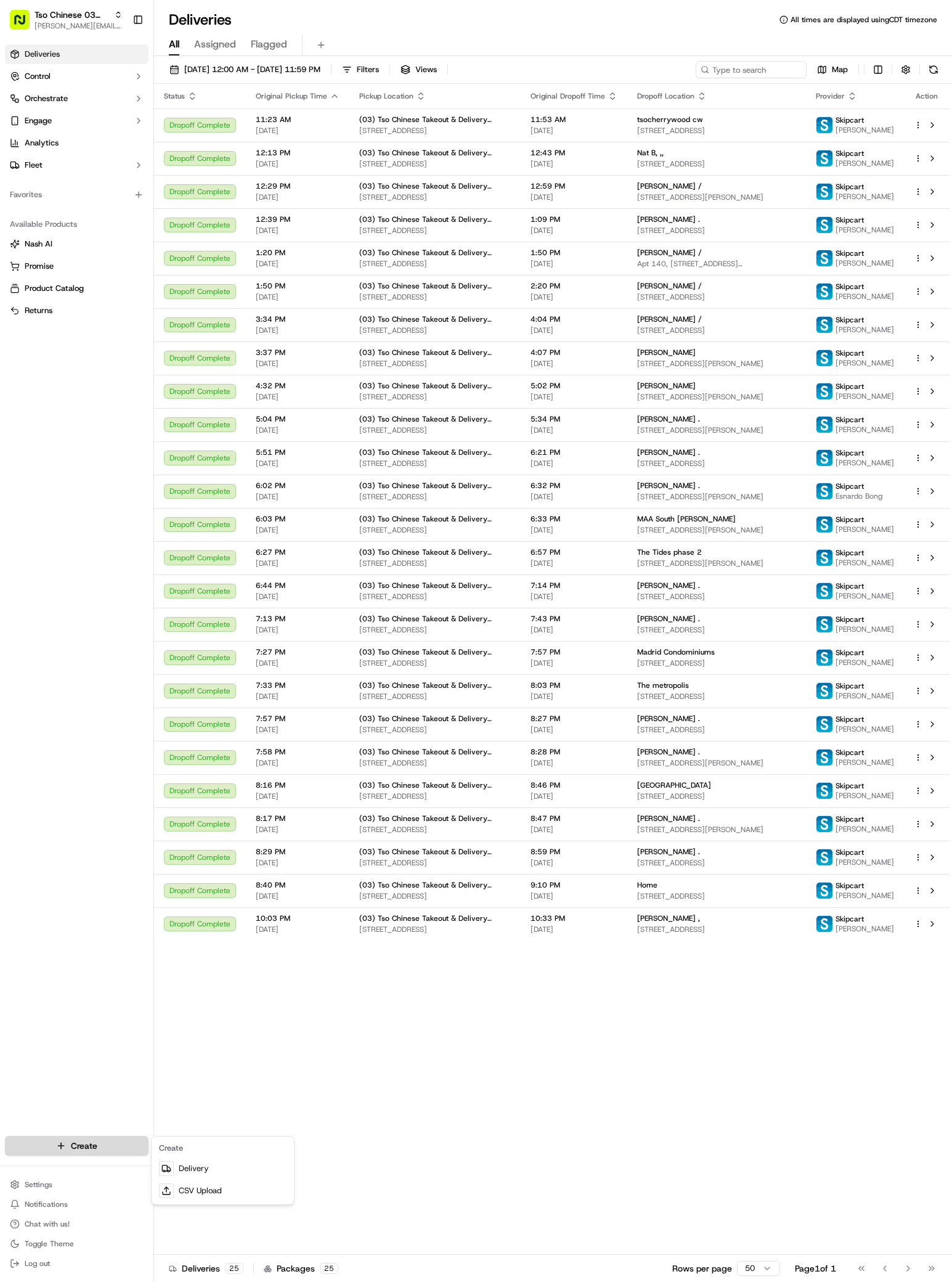
click at [76, 1149] on html "Tso Chinese 03 TsoCo [PERSON_NAME][EMAIL_ADDRESS][DOMAIN_NAME] Toggle Sidebar D…" at bounding box center [476, 641] width 952 height 1282
click at [165, 1176] on div at bounding box center [166, 1169] width 15 height 15
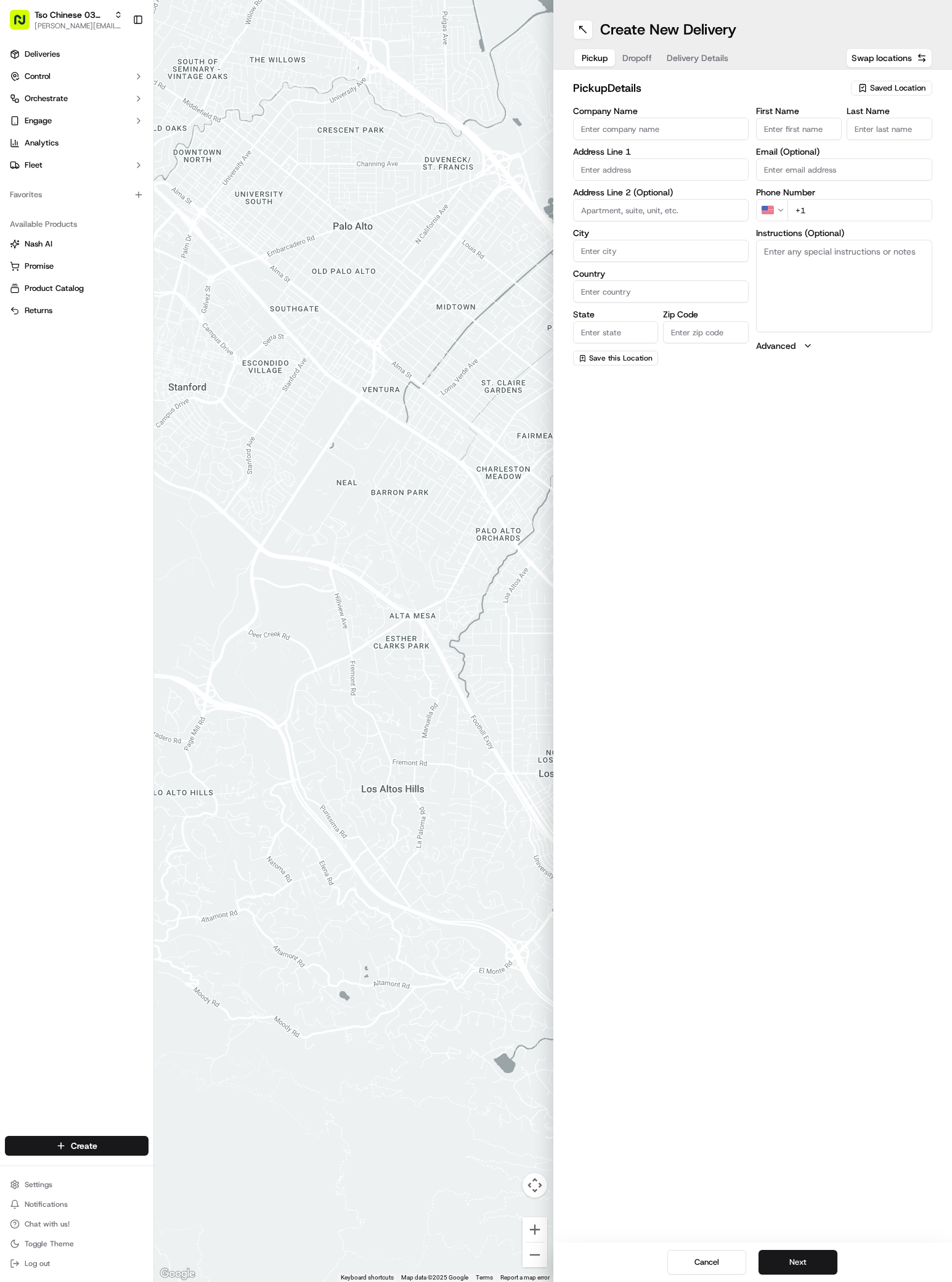
click at [893, 89] on span "Saved Location" at bounding box center [897, 88] width 55 height 11
click at [896, 140] on span "(03) Tso Chinese Takeout & Delivery TsoCo (03)" at bounding box center [870, 140] width 151 height 22
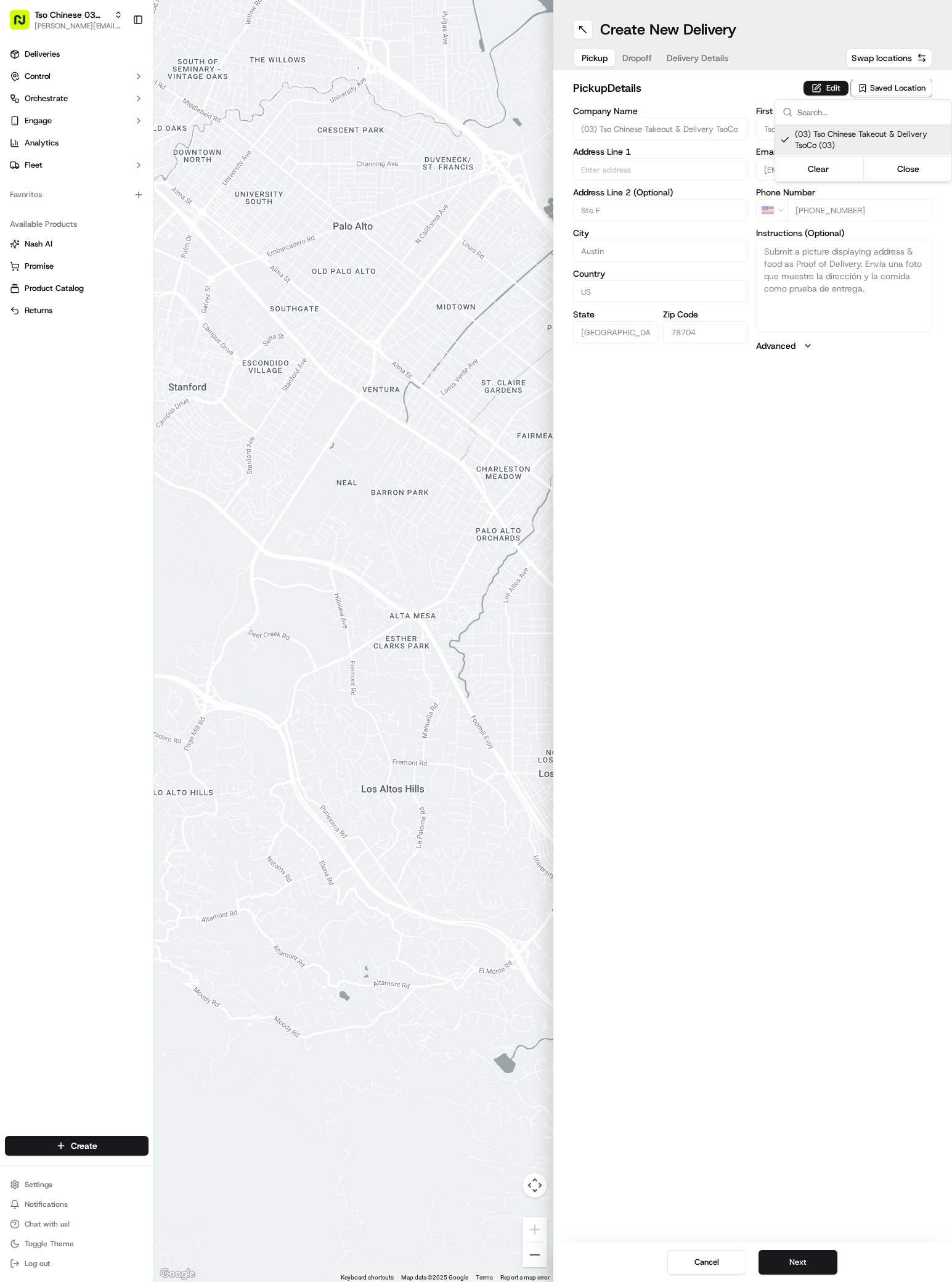
type input "(03) Tso Chinese Takeout & Delivery TsoCo"
type input "Ste F"
type input "Austin"
type input "US"
type input "[GEOGRAPHIC_DATA]"
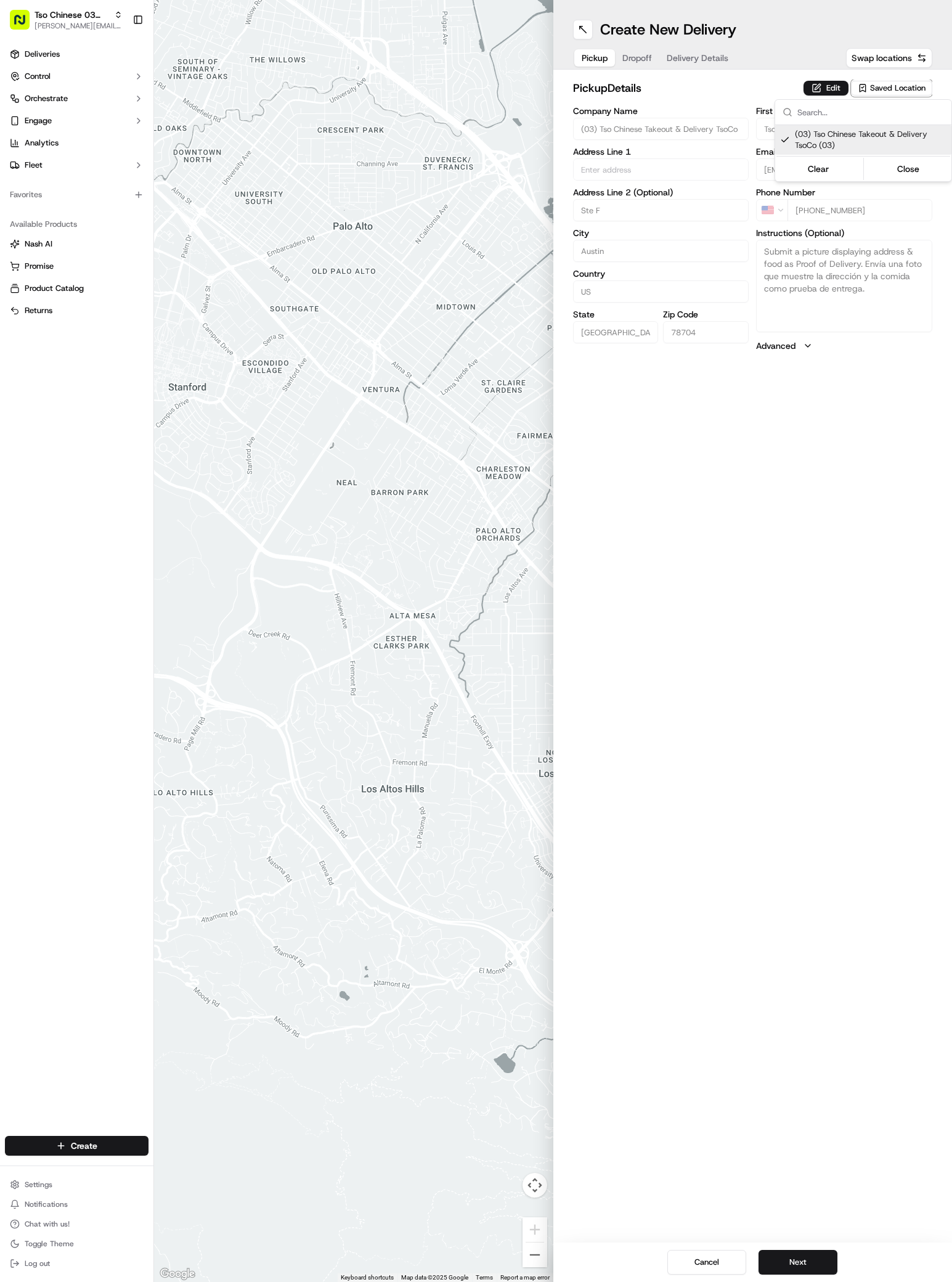
type input "78704"
type input "Tso Chinese"
type input "TsoCo Manager"
type input "[EMAIL_ADDRESS][DOMAIN_NAME]"
type input "[PHONE_NUMBER]"
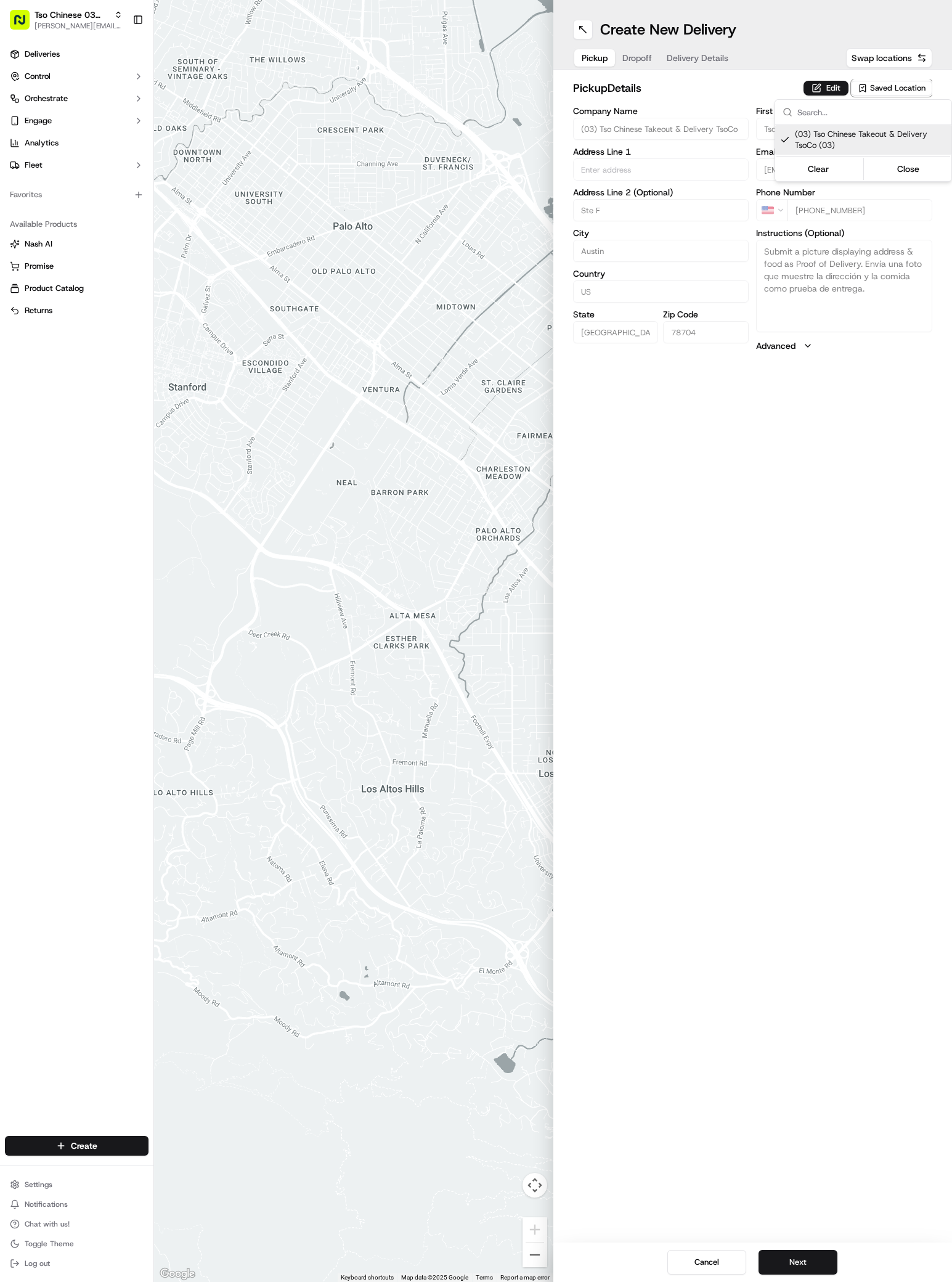
type textarea "Submit a picture displaying address & food as Proof of Delivery. Envía una foto…"
type input "[STREET_ADDRESS]"
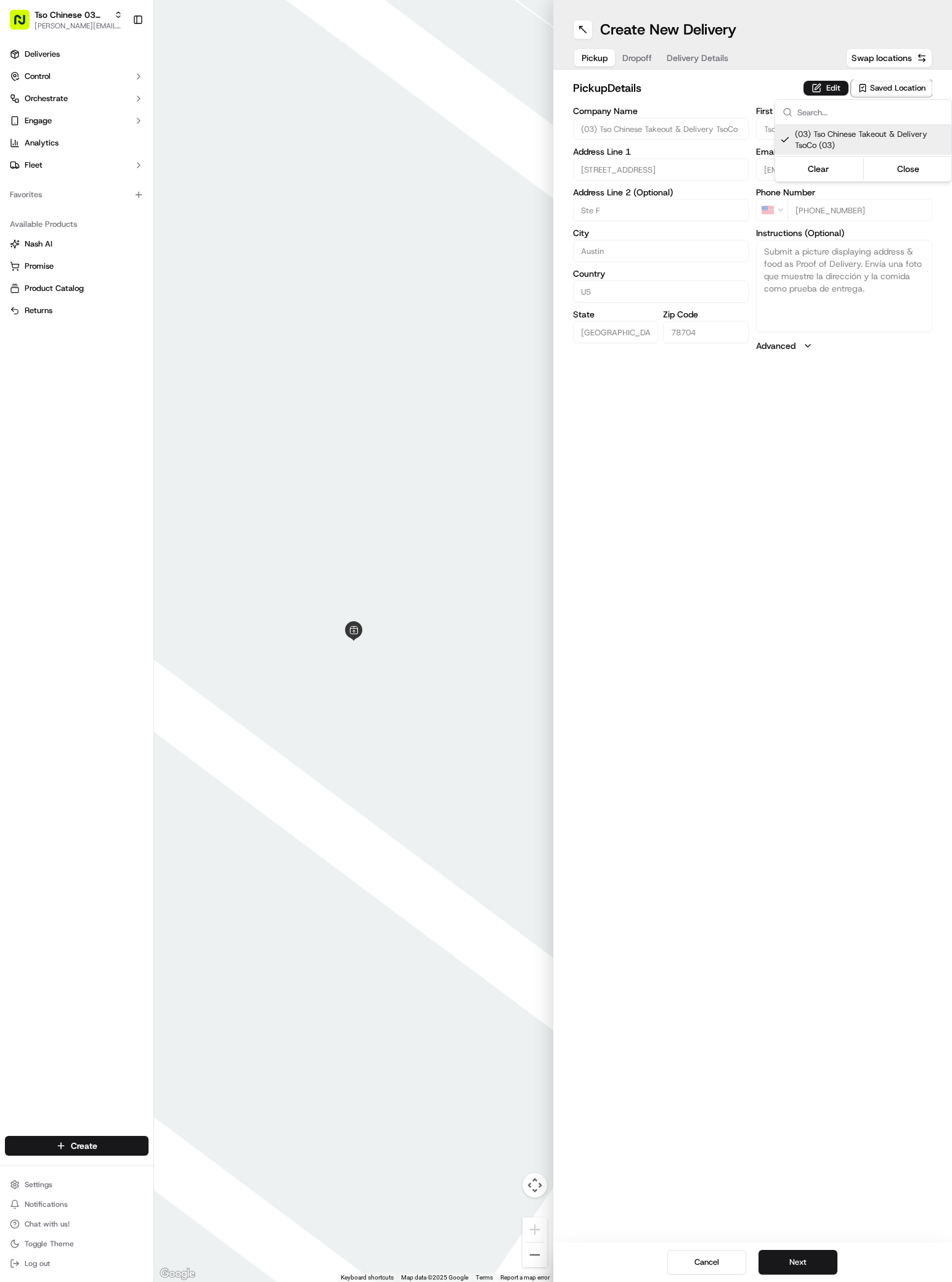
click at [903, 178] on div "Clear Close" at bounding box center [863, 169] width 174 height 22
click at [902, 175] on button "Close" at bounding box center [909, 169] width 84 height 17
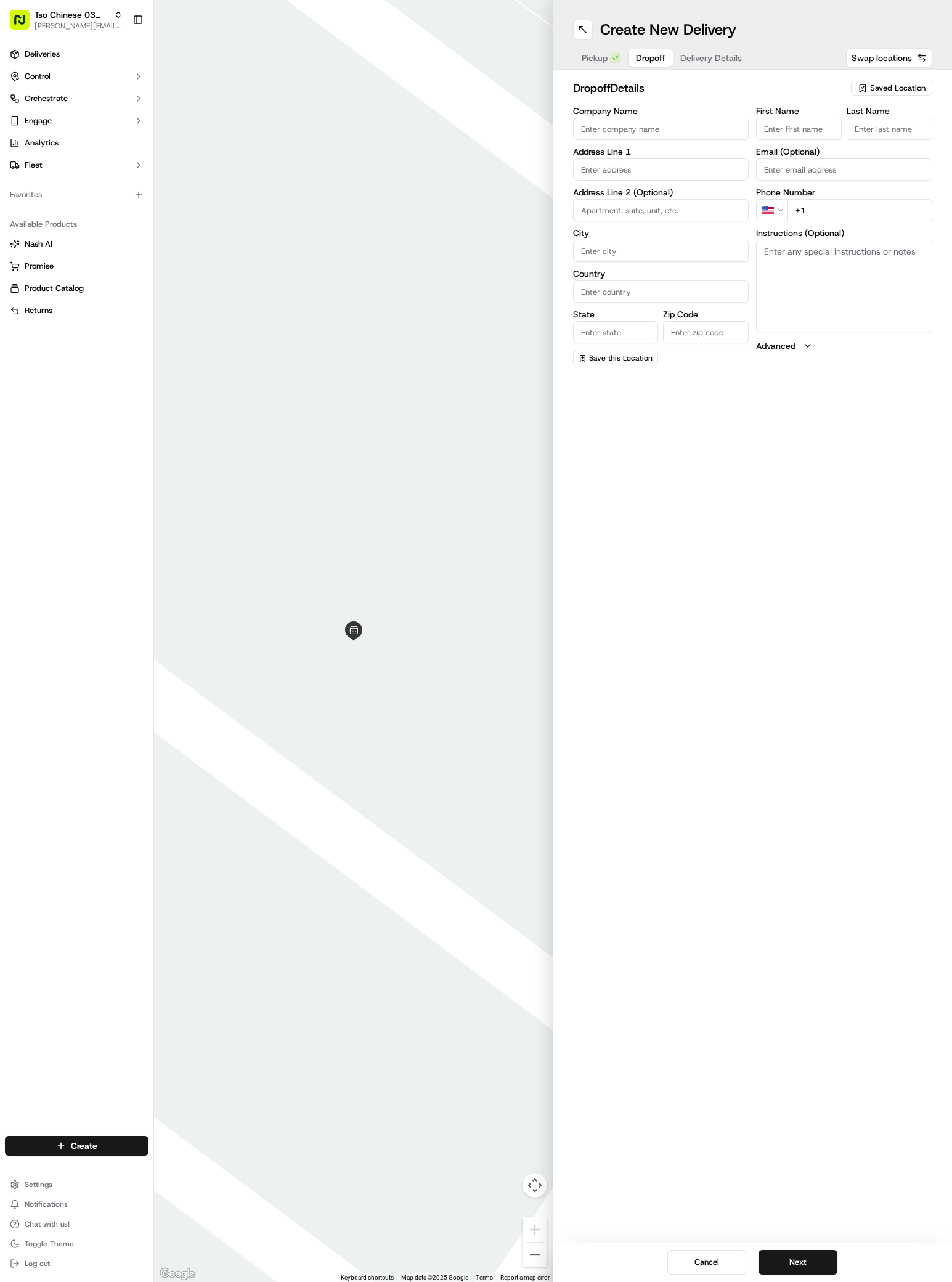
click at [643, 60] on span "Dropoff" at bounding box center [651, 58] width 30 height 12
paste input "[STREET_ADDRESS][PERSON_NAME]"
click at [655, 171] on input "[STREET_ADDRESS][PERSON_NAME]" at bounding box center [661, 169] width 176 height 22
click at [691, 190] on div "[STREET_ADDRESS][PERSON_NAME]" at bounding box center [661, 195] width 170 height 18
type input "[STREET_ADDRESS][PERSON_NAME]"
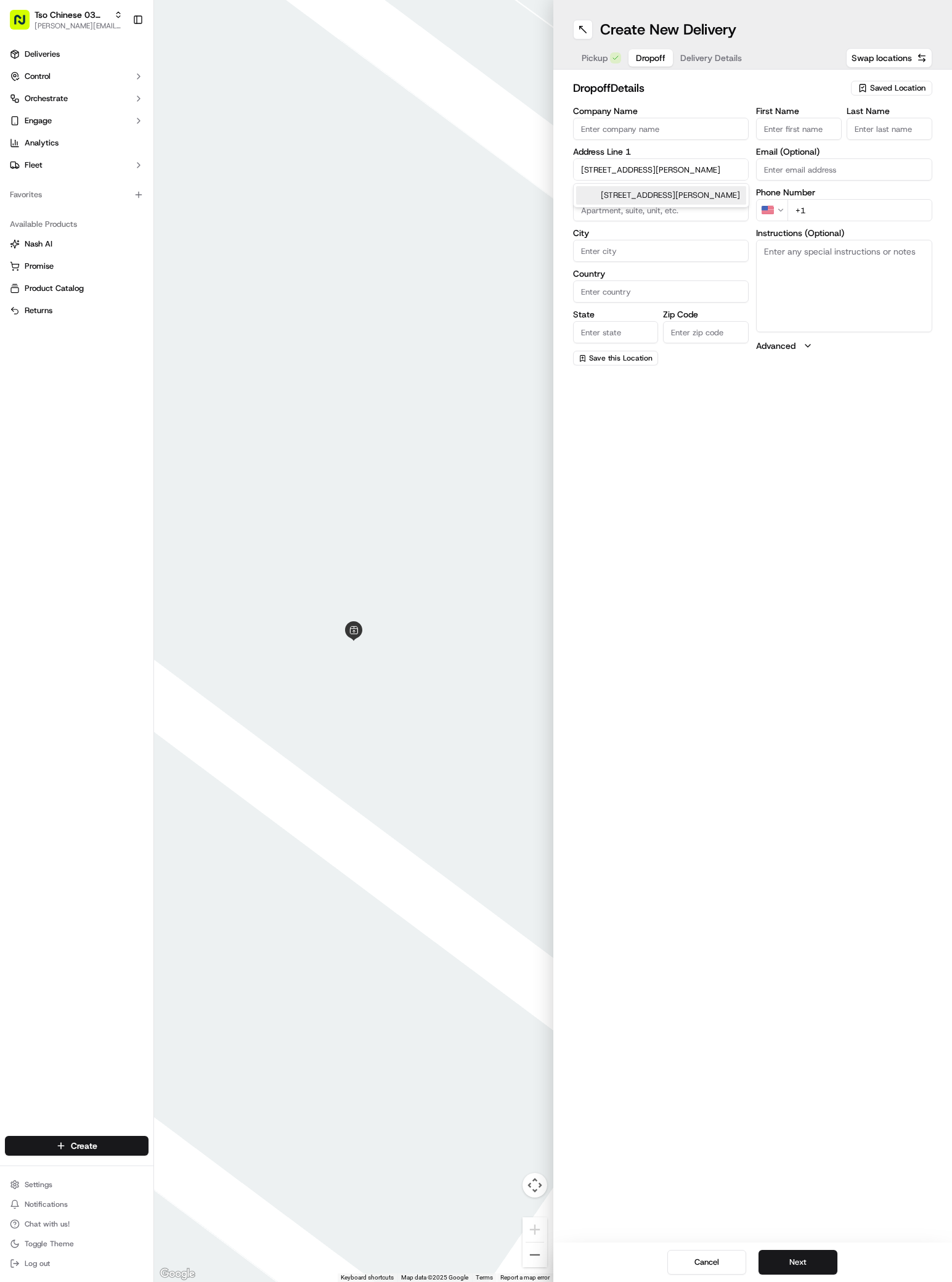
type input "Austin"
type input "[GEOGRAPHIC_DATA]"
type input "78741"
type input "[STREET_ADDRESS][PERSON_NAME]"
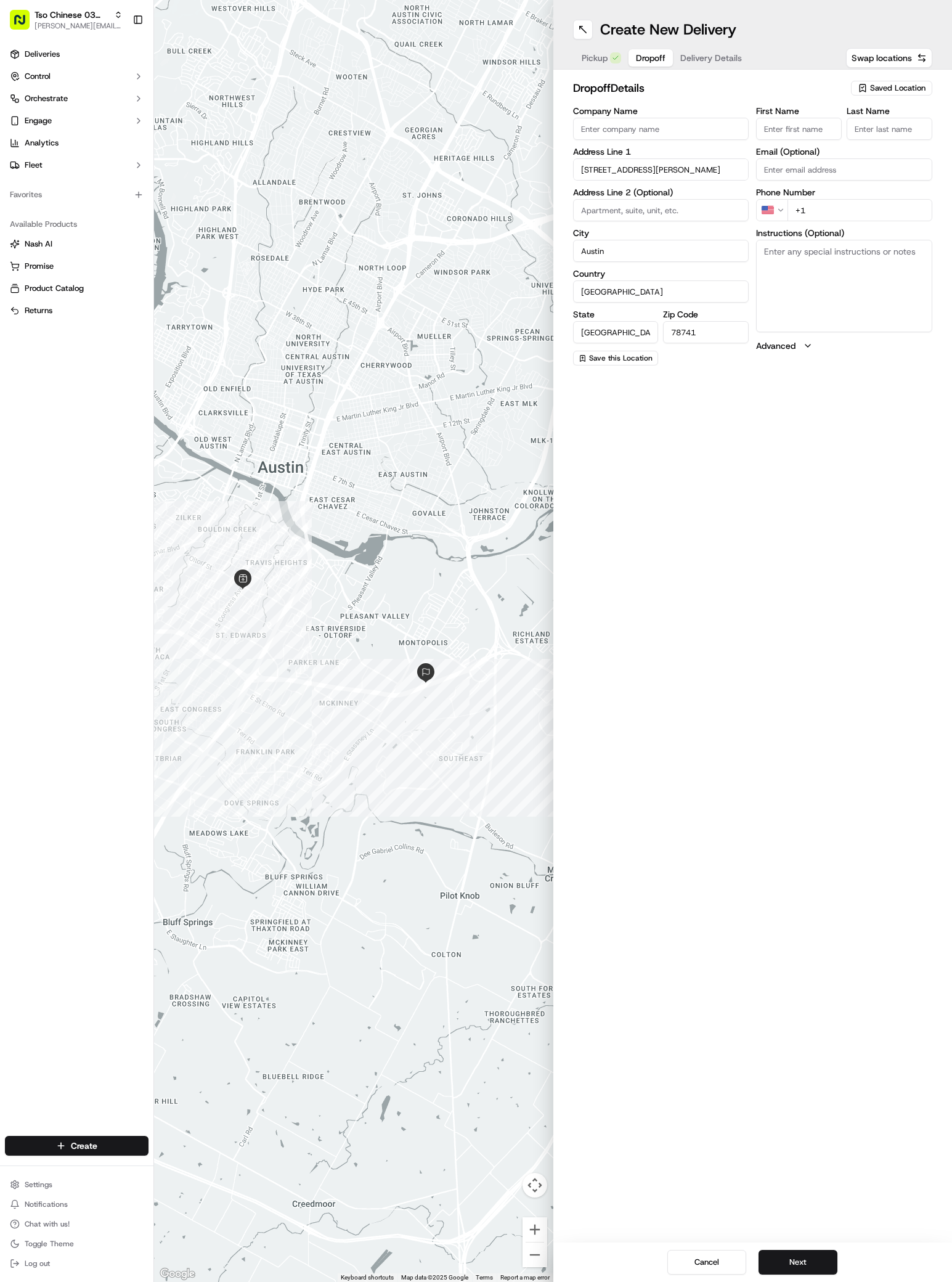
click at [603, 128] on input "Company Name" at bounding box center [661, 128] width 176 height 22
paste input "[PERSON_NAME]"
type input "[PERSON_NAME]"
paste input "[PERSON_NAME]"
type input "[PERSON_NAME]"
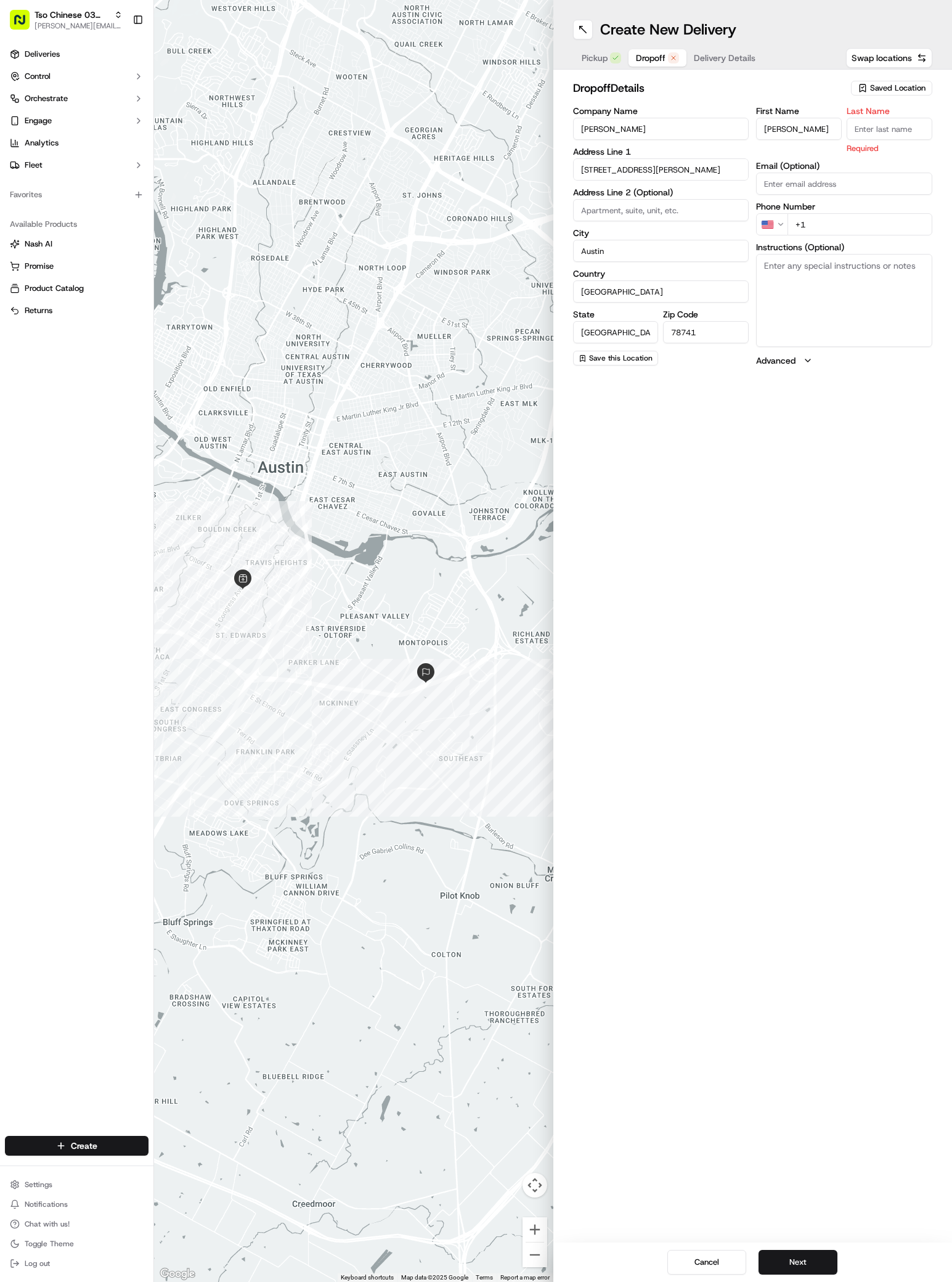
type input "2"
click at [873, 132] on input "2" at bounding box center [889, 128] width 85 height 22
click at [817, 223] on input "+1" at bounding box center [859, 224] width 145 height 22
paste input "8329511000"
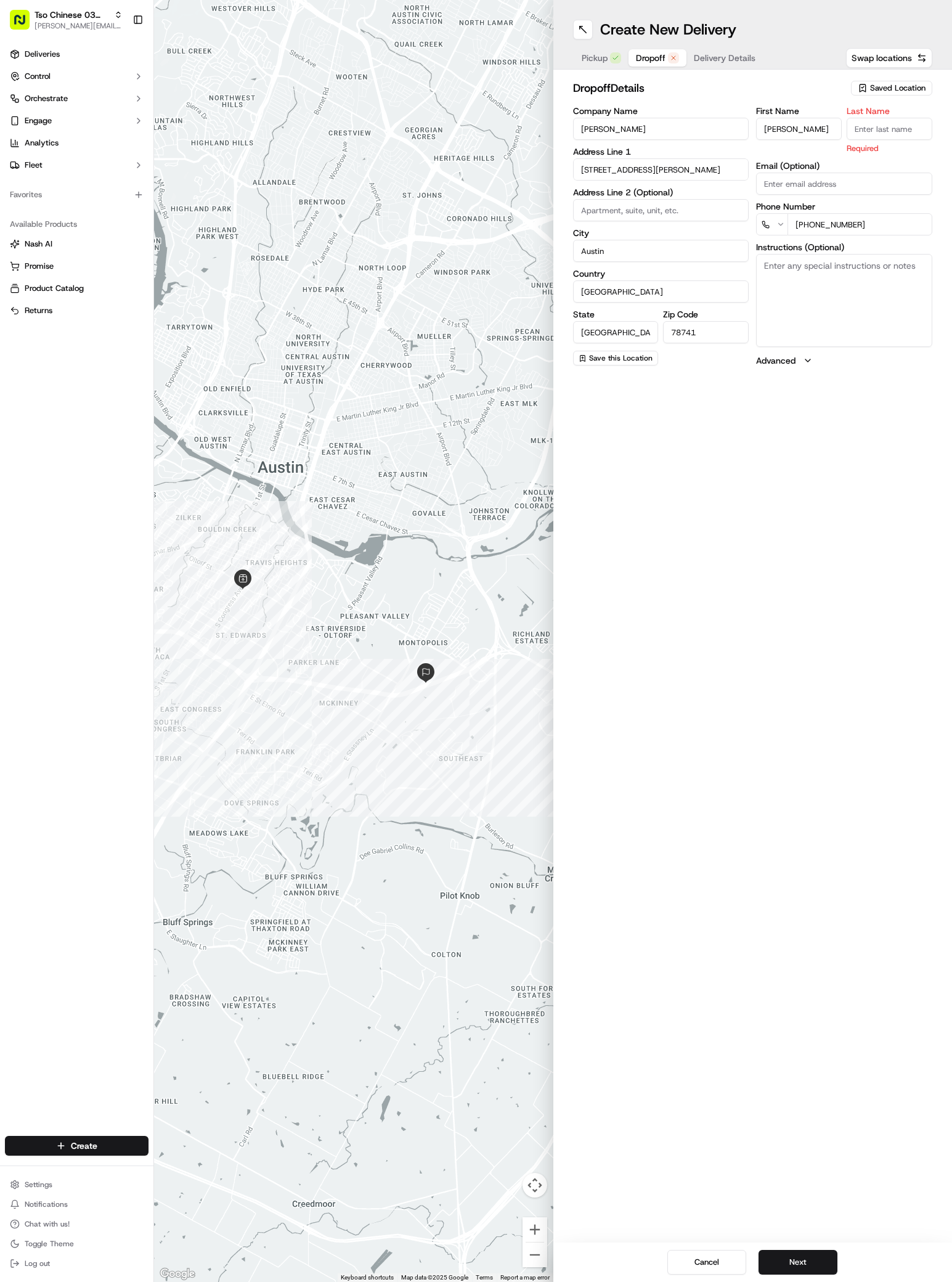
click at [799, 226] on input "[PHONE_NUMBER]" at bounding box center [859, 224] width 145 height 22
type input "[PHONE_NUMBER]"
click at [828, 301] on textarea "Instructions (Optional)" at bounding box center [844, 301] width 176 height 93
paste textarea "Gate code is #1000"
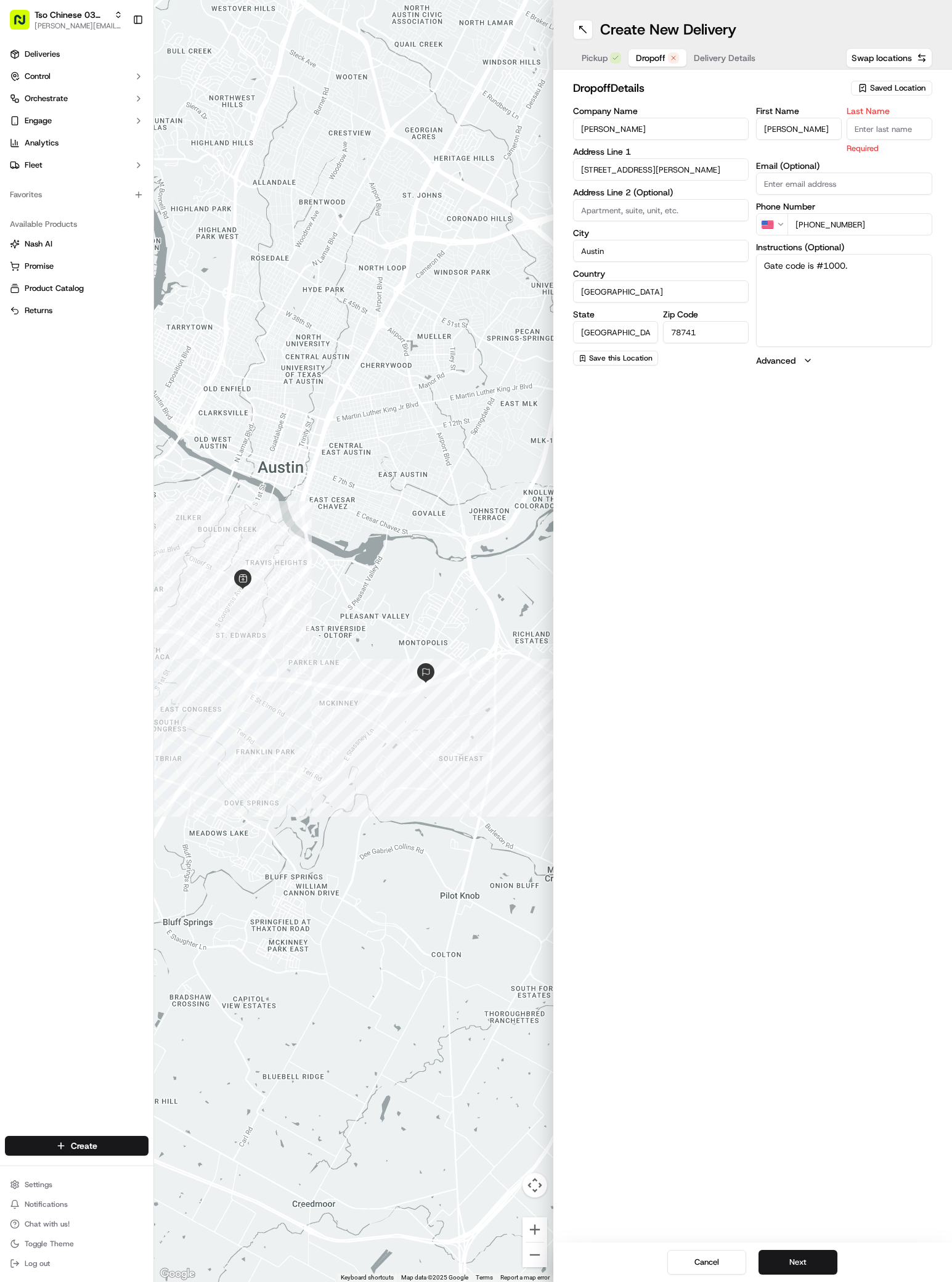
paste textarea "Call if you need help with anything!"
paste textarea "Apt 2303"
type textarea "Gate code is #1000Call if you need help with anything!Apt 2303"
click at [589, 204] on input at bounding box center [661, 210] width 176 height 22
paste input "Apt 2303"
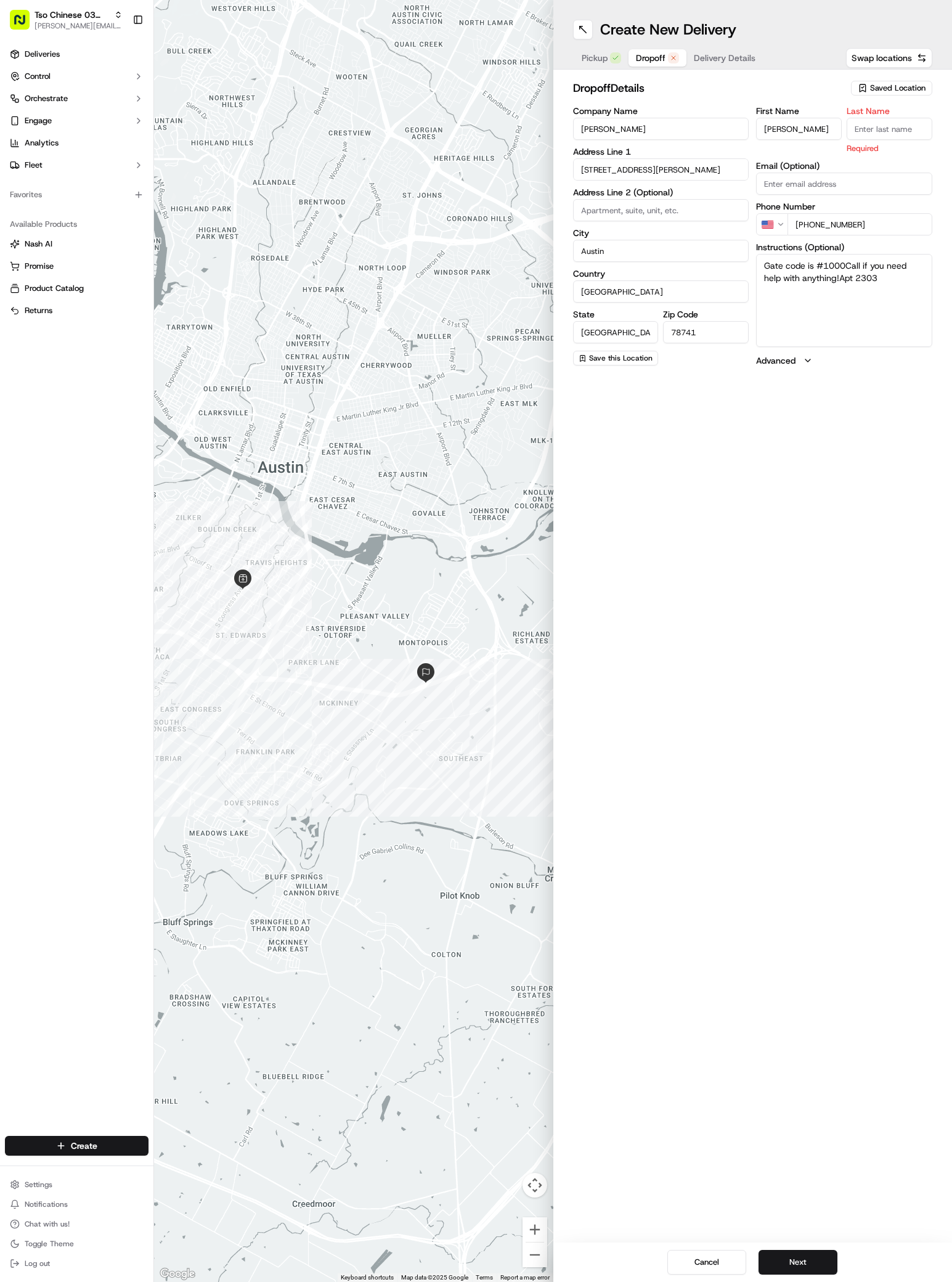
type input "Apt 2303"
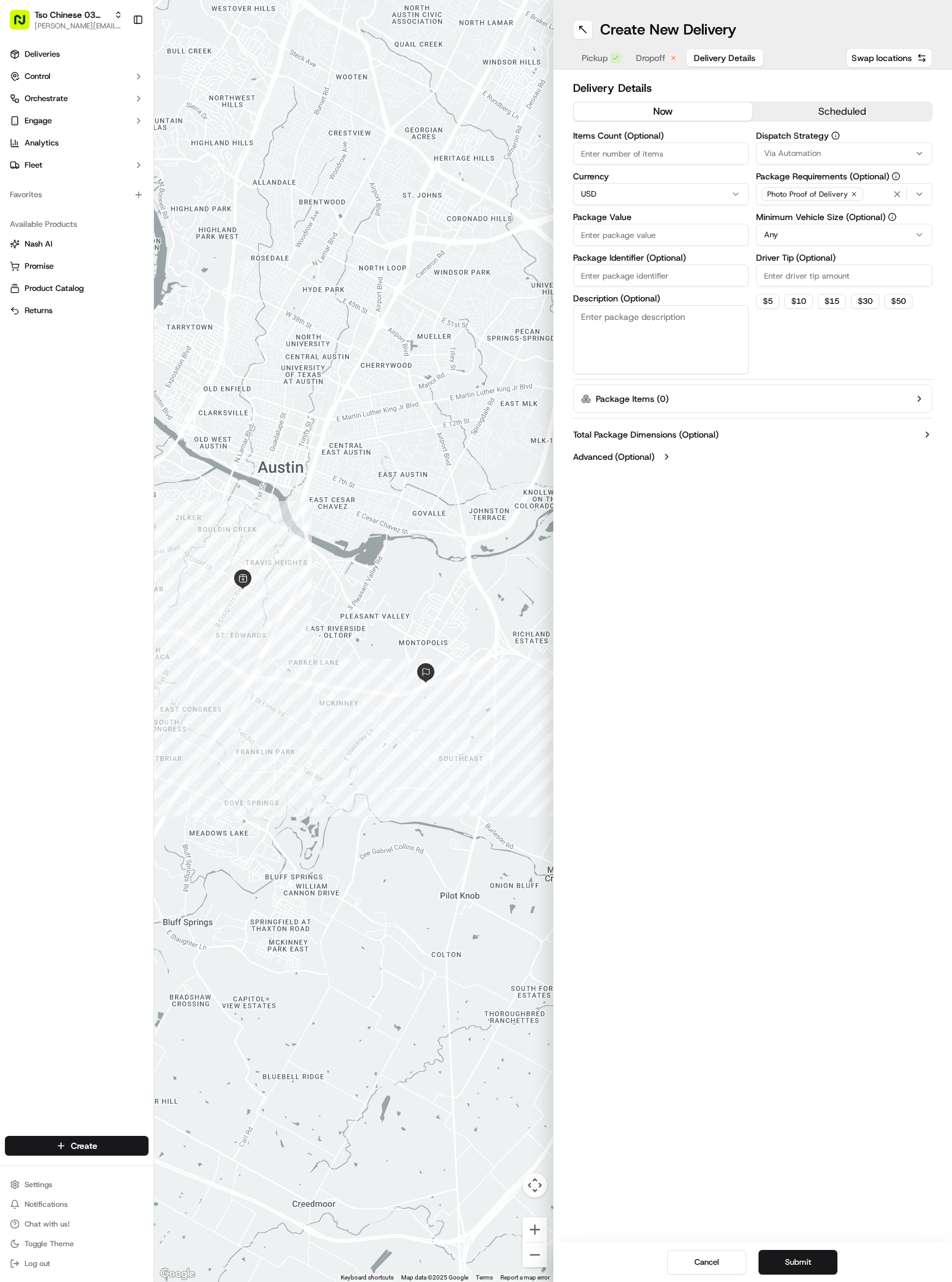
click at [723, 61] on span "Delivery Details" at bounding box center [724, 58] width 61 height 12
click at [787, 274] on input "Driver Tip (Optional)" at bounding box center [844, 275] width 176 height 22
type input "2"
click at [812, 143] on button "Via Automation" at bounding box center [844, 153] width 176 height 22
click at [824, 227] on div "TsoCo Strategy" at bounding box center [844, 220] width 176 height 18
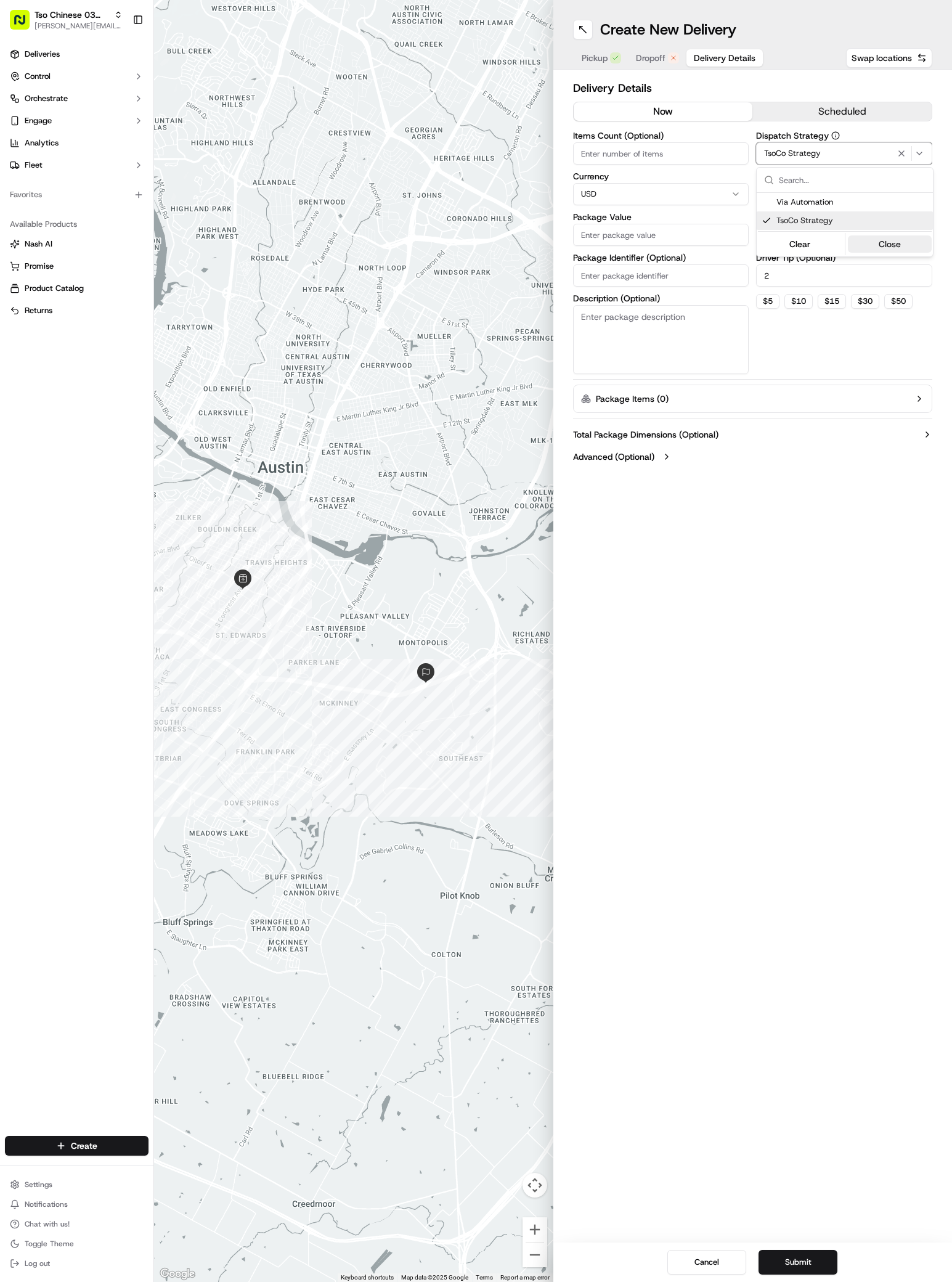
click at [893, 243] on button "Close" at bounding box center [890, 243] width 84 height 17
click at [586, 233] on input "Package Value" at bounding box center [661, 234] width 176 height 22
paste input "35.4"
type input "35.4"
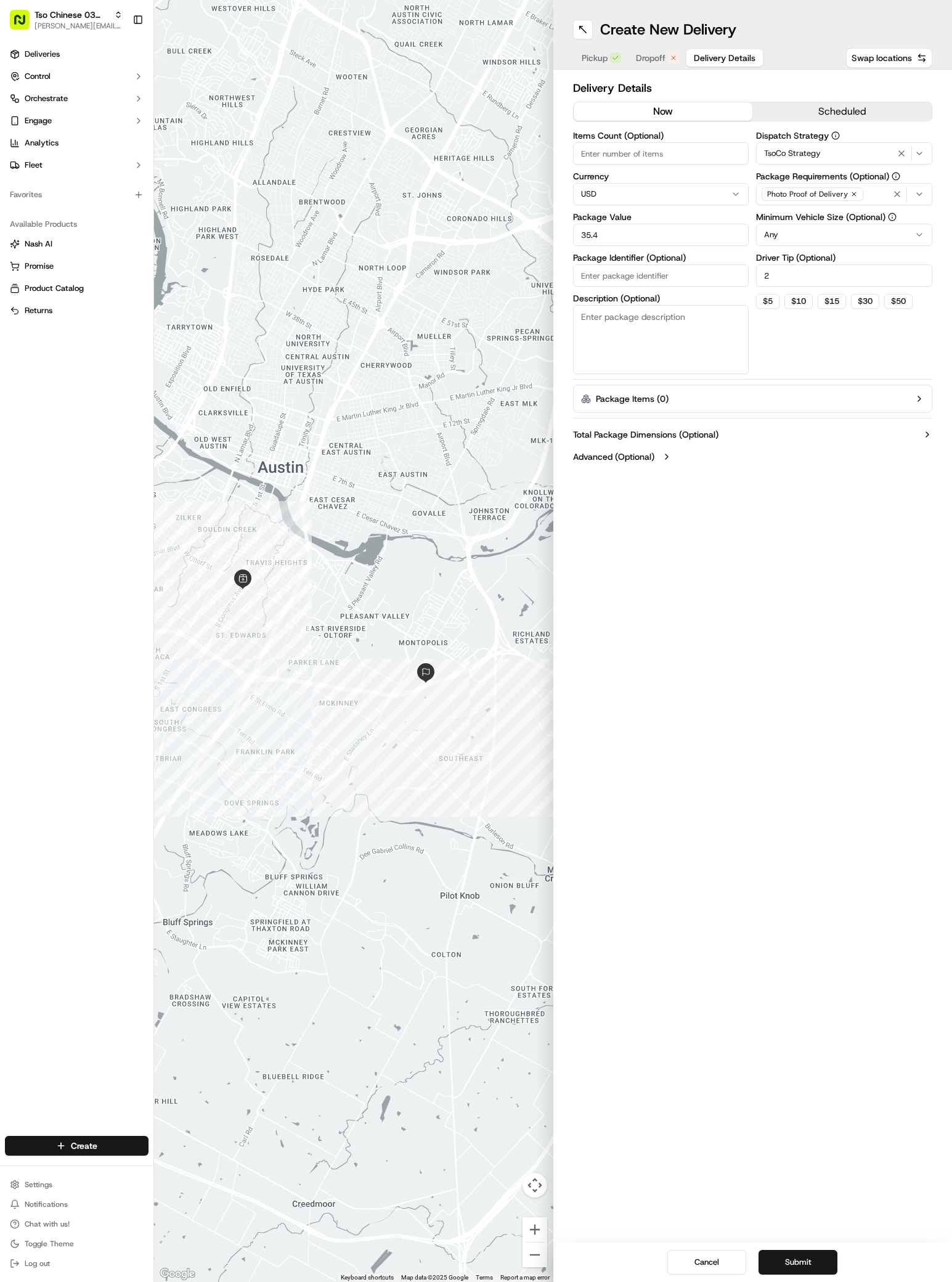
click at [589, 274] on input "Package Identifier (Optional)" at bounding box center [661, 275] width 176 height 22
paste input "YK5X1L7"
type input "YK5X1L7"
click at [828, 1270] on button "Submit" at bounding box center [797, 1263] width 79 height 25
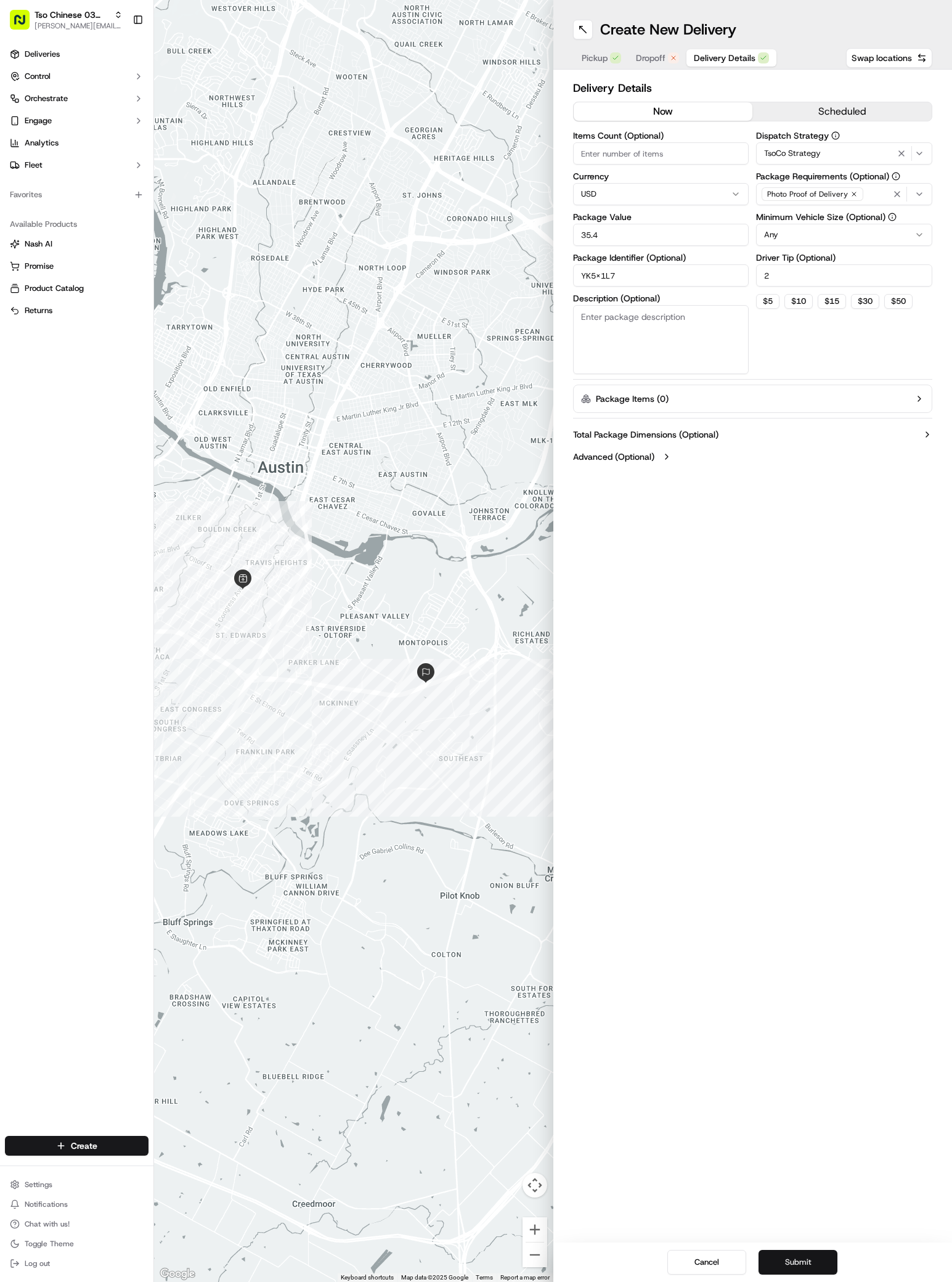
click at [828, 1270] on button "Submit" at bounding box center [797, 1263] width 79 height 25
click at [809, 1261] on button "Submit" at bounding box center [797, 1263] width 79 height 25
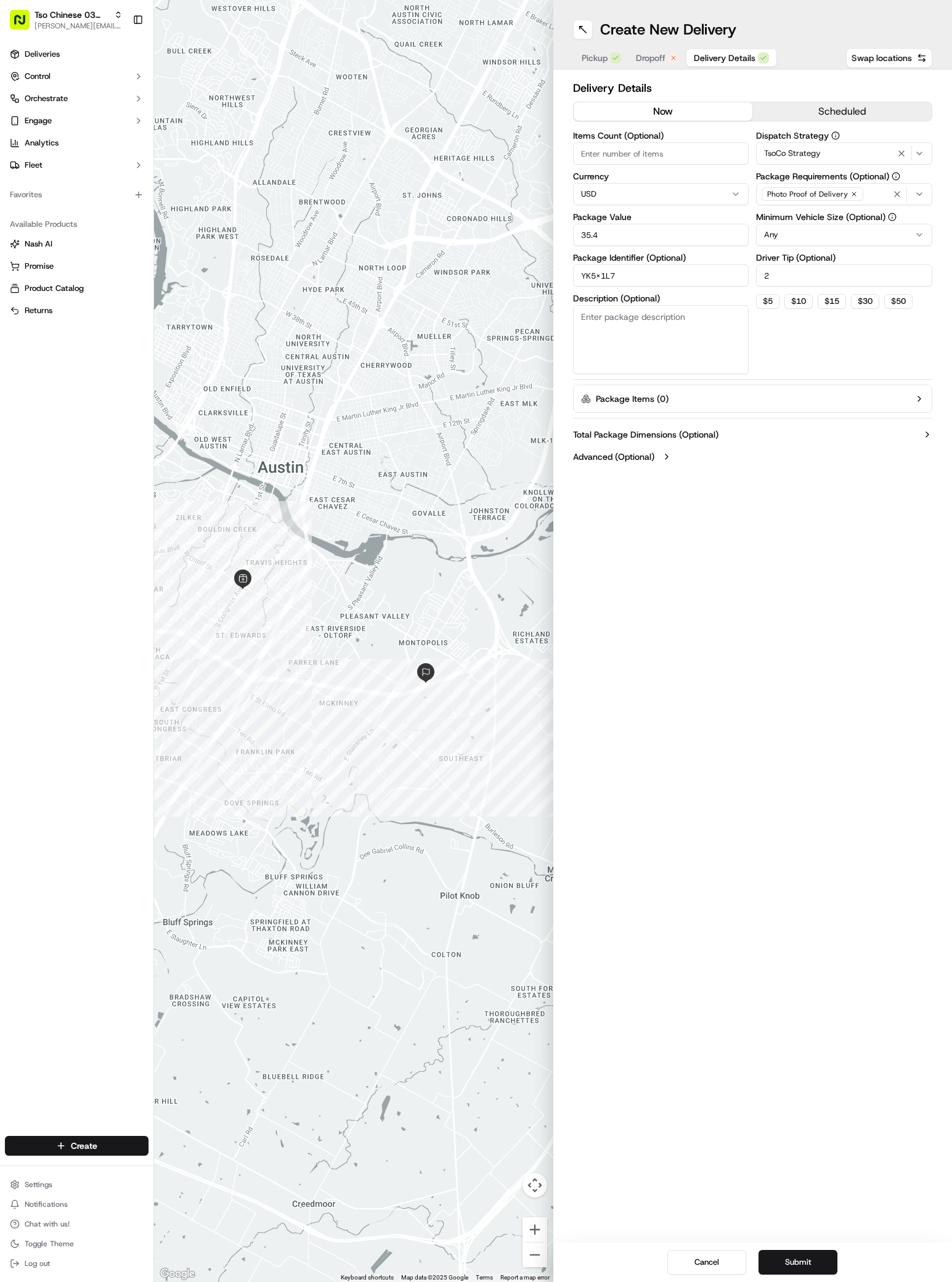
drag, startPoint x: 809, startPoint y: 1261, endPoint x: 806, endPoint y: 802, distance: 459.0
click at [806, 802] on div "Create New Delivery Pickup Dropoff Delivery Details Swap locations Delivery Det…" at bounding box center [752, 641] width 399 height 1282
click at [660, 51] on button "Dropoff" at bounding box center [657, 58] width 58 height 17
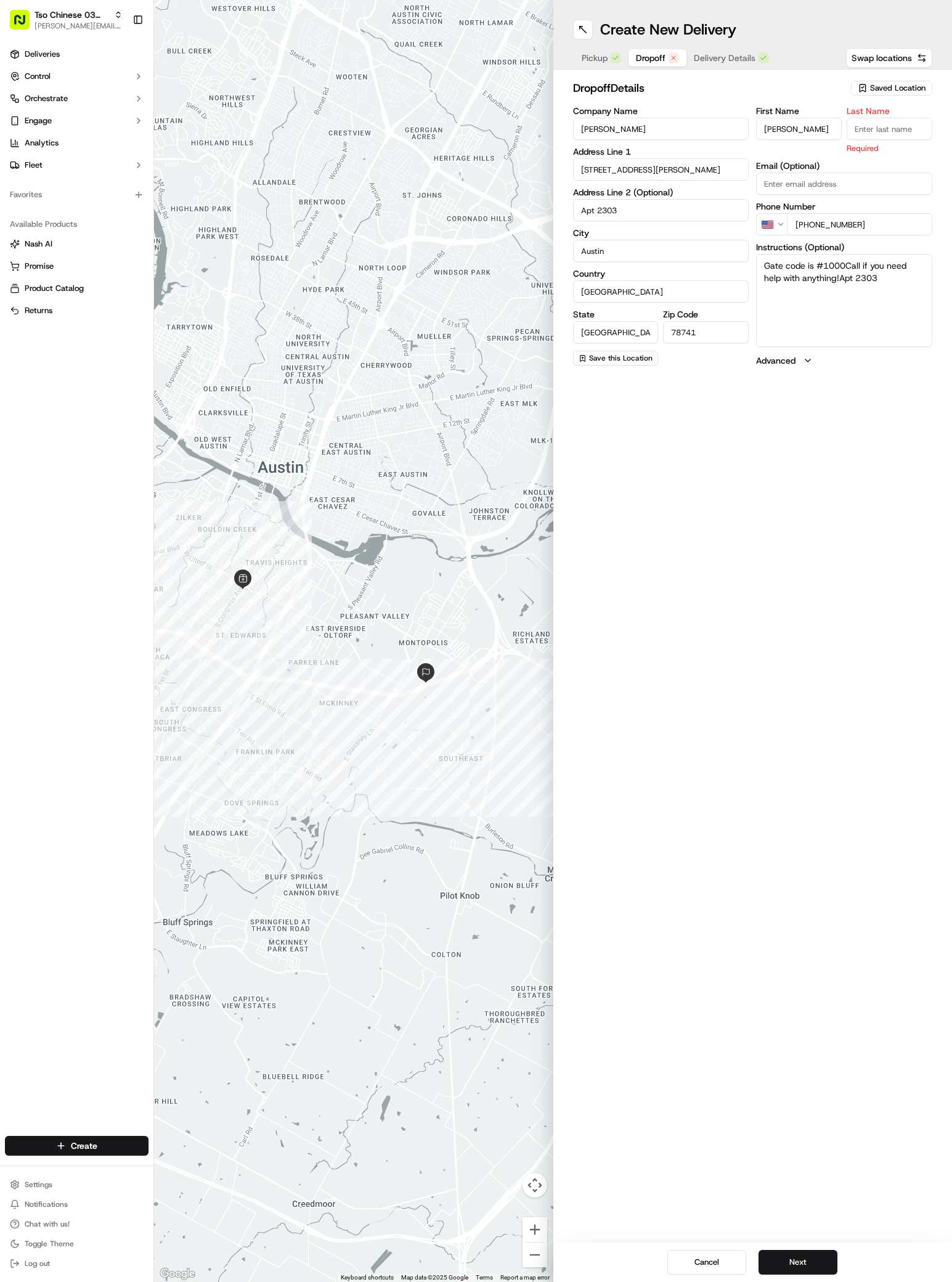
click at [660, 51] on button "Dropoff" at bounding box center [657, 58] width 58 height 17
type input "."
click at [814, 1253] on button "Next" at bounding box center [797, 1263] width 79 height 25
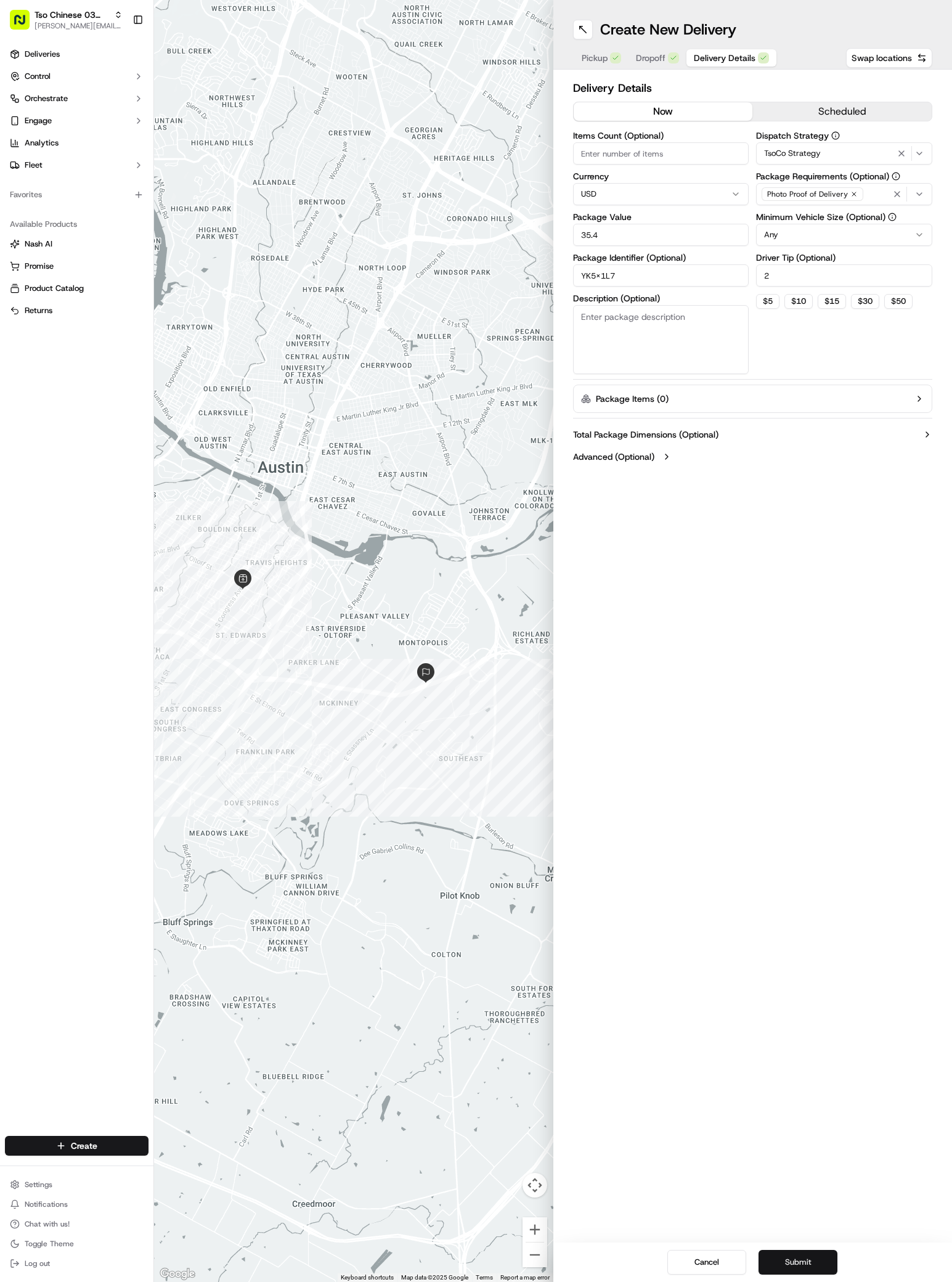
click at [814, 1253] on button "Submit" at bounding box center [797, 1263] width 79 height 25
click at [814, 1253] on div "Cancel Submit" at bounding box center [752, 1263] width 399 height 40
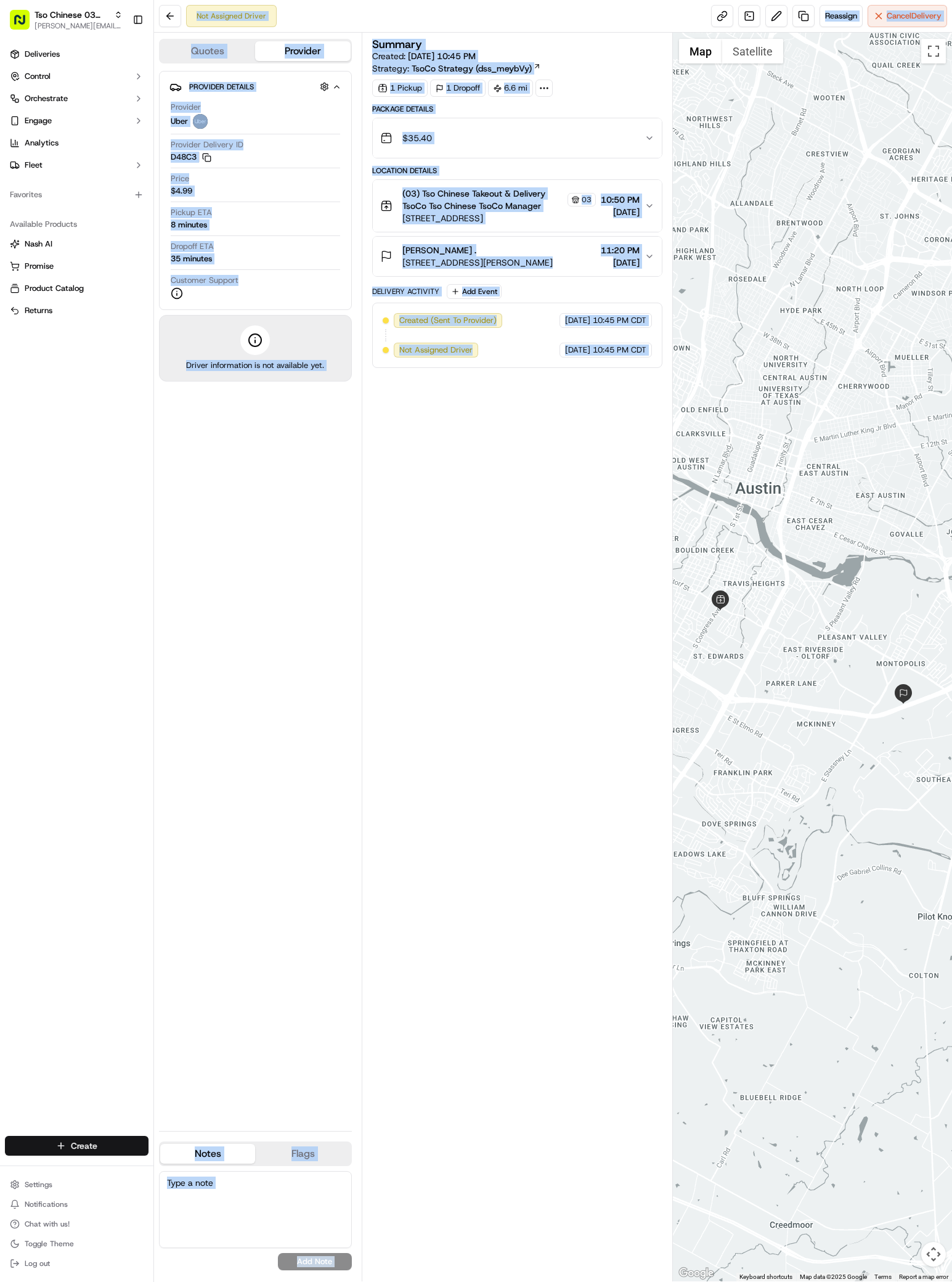
click at [95, 1153] on html "Tso Chinese 03 TsoCo [PERSON_NAME][EMAIL_ADDRESS][DOMAIN_NAME] Toggle Sidebar D…" at bounding box center [476, 641] width 952 height 1282
click at [263, 1169] on link "Delivery" at bounding box center [223, 1169] width 137 height 22
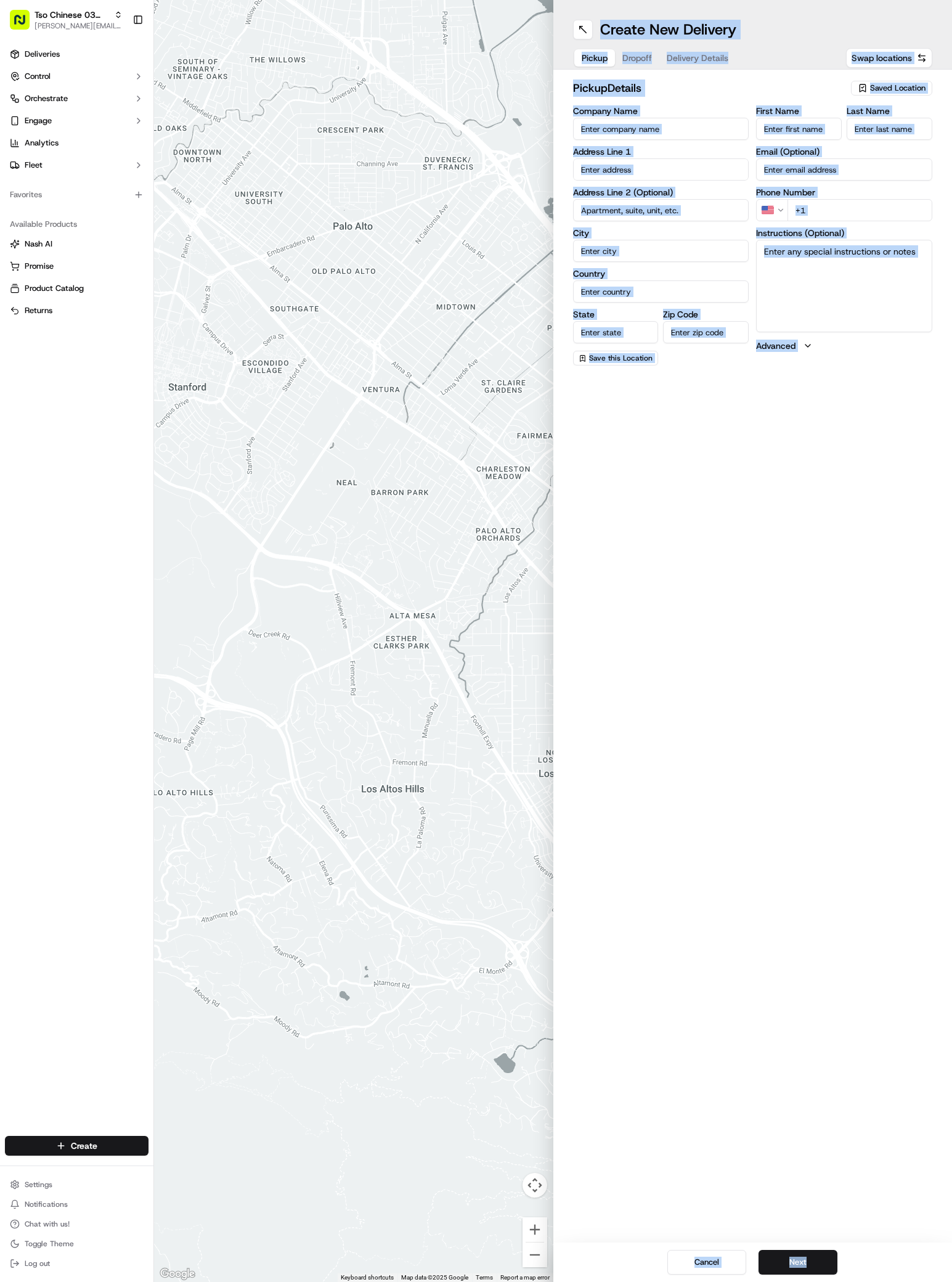
click at [881, 85] on span "Saved Location" at bounding box center [897, 88] width 55 height 11
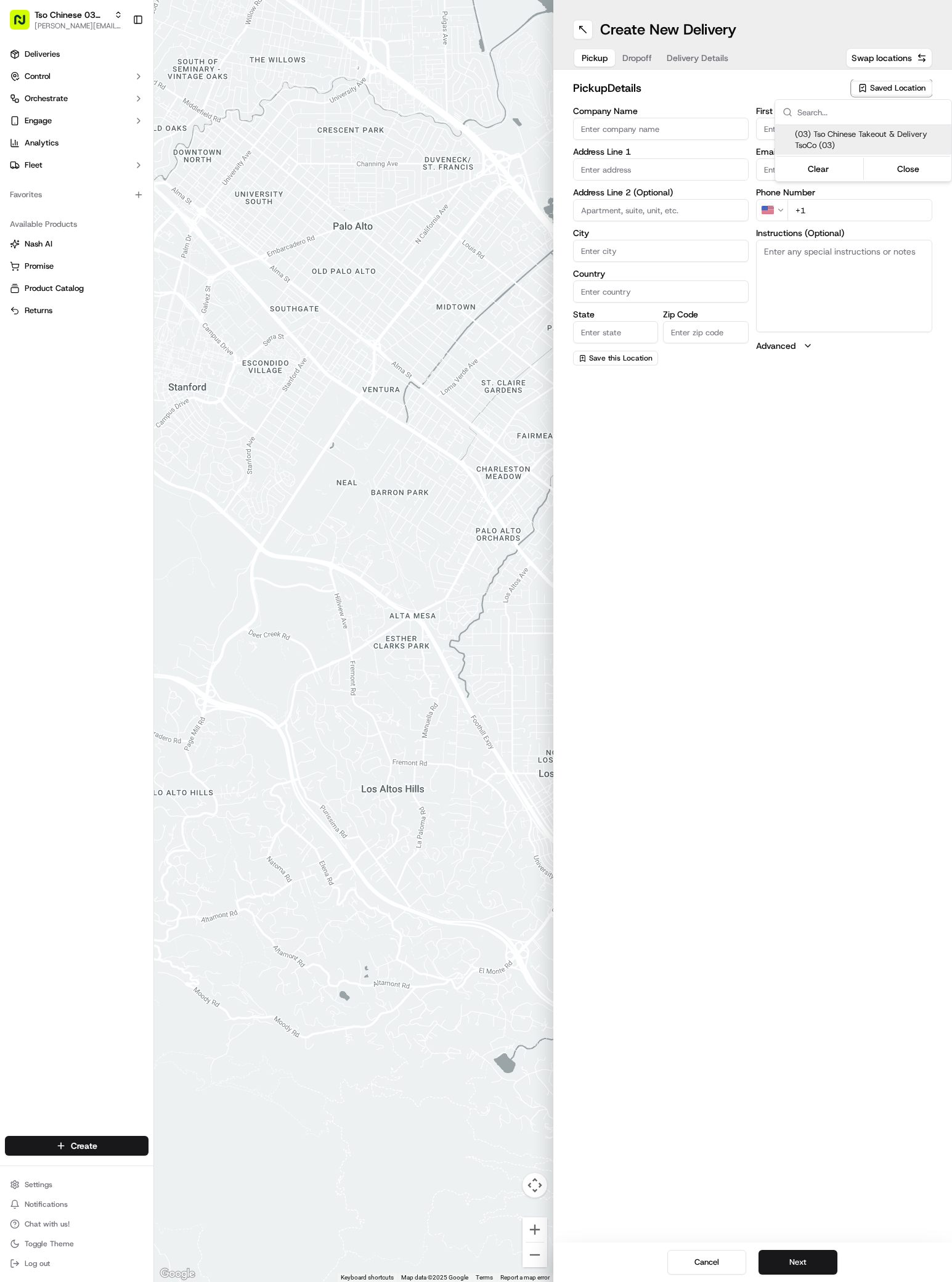
click at [874, 135] on span "(03) Tso Chinese Takeout & Delivery TsoCo (03)" at bounding box center [870, 140] width 151 height 22
type input "(03) Tso Chinese Takeout & Delivery TsoCo"
type input "Ste F"
type input "Austin"
type input "US"
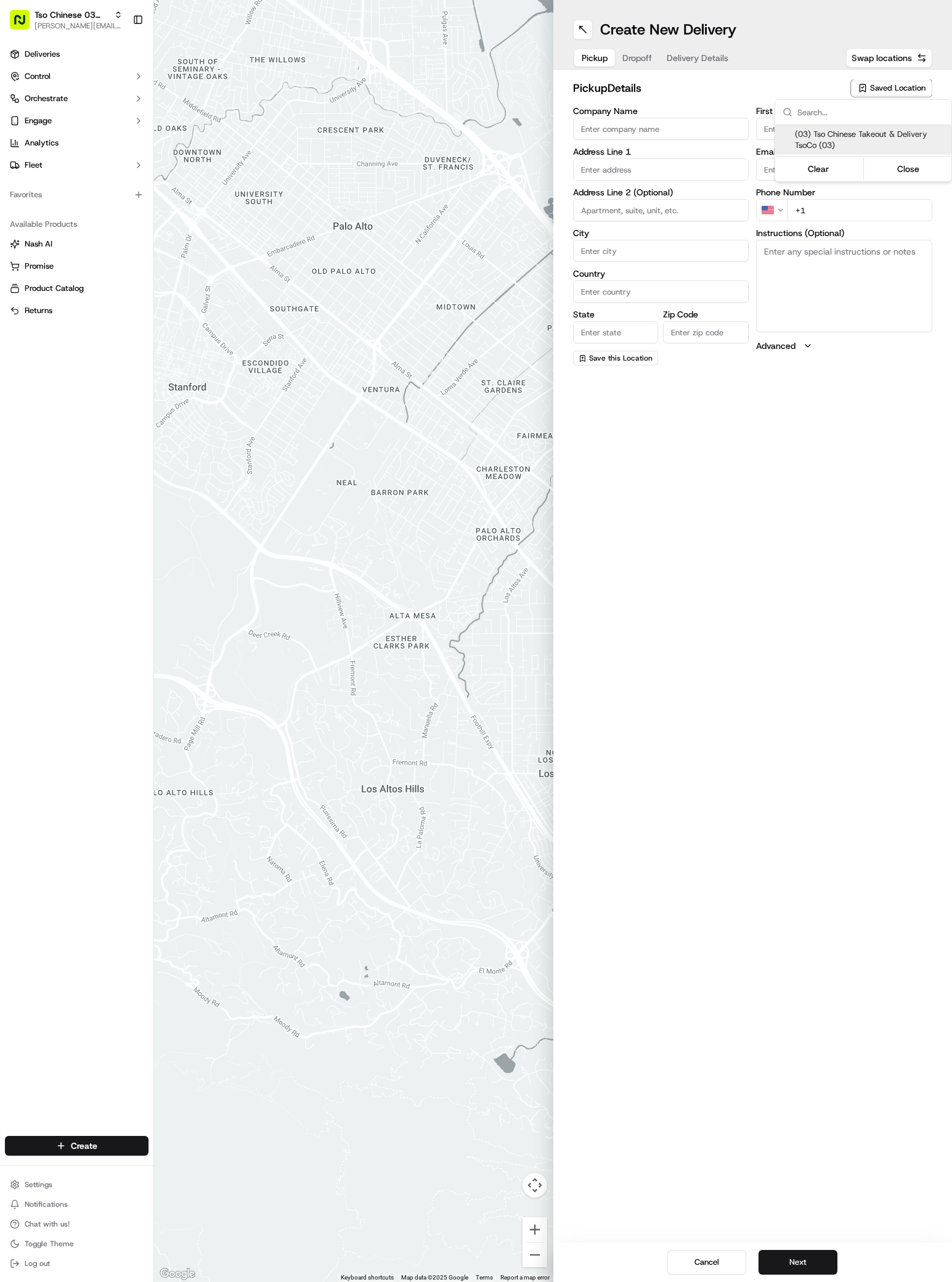
type input "[GEOGRAPHIC_DATA]"
type input "78704"
type input "Tso Chinese"
type input "TsoCo Manager"
type input "[EMAIL_ADDRESS][DOMAIN_NAME]"
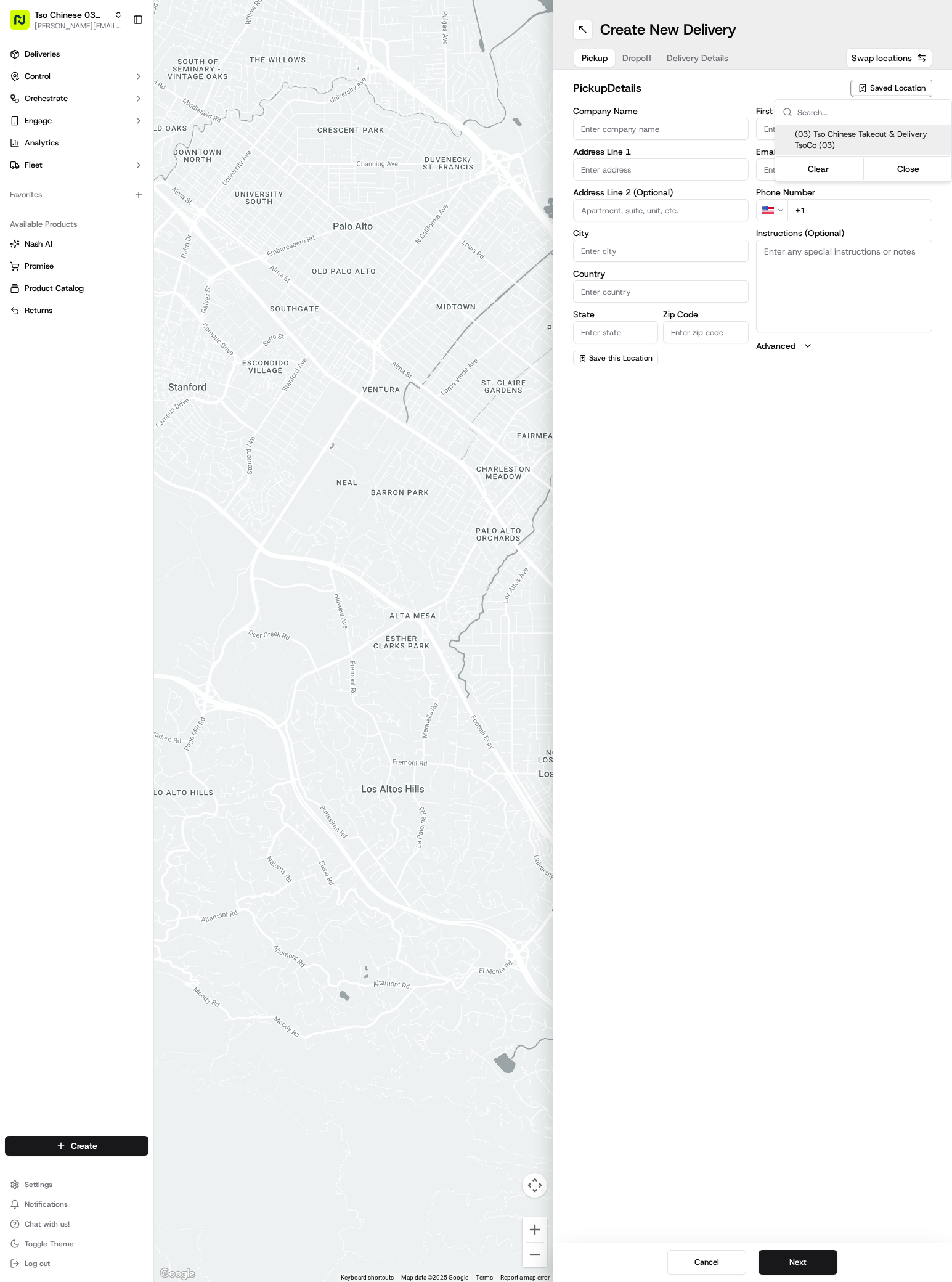
type input "[PHONE_NUMBER]"
type textarea "Submit a picture displaying address & food as Proof of Delivery. Envía una foto…"
type input "[STREET_ADDRESS]"
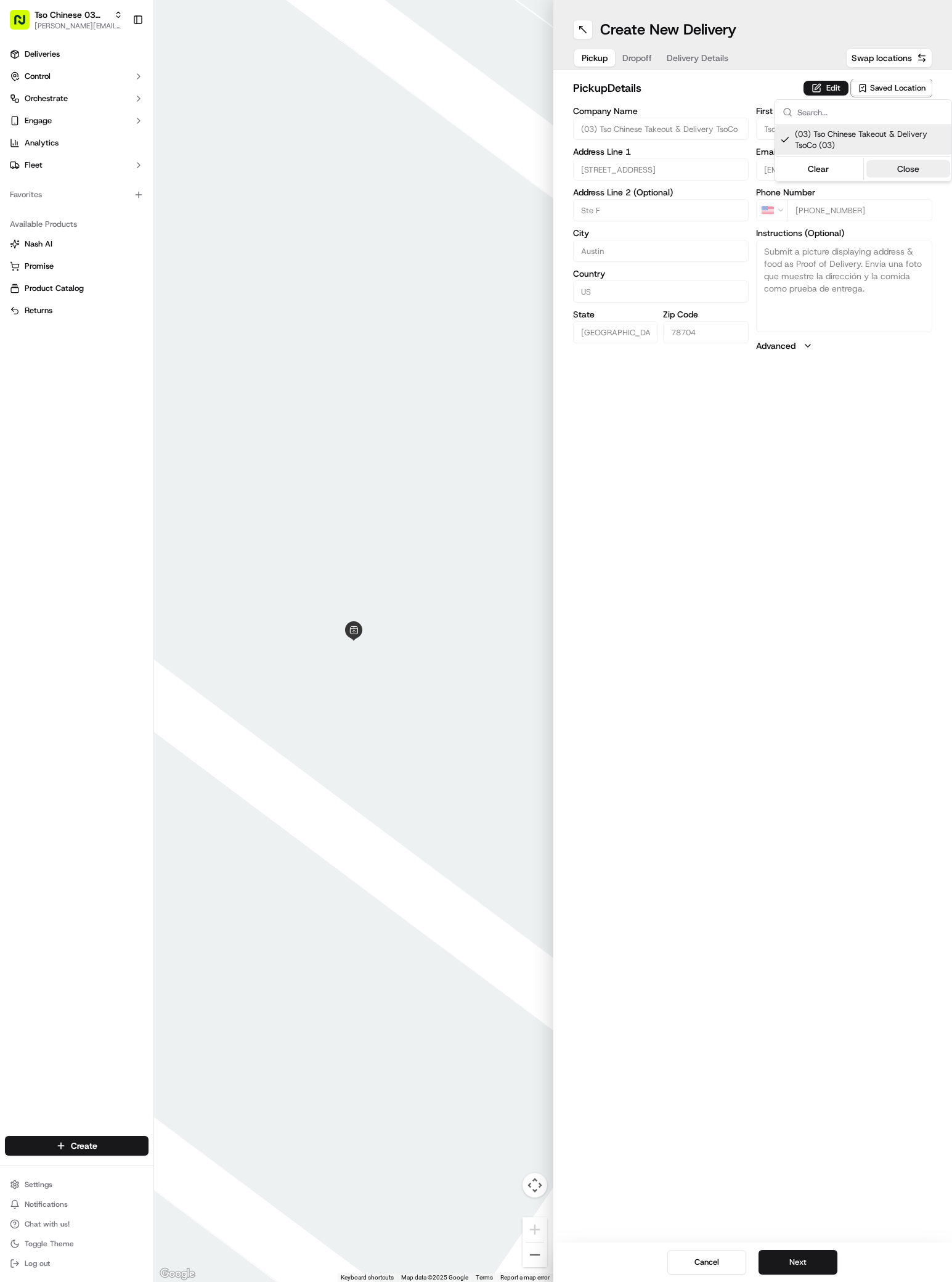
click at [898, 164] on button "Close" at bounding box center [909, 169] width 84 height 17
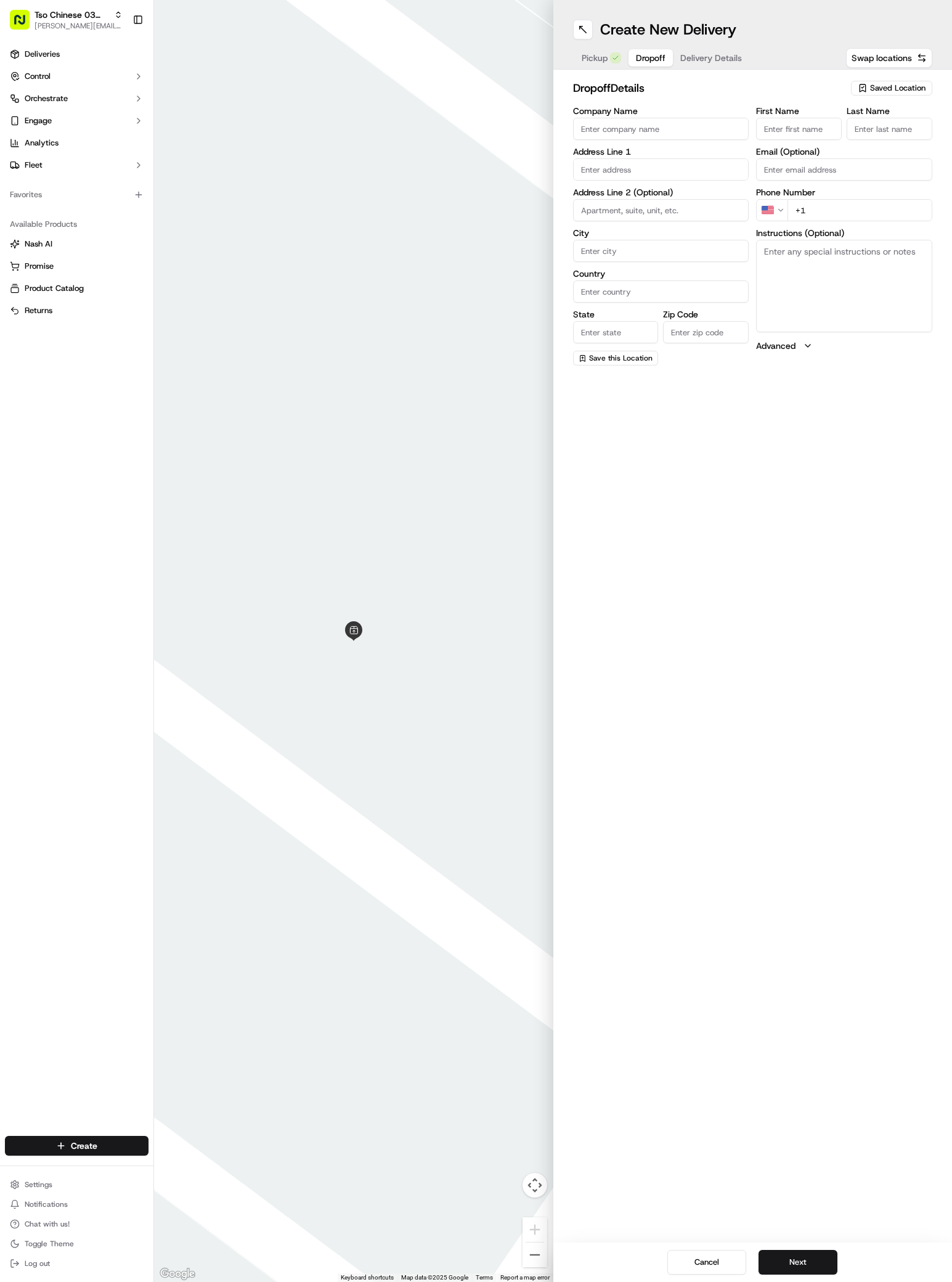
click at [637, 51] on button "Dropoff" at bounding box center [651, 58] width 45 height 17
click at [594, 133] on input "Company Name" at bounding box center [661, 128] width 176 height 22
click at [594, 132] on input "Company Name" at bounding box center [661, 128] width 176 height 22
paste input "[PERSON_NAME]"
type input "[PERSON_NAME]"
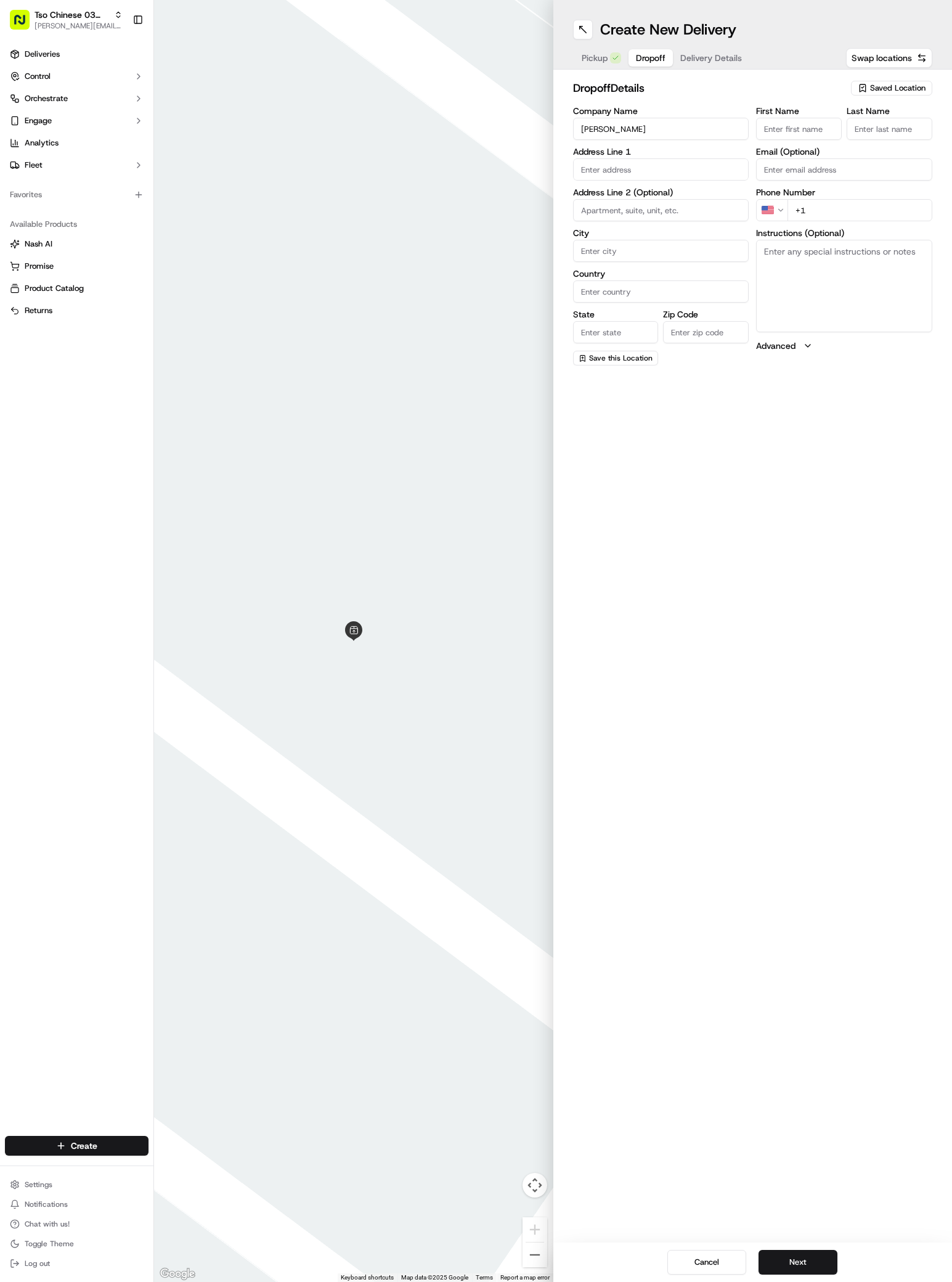
paste input "[PERSON_NAME]"
type input "[PERSON_NAME]"
type input "."
click at [804, 295] on textarea "Instructions (Optional)" at bounding box center [844, 301] width 176 height 93
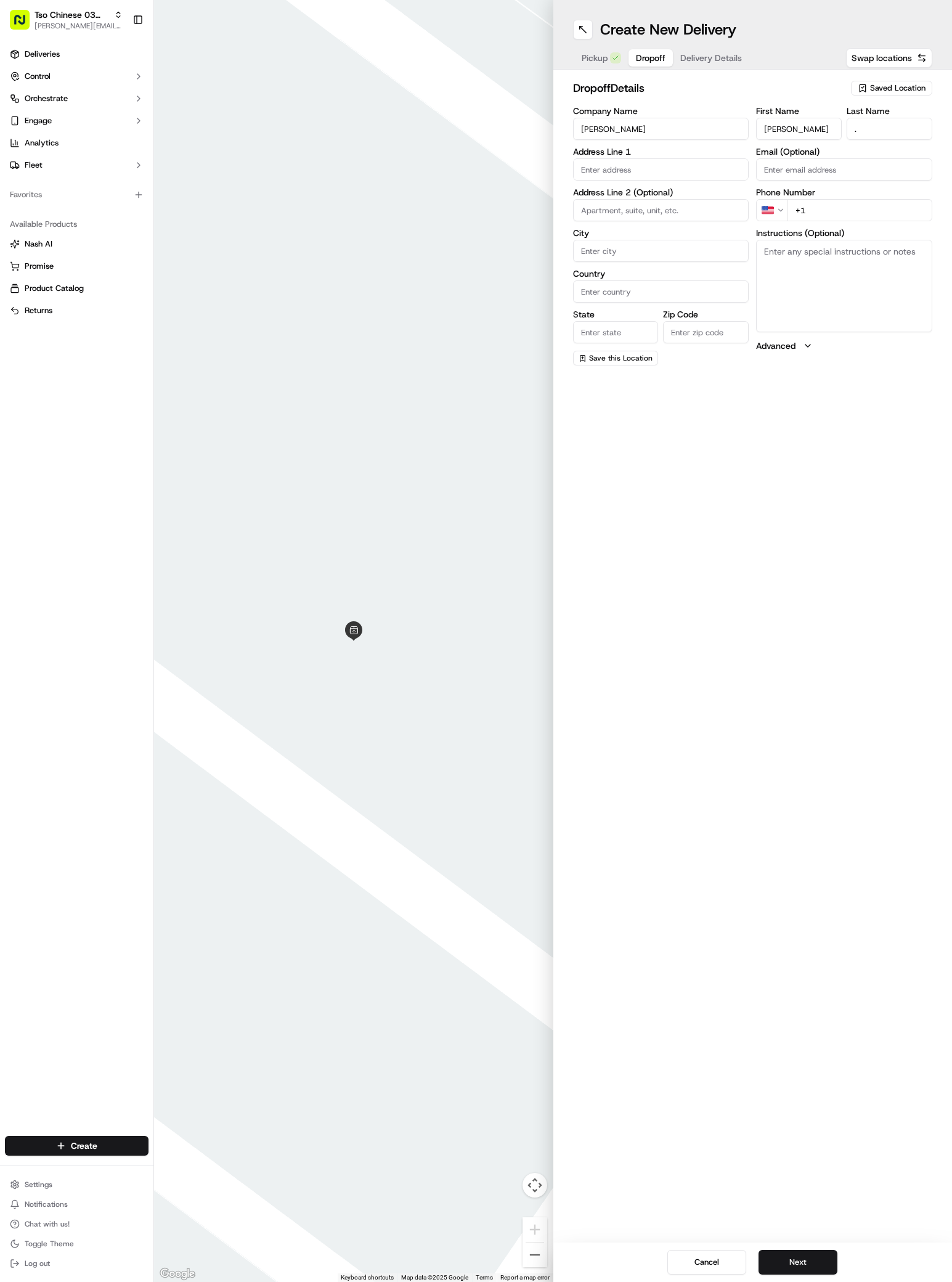
paste textarea "My unit is on the first floor of building 5, located at the top the hill from t…"
type textarea "My unit is on the first floor of building 5, located at the top the hill from t…"
click at [623, 200] on div "[STREET_ADDRESS]" at bounding box center [661, 195] width 170 height 18
type input "[STREET_ADDRESS]"
type input "Austin"
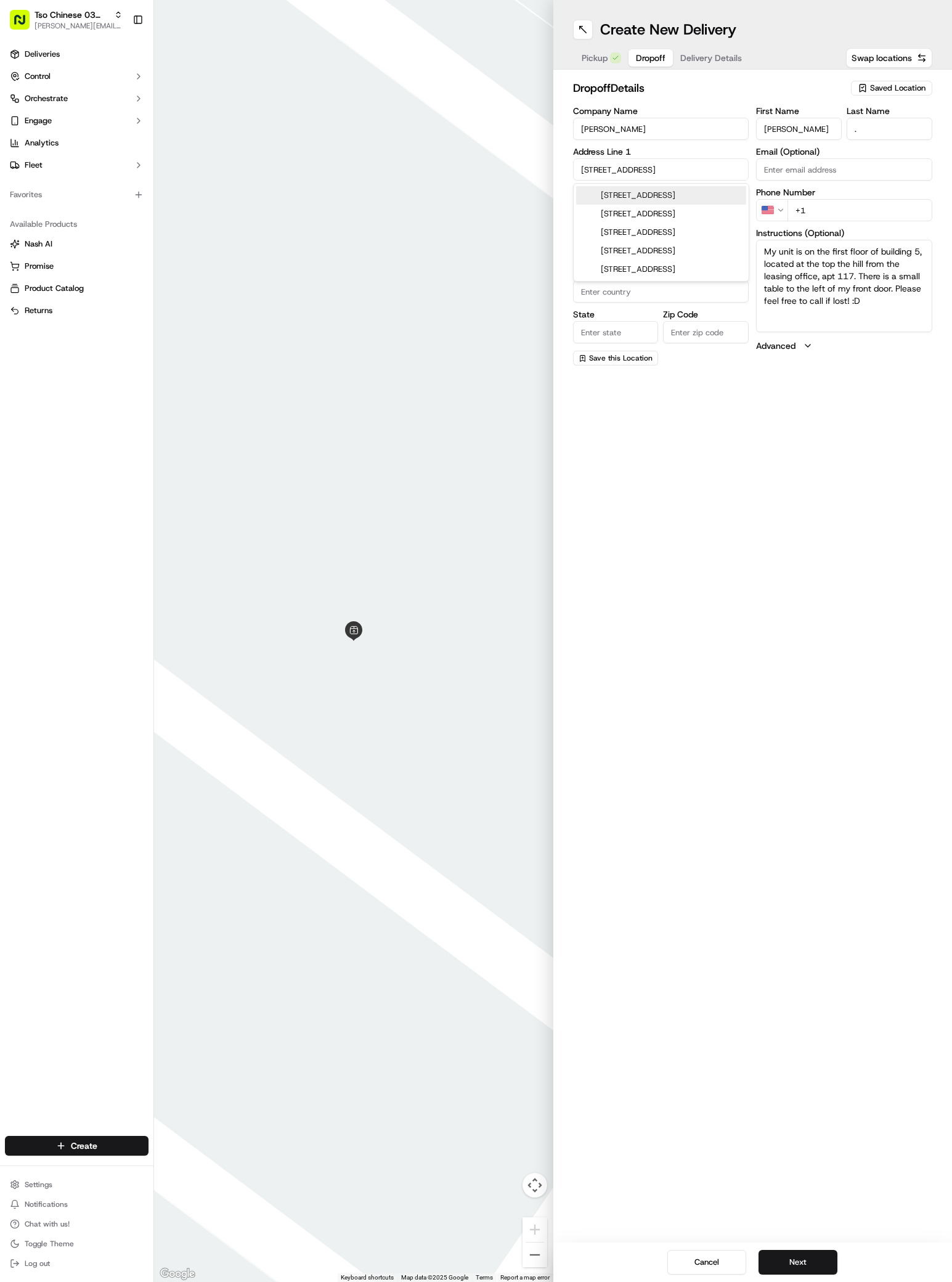
type input "[GEOGRAPHIC_DATA]"
type input "78741"
type input "[STREET_ADDRESS]"
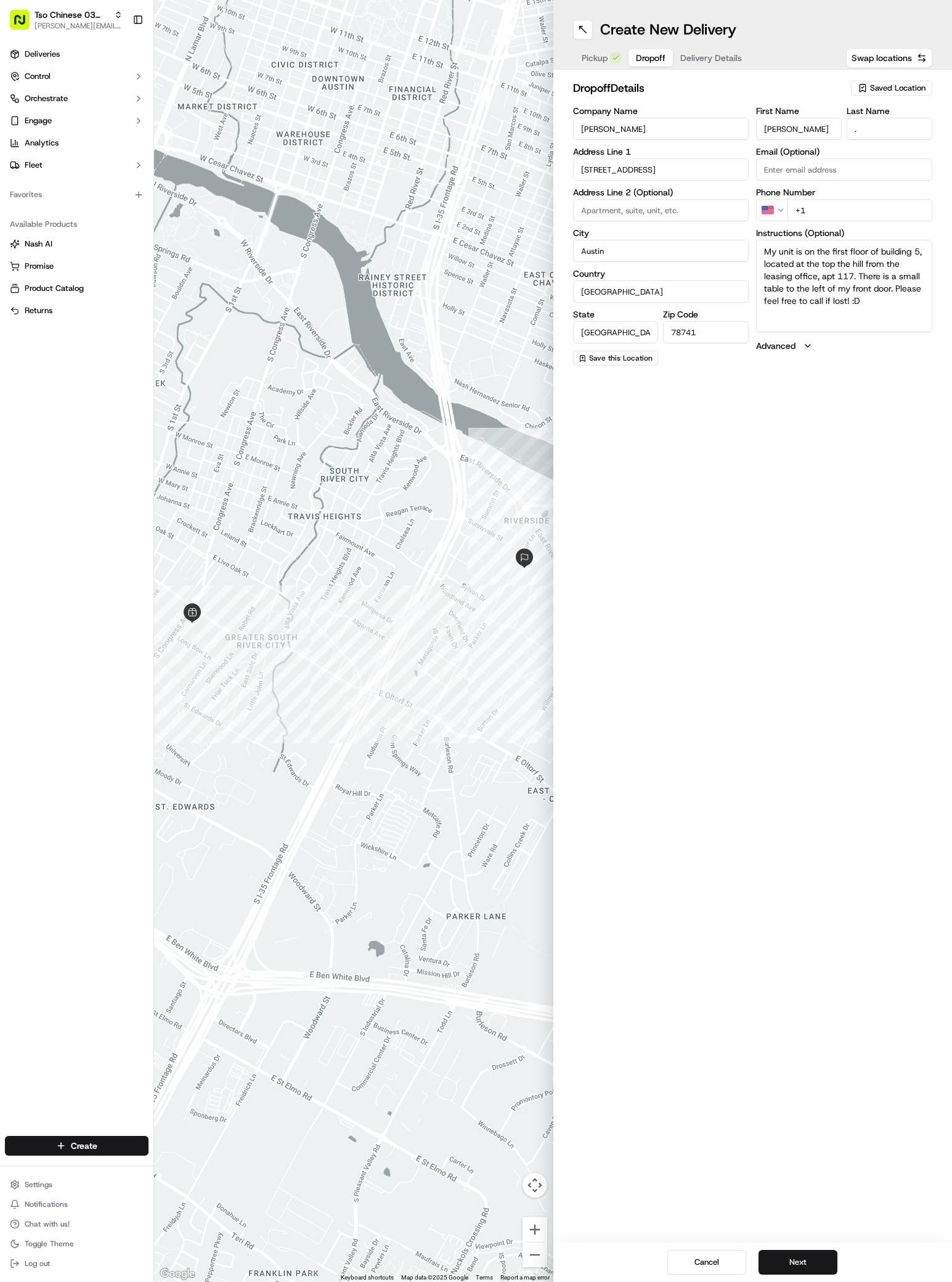
click at [874, 315] on textarea "My unit is on the first floor of building 5, located at the top the hill from t…" at bounding box center [844, 287] width 176 height 93
paste textarea "THE ELEMENT AUSTIN"
type textarea "My unit is on the first floor of building 5, located at the top the hill from t…"
click at [585, 211] on input at bounding box center [661, 210] width 176 height 22
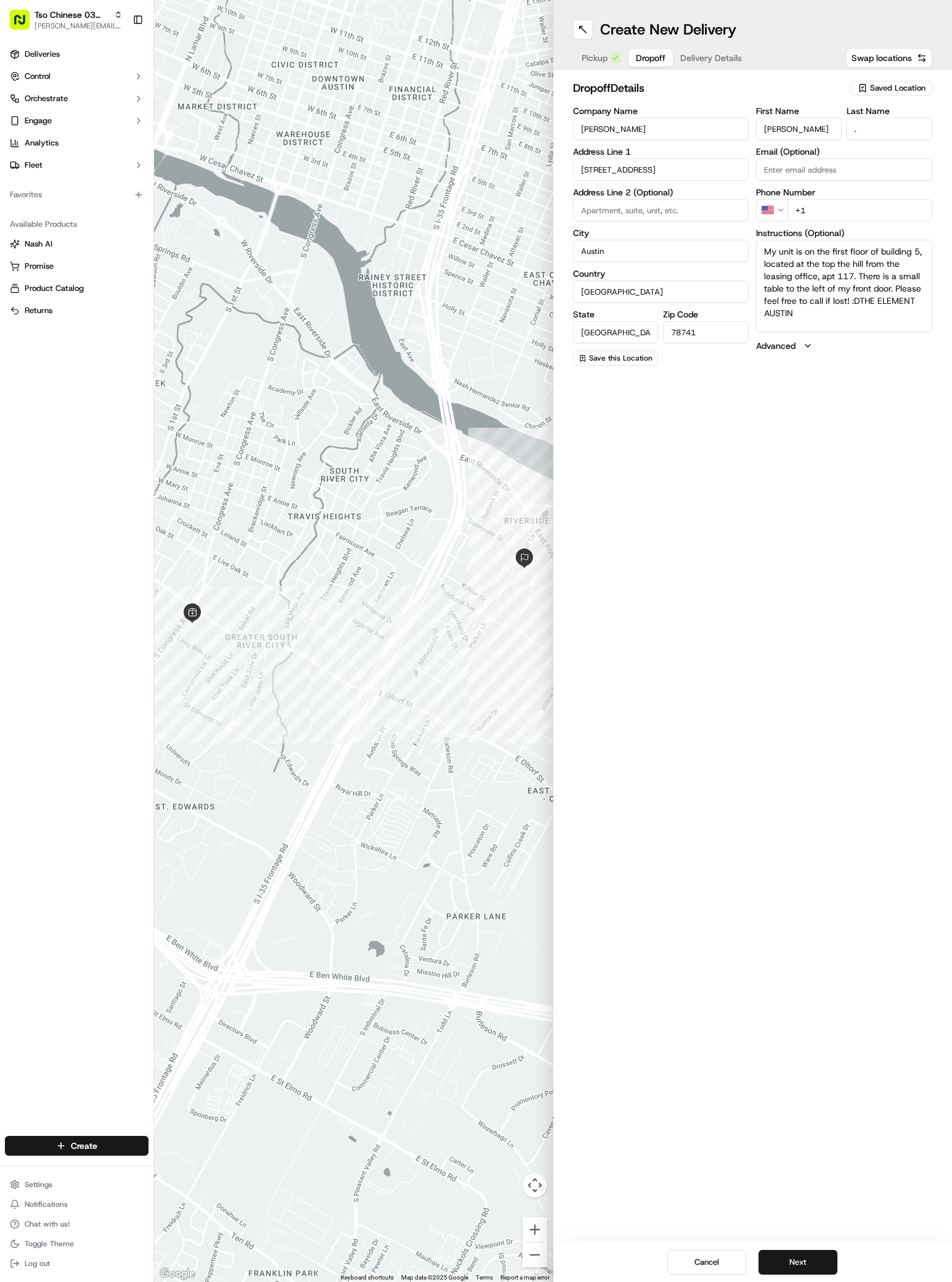
paste input "APT 117"
type input "APT 117"
click at [809, 206] on input "+1" at bounding box center [859, 210] width 145 height 22
click at [815, 206] on input "+1" at bounding box center [859, 210] width 145 height 22
paste input "51 29986228"
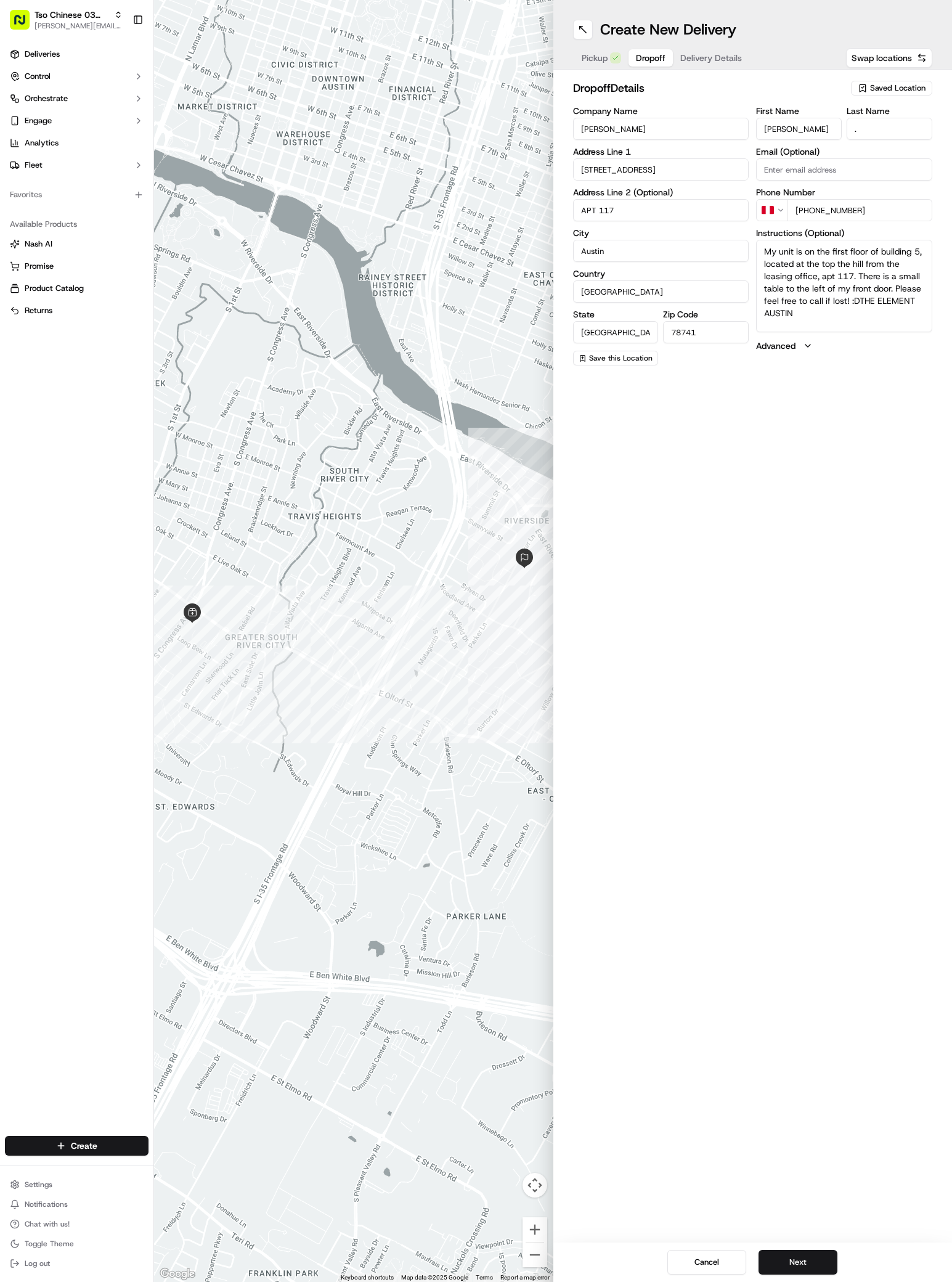
click at [801, 211] on input "[PHONE_NUMBER]" at bounding box center [859, 210] width 145 height 22
type input "[PHONE_NUMBER]"
click at [723, 57] on span "Delivery Details" at bounding box center [711, 58] width 61 height 12
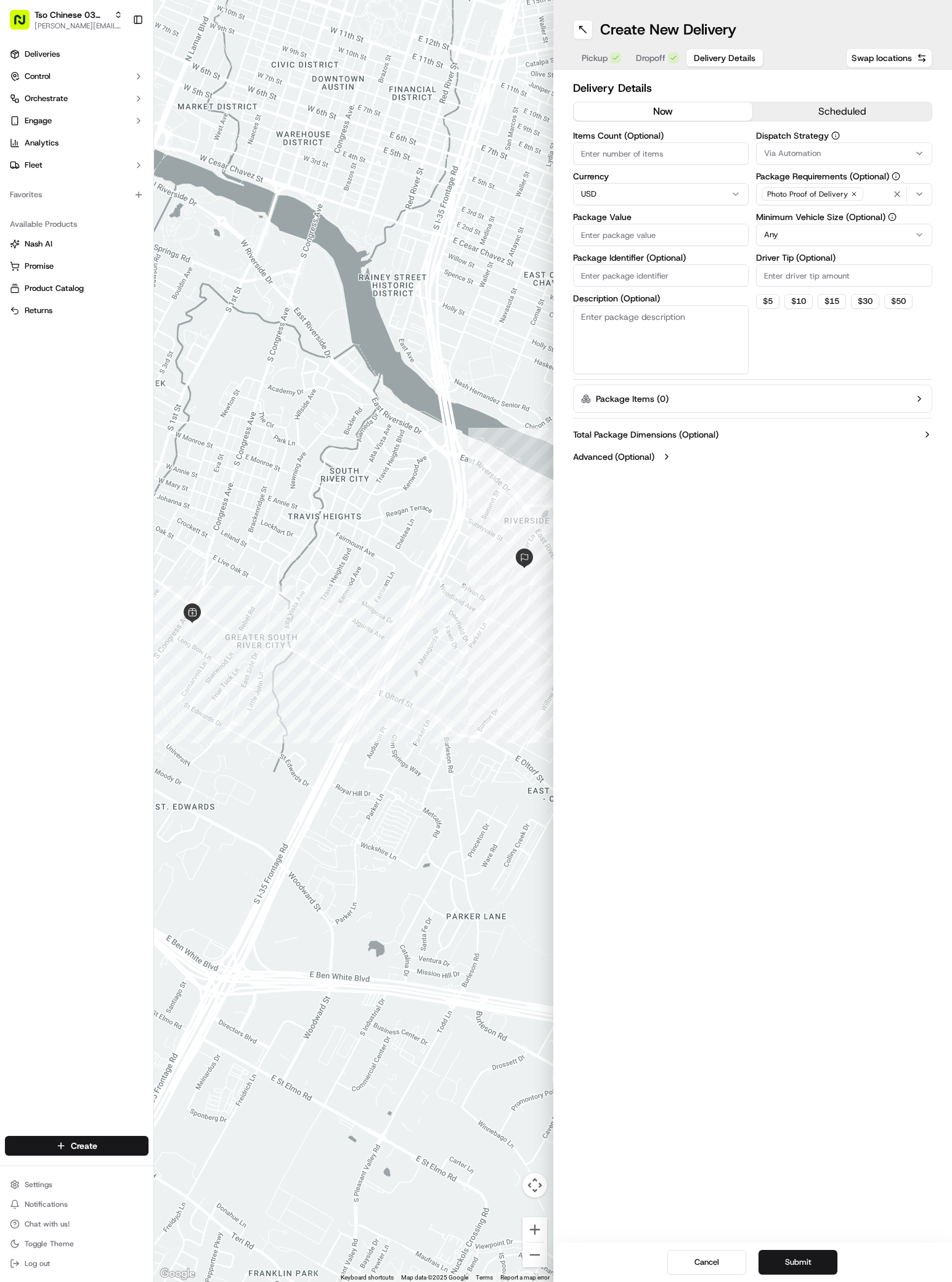
click at [723, 57] on span "Delivery Details" at bounding box center [724, 58] width 61 height 12
click at [800, 148] on span "Via Automation" at bounding box center [792, 153] width 56 height 11
click at [817, 219] on span "TsoCo Strategy" at bounding box center [852, 220] width 151 height 11
click at [883, 241] on button "Close" at bounding box center [890, 243] width 84 height 17
click at [796, 286] on input "Driver Tip (Optional)" at bounding box center [844, 275] width 176 height 22
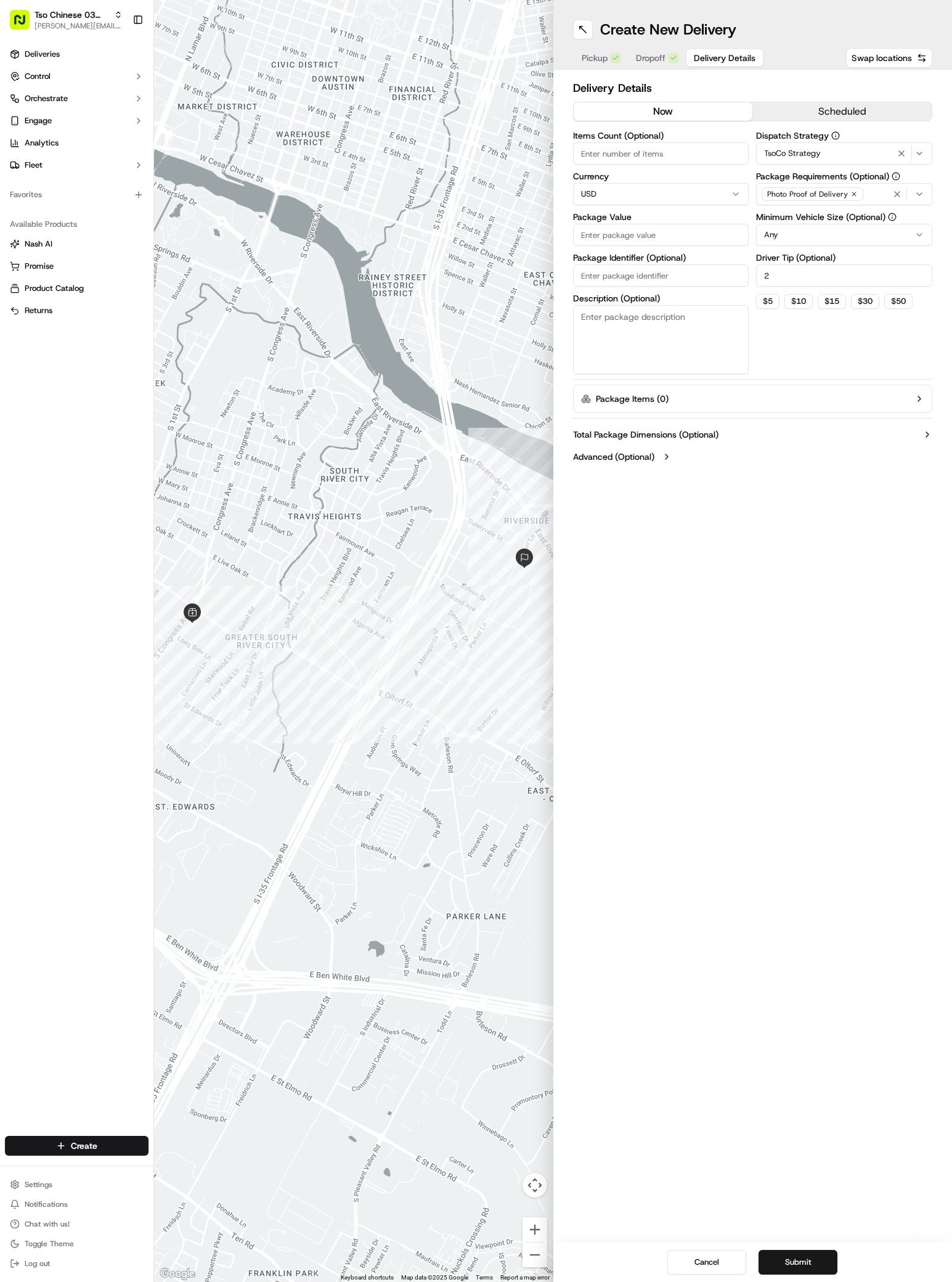
type input "2"
click at [590, 234] on input "Package Value" at bounding box center [661, 234] width 176 height 22
paste input "34.53"
type input "34.53"
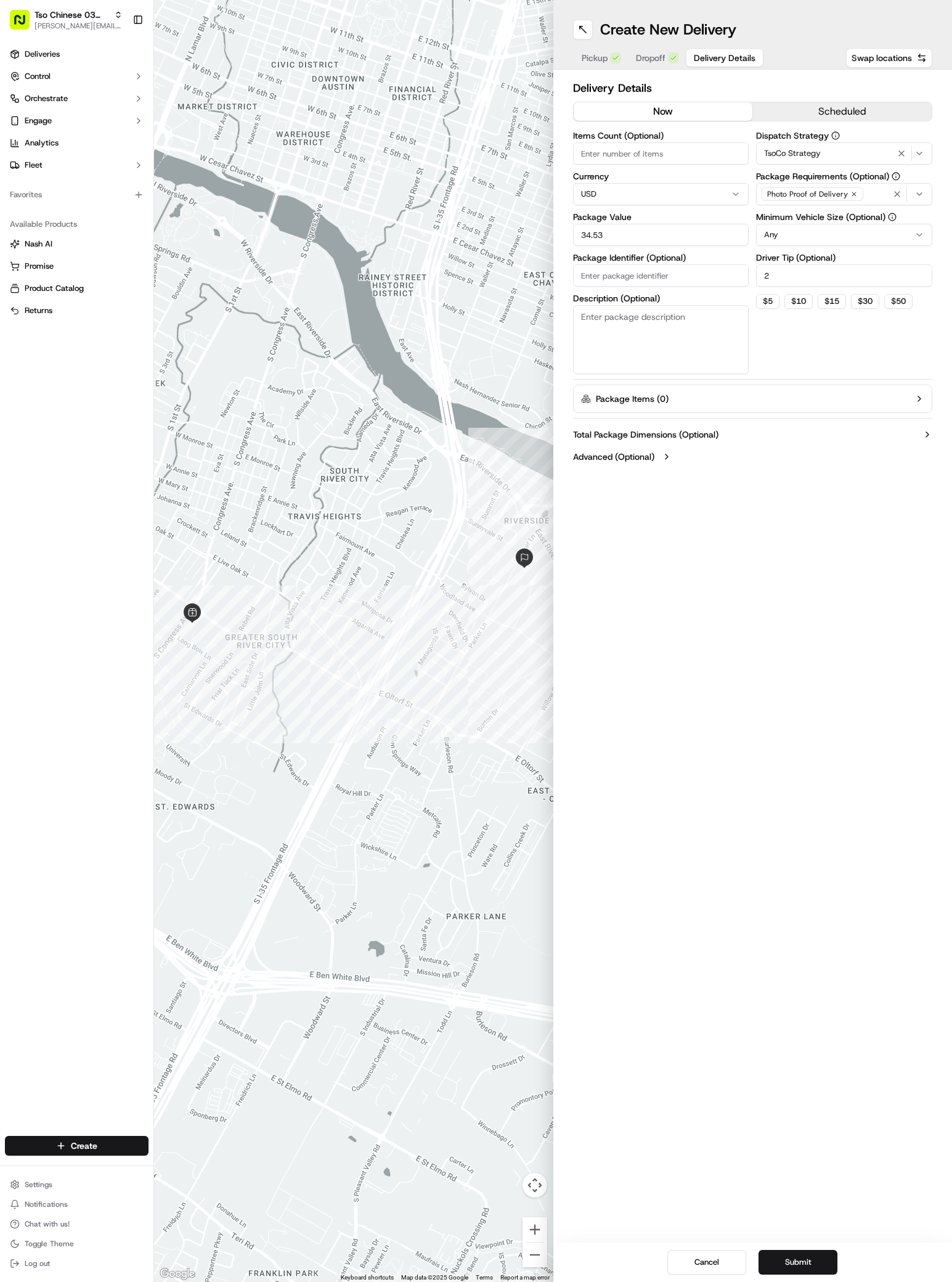
click at [590, 275] on input "Package Identifier (Optional)" at bounding box center [661, 275] width 176 height 22
paste input "INKACHN"
type input "INKACHN"
click at [796, 1269] on button "Submit" at bounding box center [797, 1263] width 79 height 25
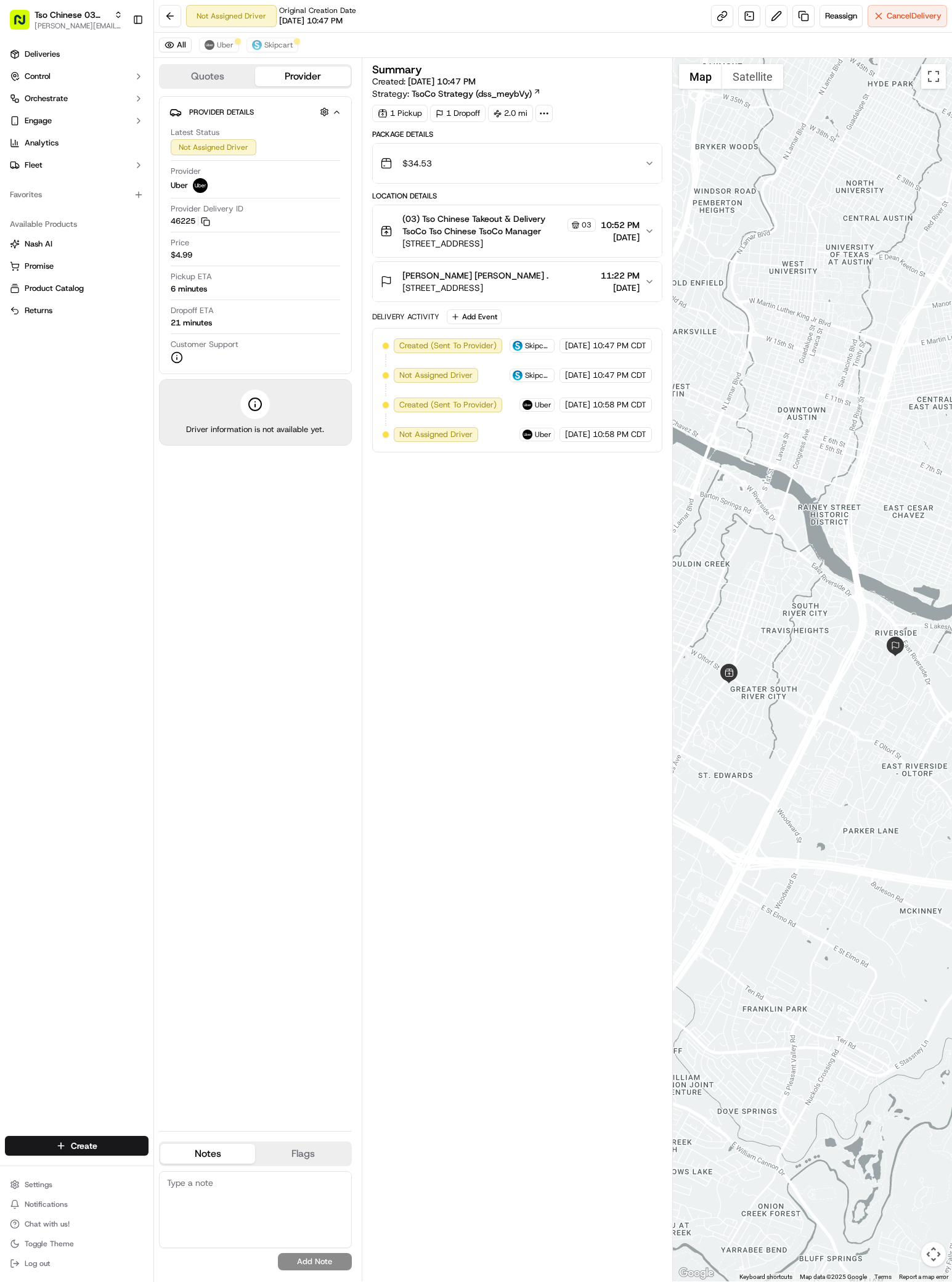
click at [216, 478] on div "Provider Details Hidden ( 2 ) Latest Status Not Assigned Driver Provider Uber P…" at bounding box center [255, 609] width 193 height 1025
click at [36, 50] on span "Deliveries" at bounding box center [42, 54] width 35 height 11
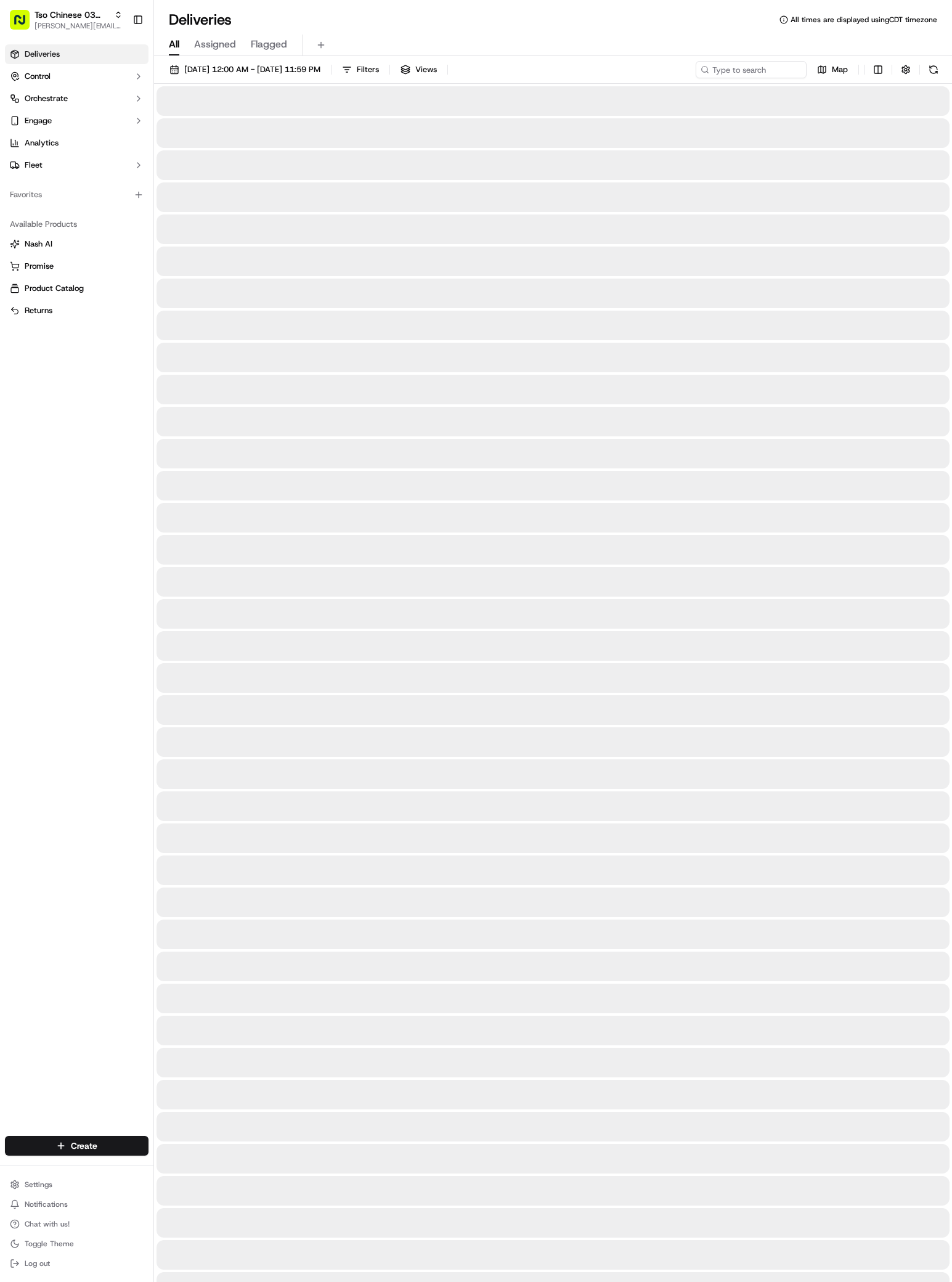
click at [36, 50] on span "Deliveries" at bounding box center [42, 54] width 35 height 11
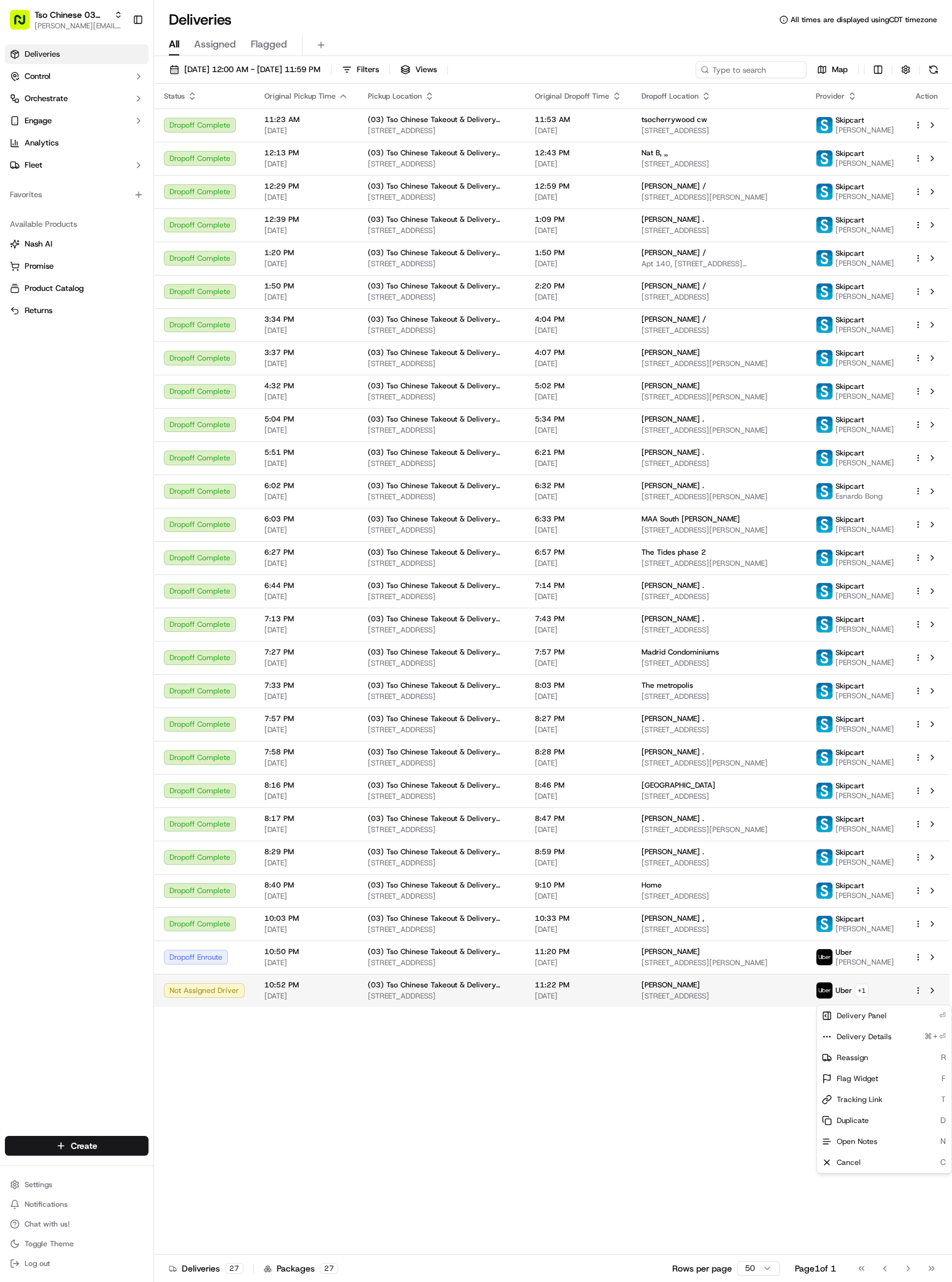
click at [922, 997] on html "Tso Chinese 03 TsoCo [PERSON_NAME][EMAIL_ADDRESS][DOMAIN_NAME] Toggle Sidebar D…" at bounding box center [476, 641] width 952 height 1282
click at [866, 1062] on span "Reassign" at bounding box center [853, 1058] width 31 height 10
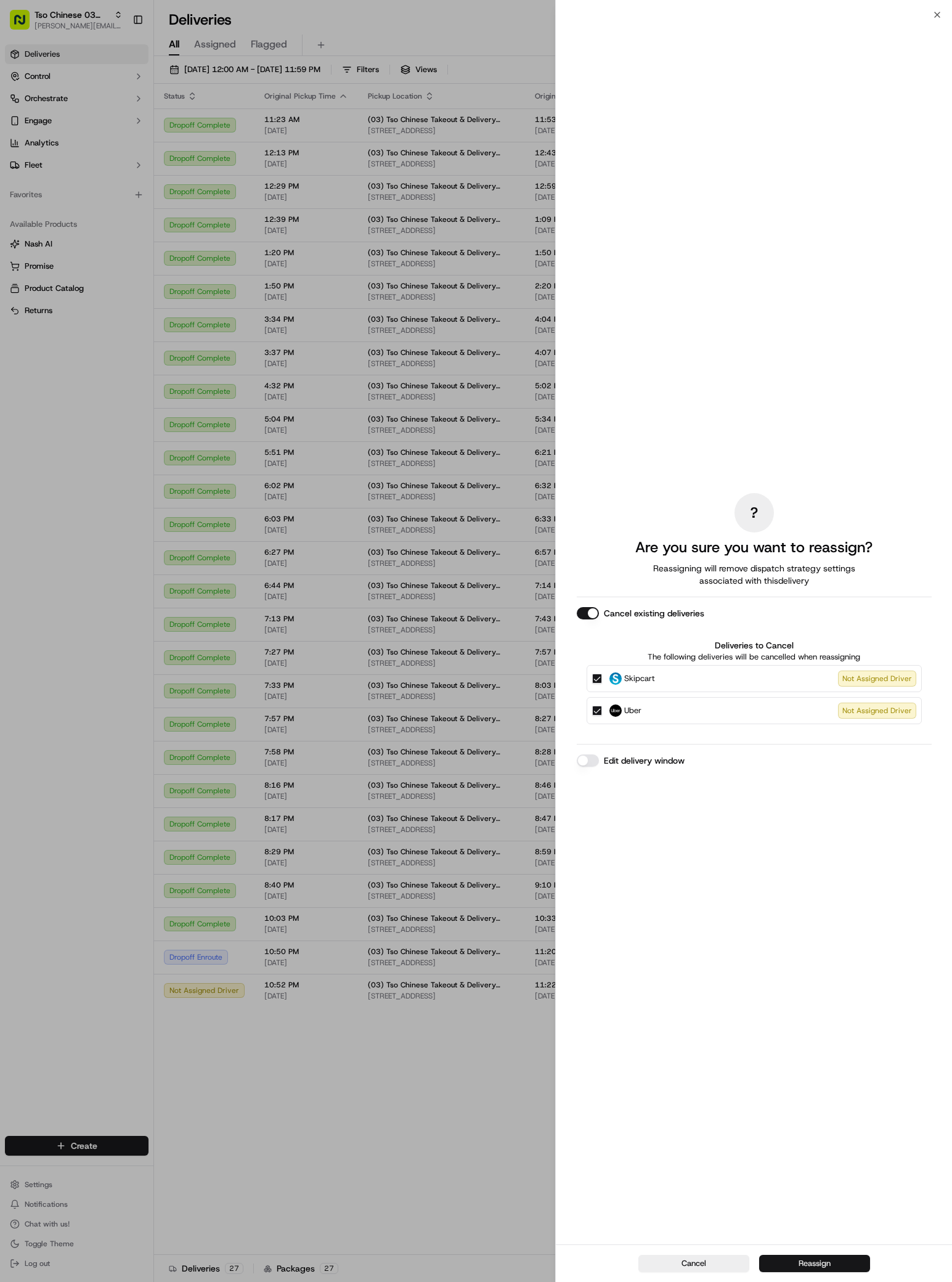
click at [813, 1265] on button "Reassign" at bounding box center [815, 1264] width 111 height 17
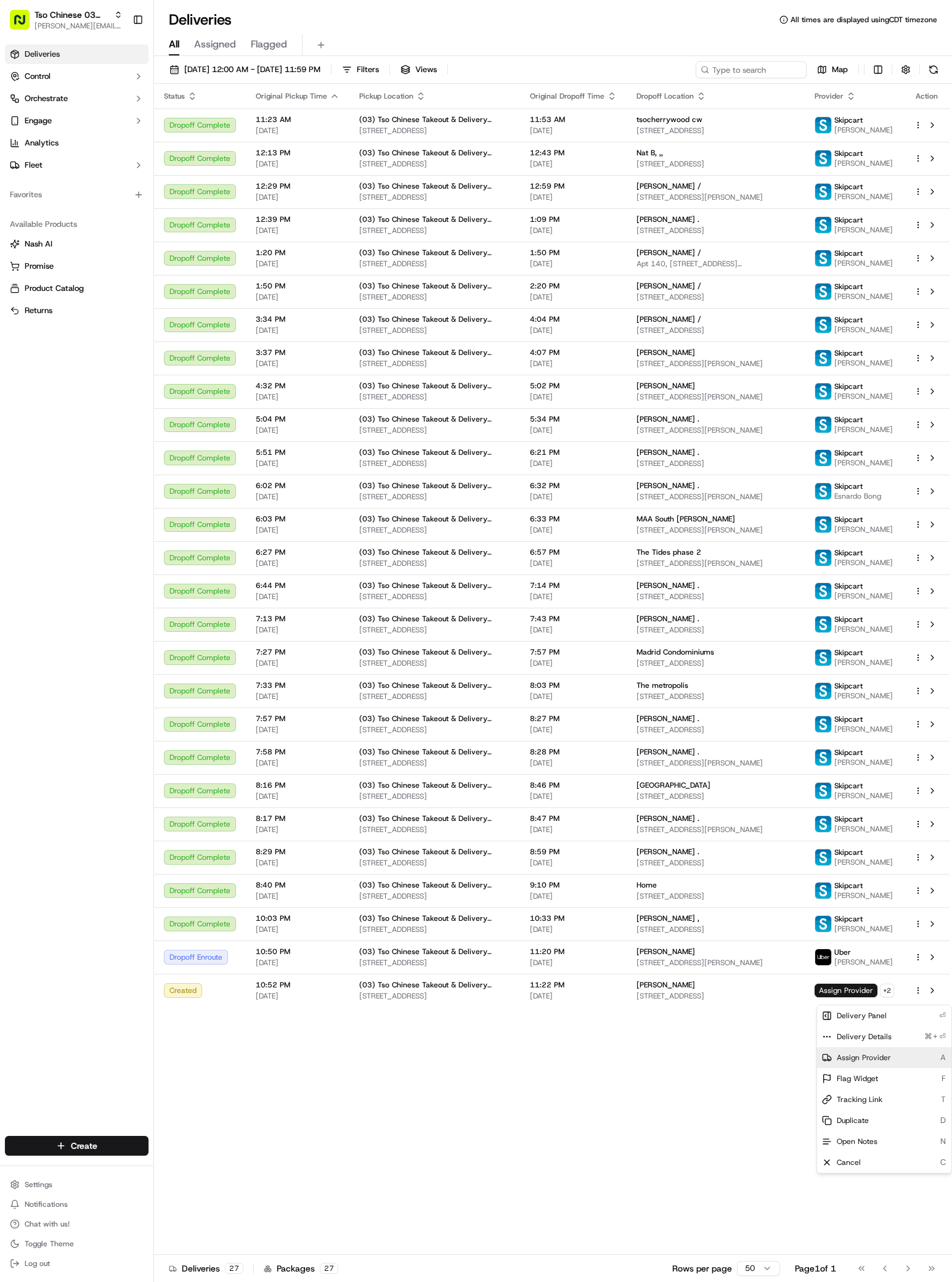
click at [881, 1058] on span "Assign Provider" at bounding box center [864, 1058] width 55 height 10
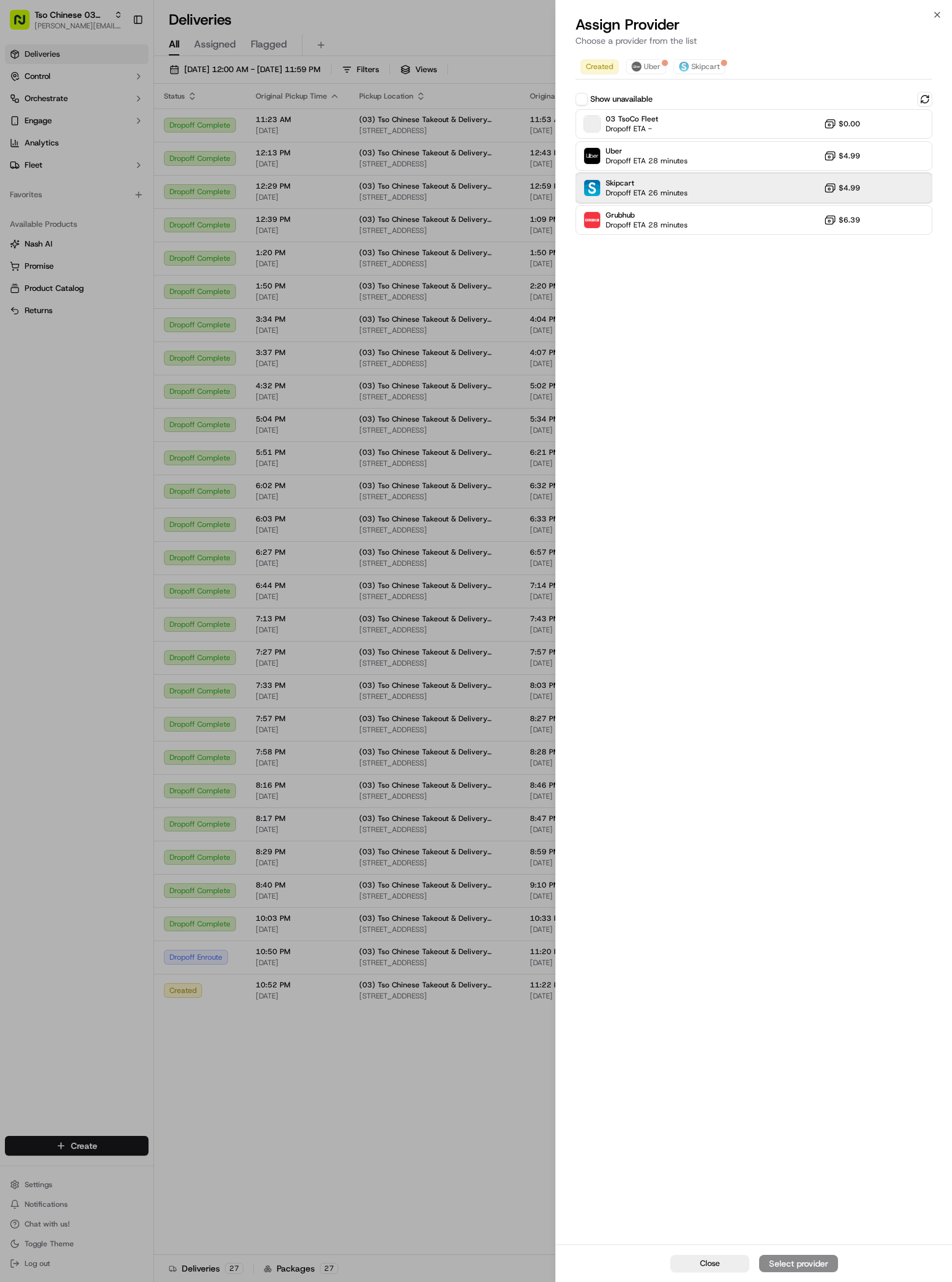
click at [631, 188] on span "Dropoff ETA 26 minutes" at bounding box center [647, 193] width 82 height 10
click at [804, 1261] on div "Assign Provider" at bounding box center [798, 1264] width 60 height 12
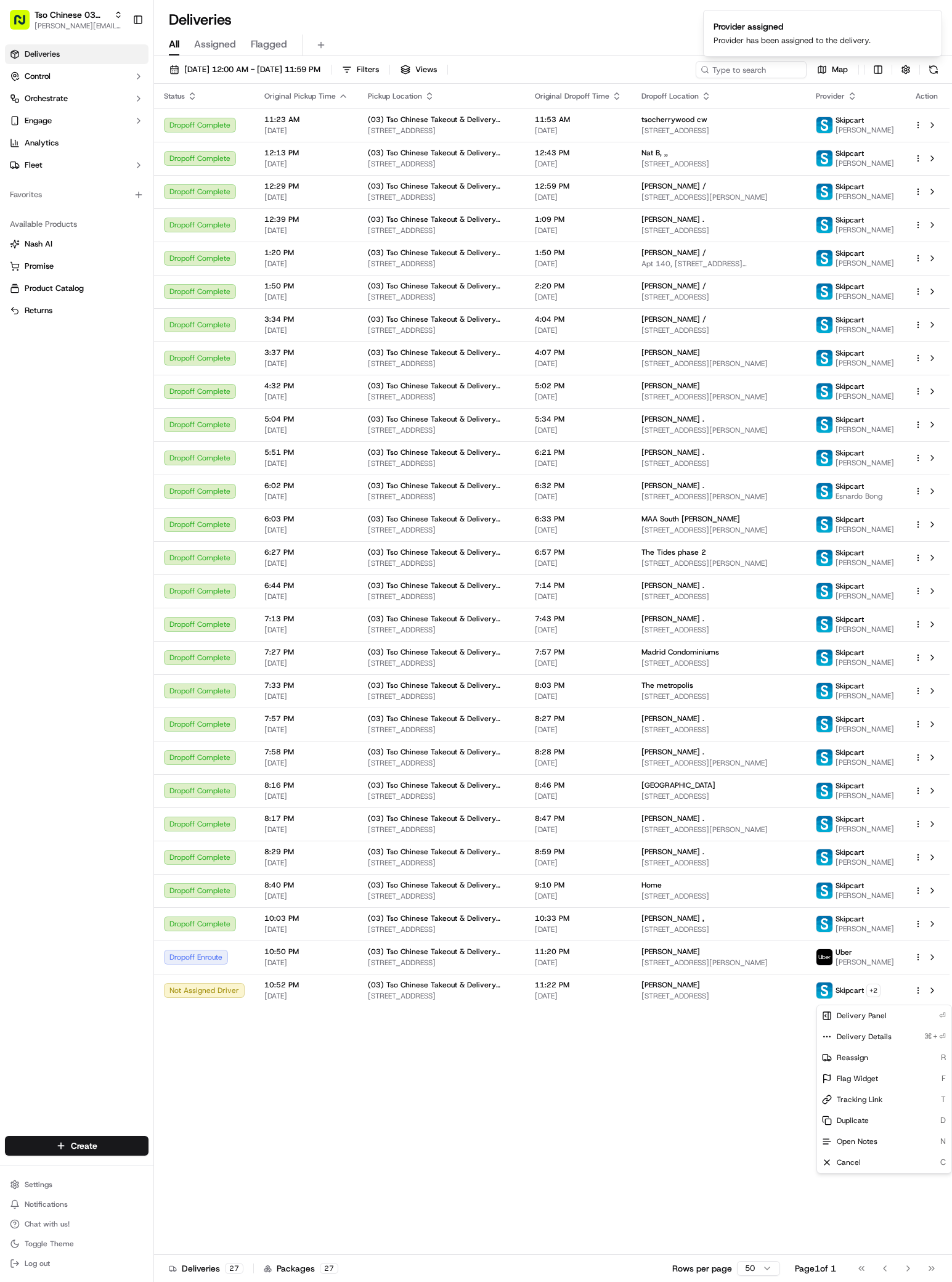
click at [463, 1073] on div "Status Original Pickup Time Pickup Location Original Dropoff Time Dropoff Locat…" at bounding box center [551, 669] width 796 height 1171
click at [864, 1053] on span "Reassign" at bounding box center [853, 1058] width 31 height 10
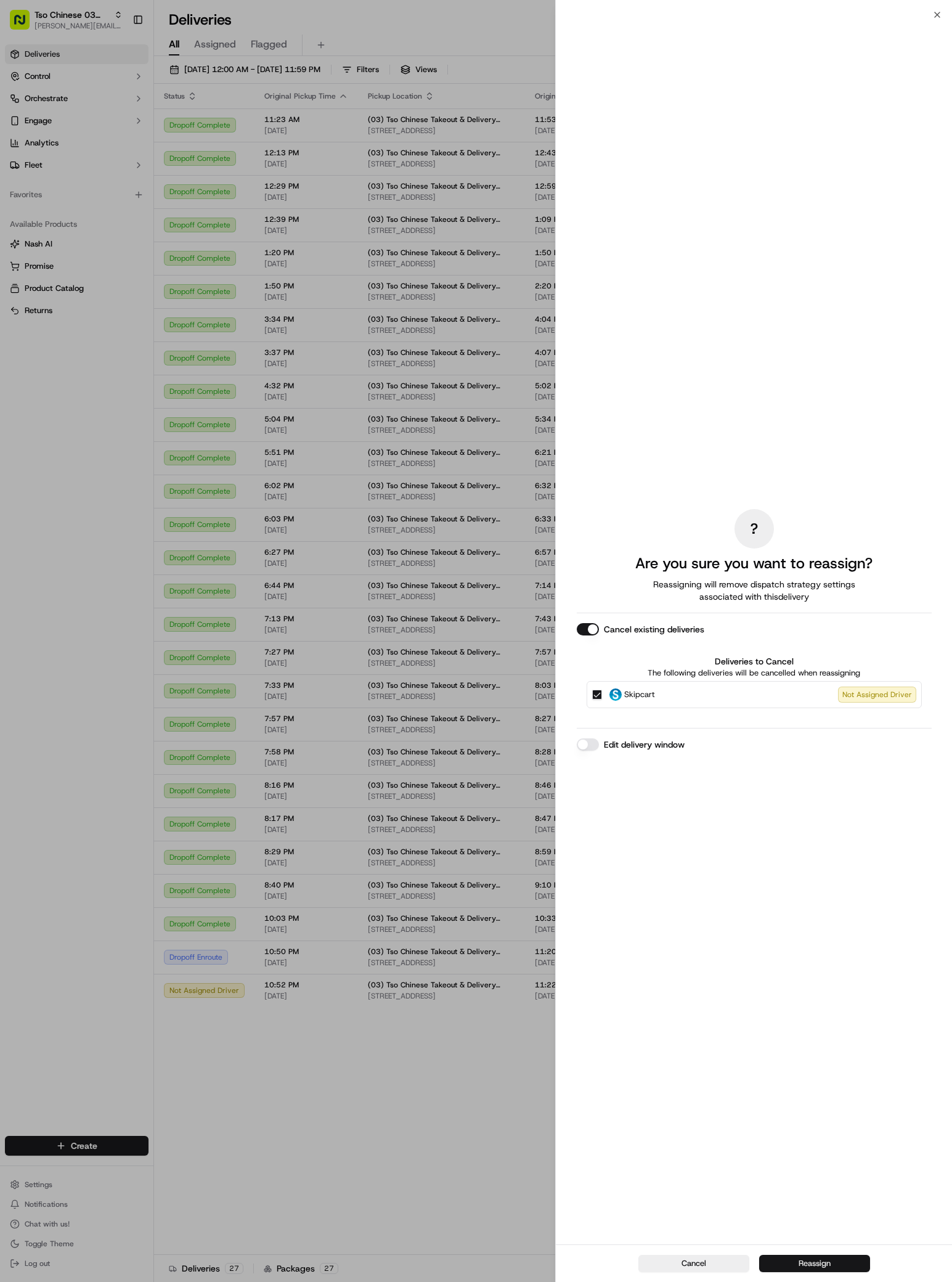
click at [829, 1256] on button "Reassign" at bounding box center [815, 1264] width 111 height 17
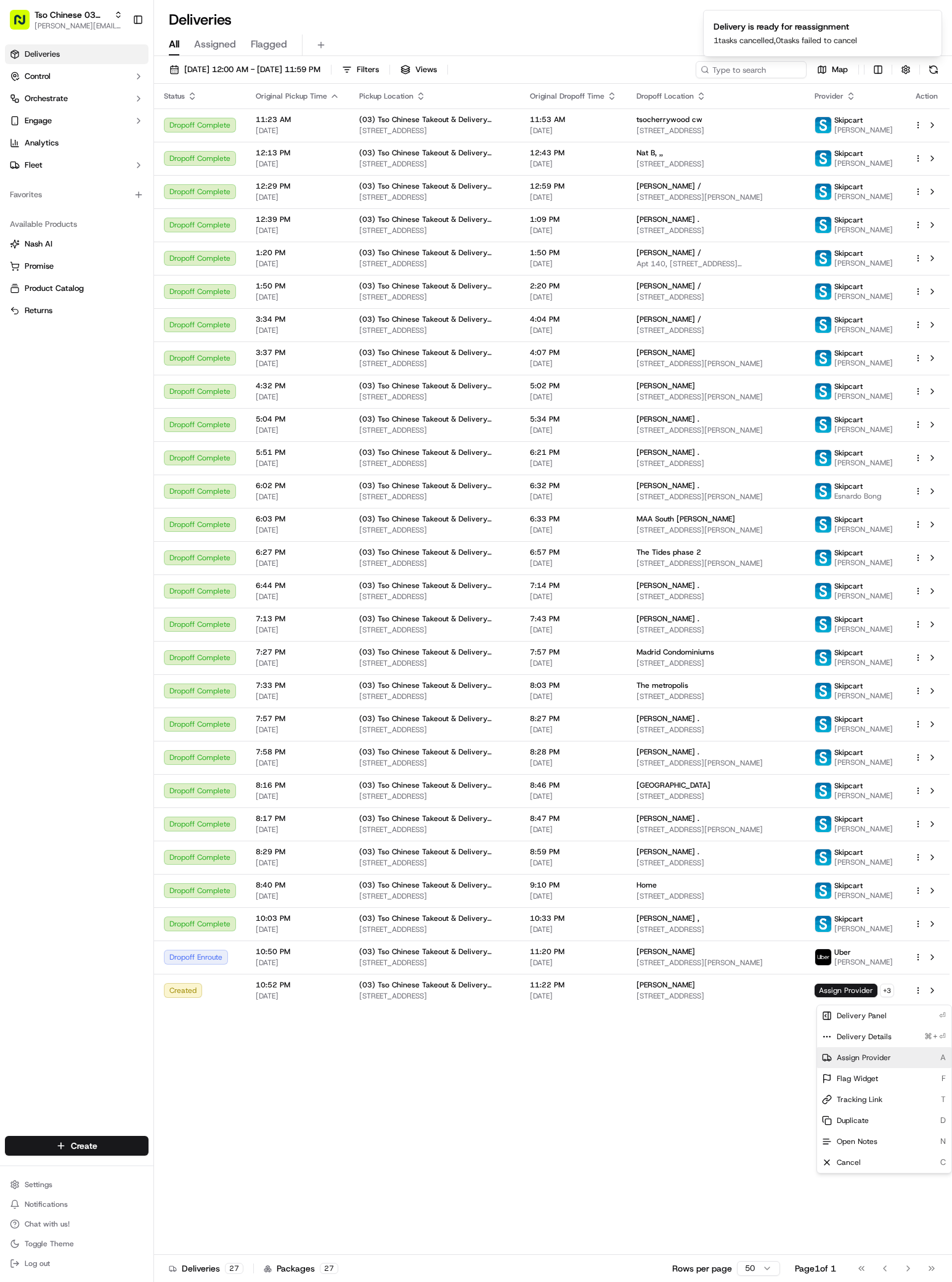
click at [865, 1053] on span "Assign Provider" at bounding box center [864, 1058] width 55 height 10
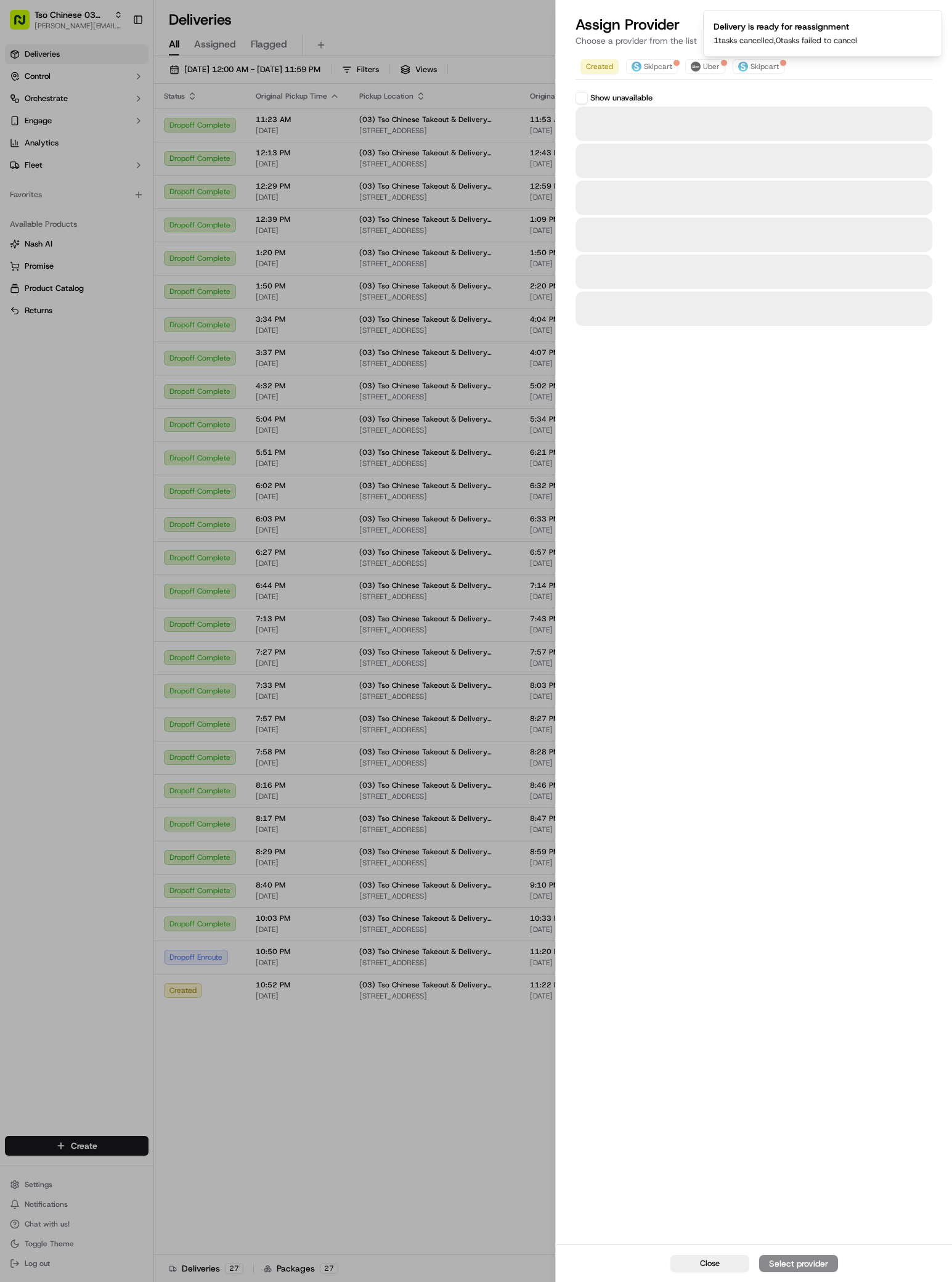
click at [865, 1053] on div at bounding box center [476, 641] width 952 height 1282
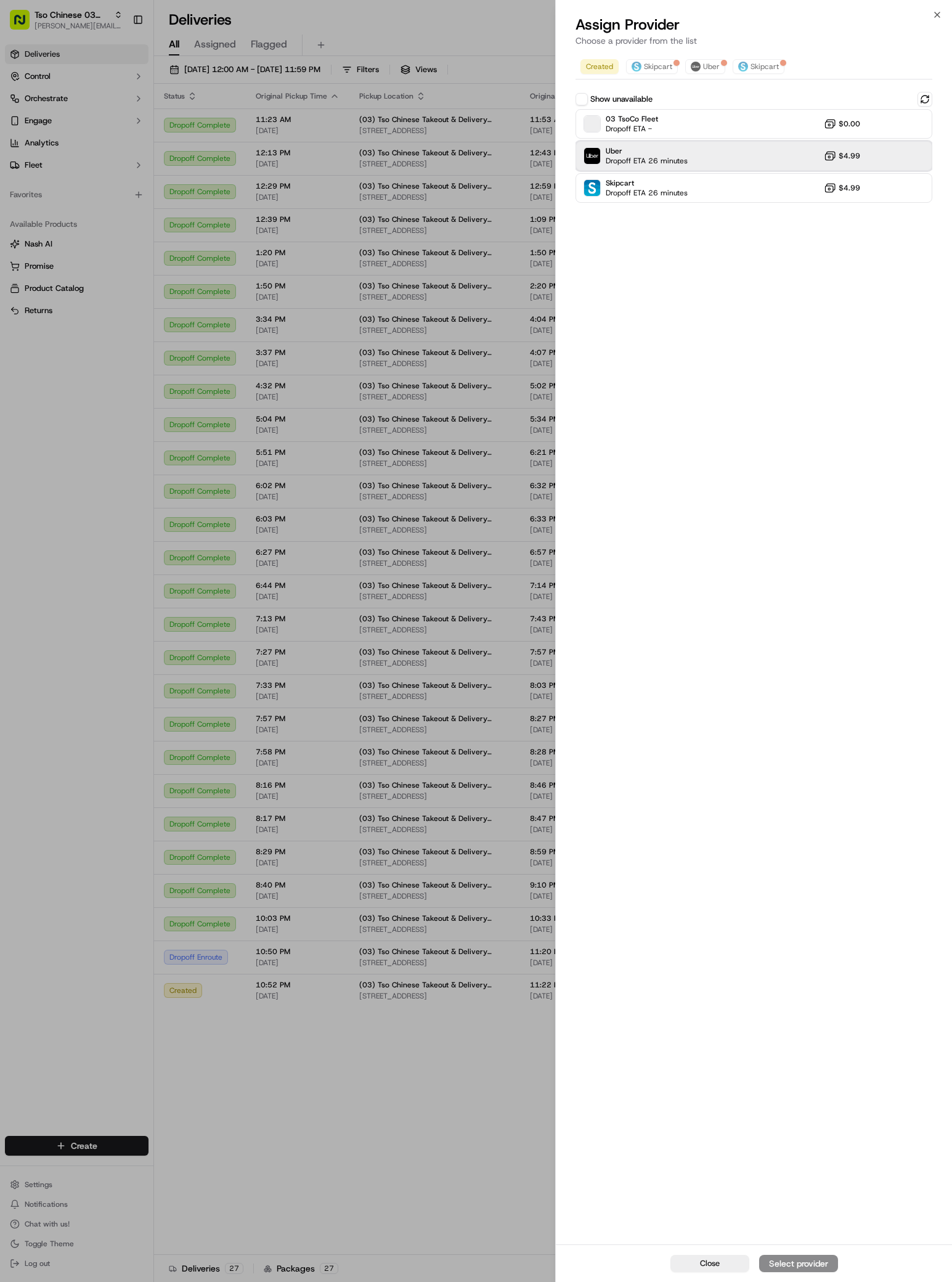
click at [688, 161] on div "Uber Dropoff ETA 26 minutes $4.99" at bounding box center [753, 156] width 357 height 30
click at [810, 1258] on div "Assign Provider" at bounding box center [798, 1264] width 60 height 12
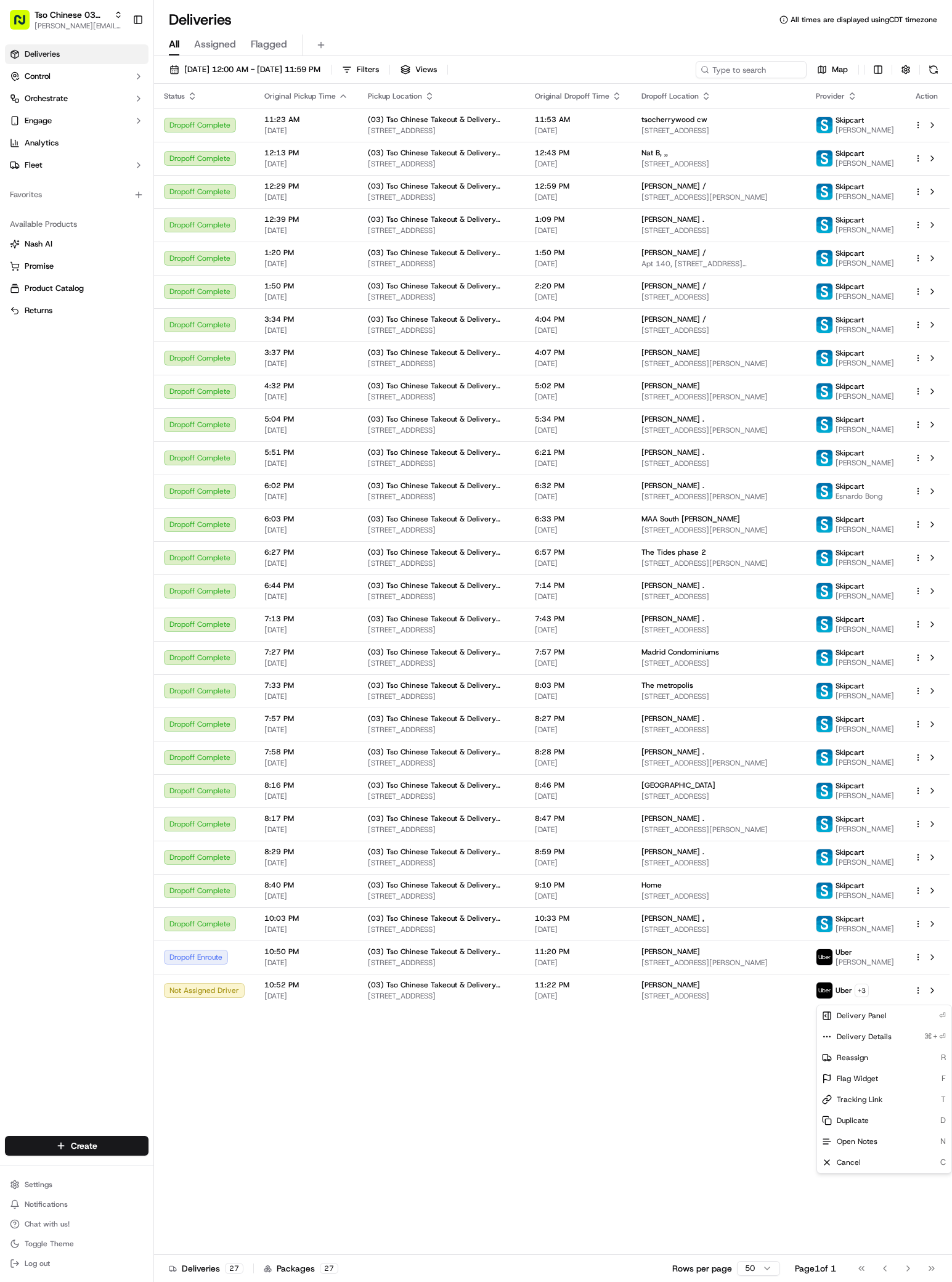
click at [399, 1108] on div "Status Original Pickup Time Pickup Location Original Dropoff Time Dropoff Locat…" at bounding box center [551, 669] width 796 height 1171
click at [631, 1202] on div "Status Original Pickup Time Pickup Location Original Dropoff Time Dropoff Locat…" at bounding box center [551, 669] width 796 height 1171
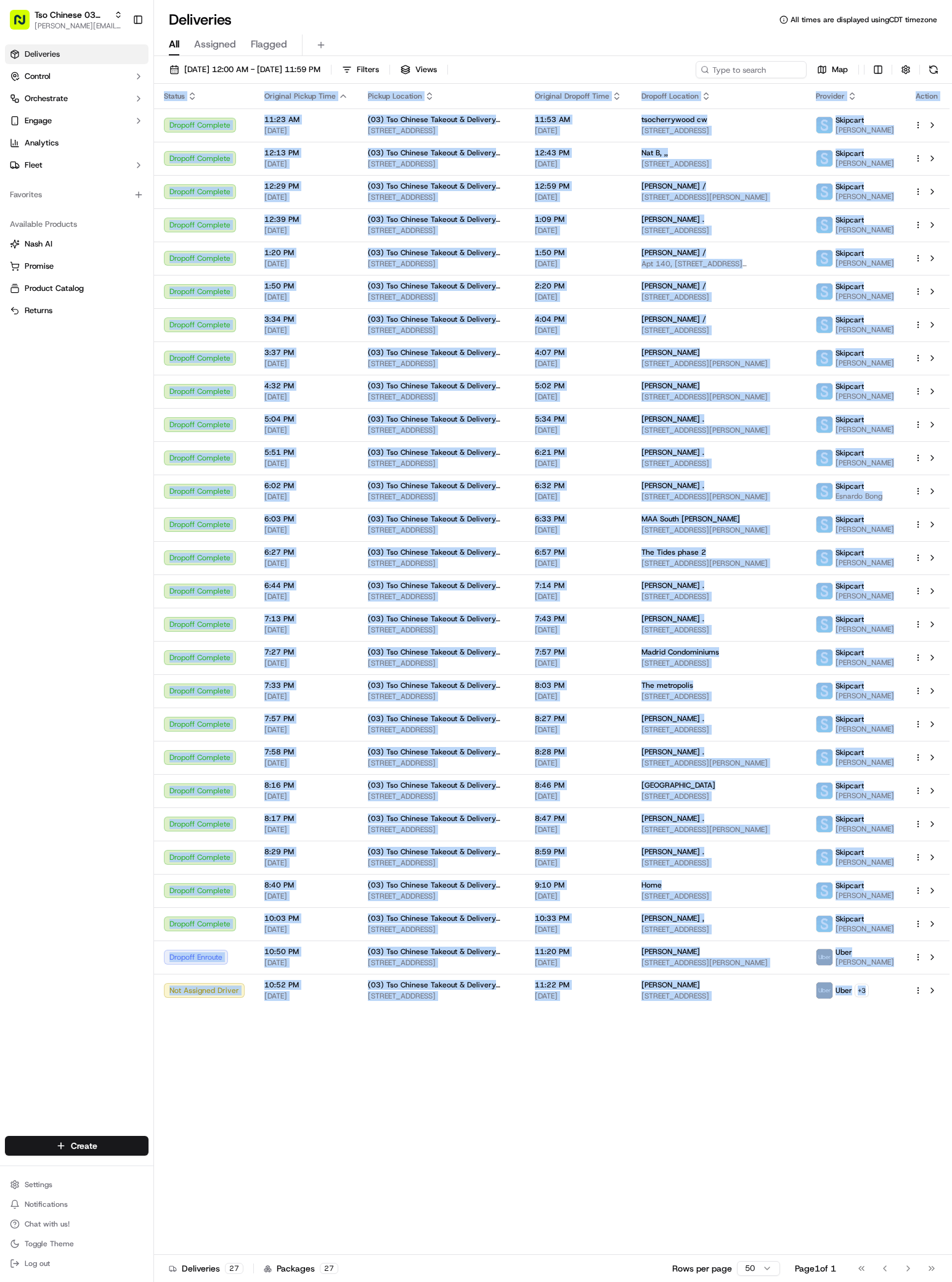
click at [631, 1202] on div "Status Original Pickup Time Pickup Location Original Dropoff Time Dropoff Locat…" at bounding box center [551, 669] width 796 height 1171
drag, startPoint x: 631, startPoint y: 1202, endPoint x: 865, endPoint y: 1193, distance: 234.2
click at [632, 1202] on div "Status Original Pickup Time Pickup Location Original Dropoff Time Dropoff Locat…" at bounding box center [551, 669] width 796 height 1171
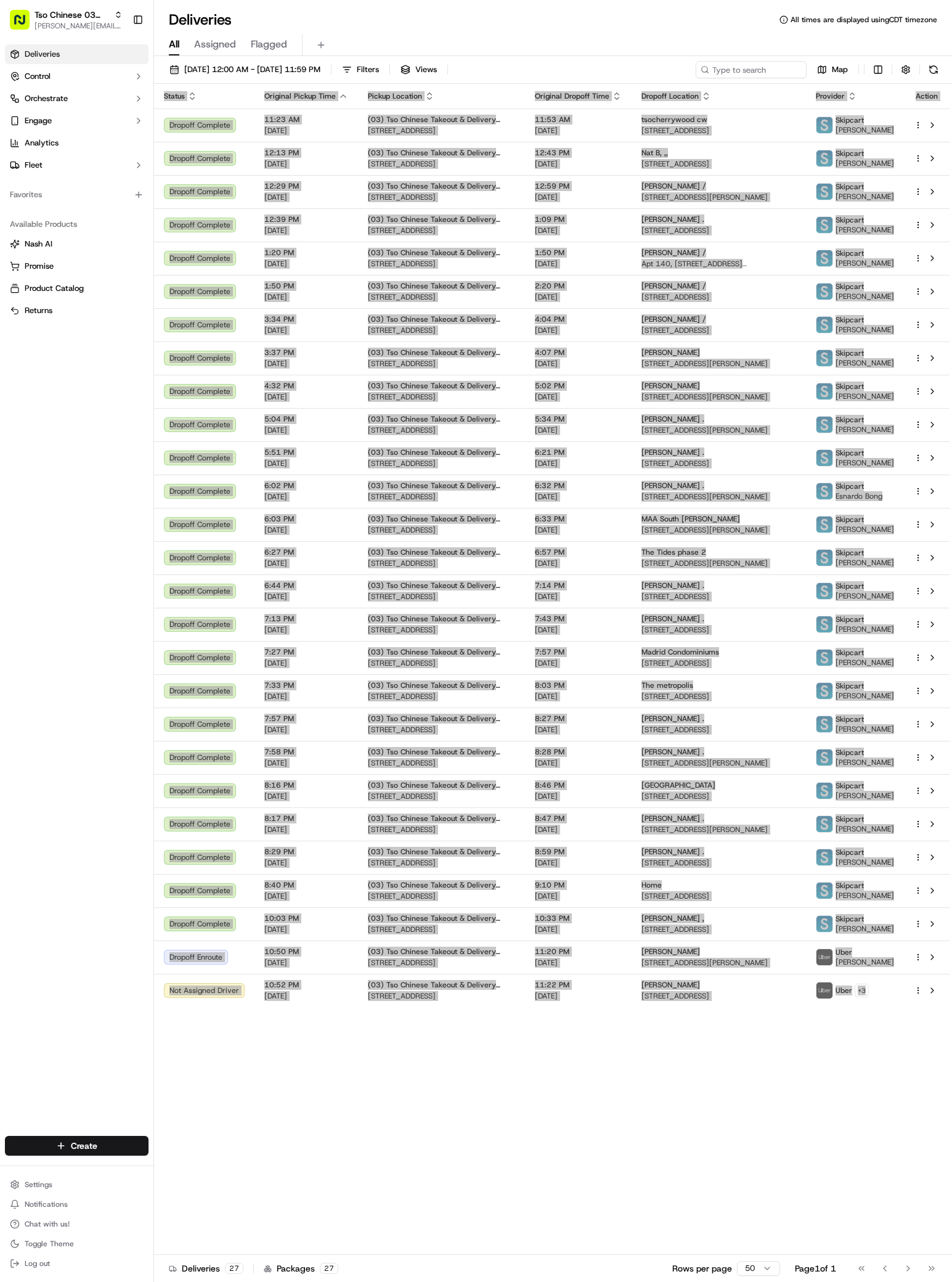
drag, startPoint x: 944, startPoint y: 1179, endPoint x: 734, endPoint y: 1092, distance: 227.3
click at [734, 1092] on div "Status Original Pickup Time Pickup Location Original Dropoff Time Dropoff Locat…" at bounding box center [551, 669] width 796 height 1171
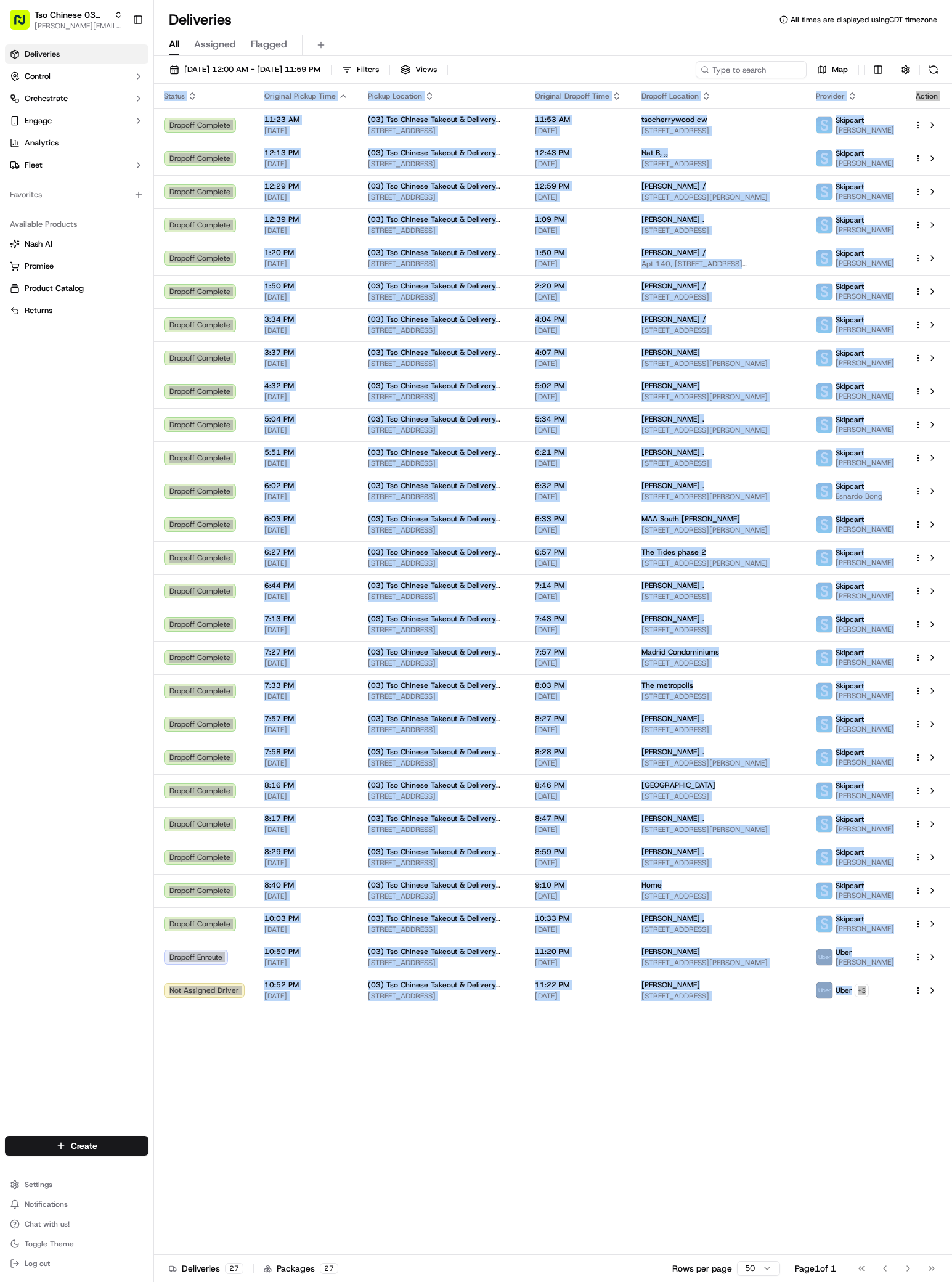
click at [734, 1092] on div "Status Original Pickup Time Pickup Location Original Dropoff Time Dropoff Locat…" at bounding box center [551, 669] width 796 height 1171
click at [734, 1091] on div "Status Original Pickup Time Pickup Location Original Dropoff Time Dropoff Locat…" at bounding box center [551, 669] width 796 height 1171
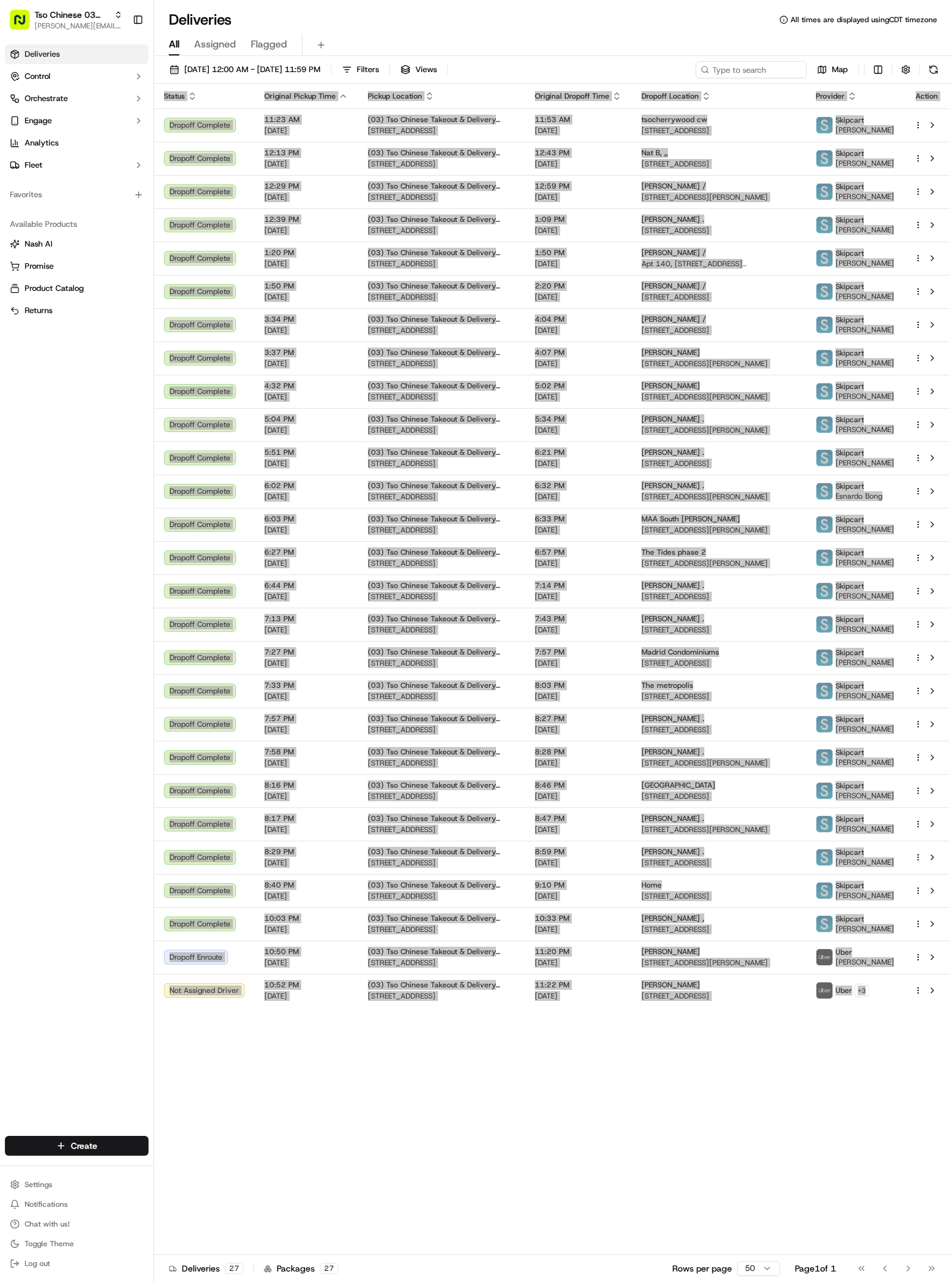
drag, startPoint x: 932, startPoint y: 1088, endPoint x: 657, endPoint y: 1145, distance: 280.8
click at [657, 1145] on div "Status Original Pickup Time Pickup Location Original Dropoff Time Dropoff Locat…" at bounding box center [551, 669] width 796 height 1171
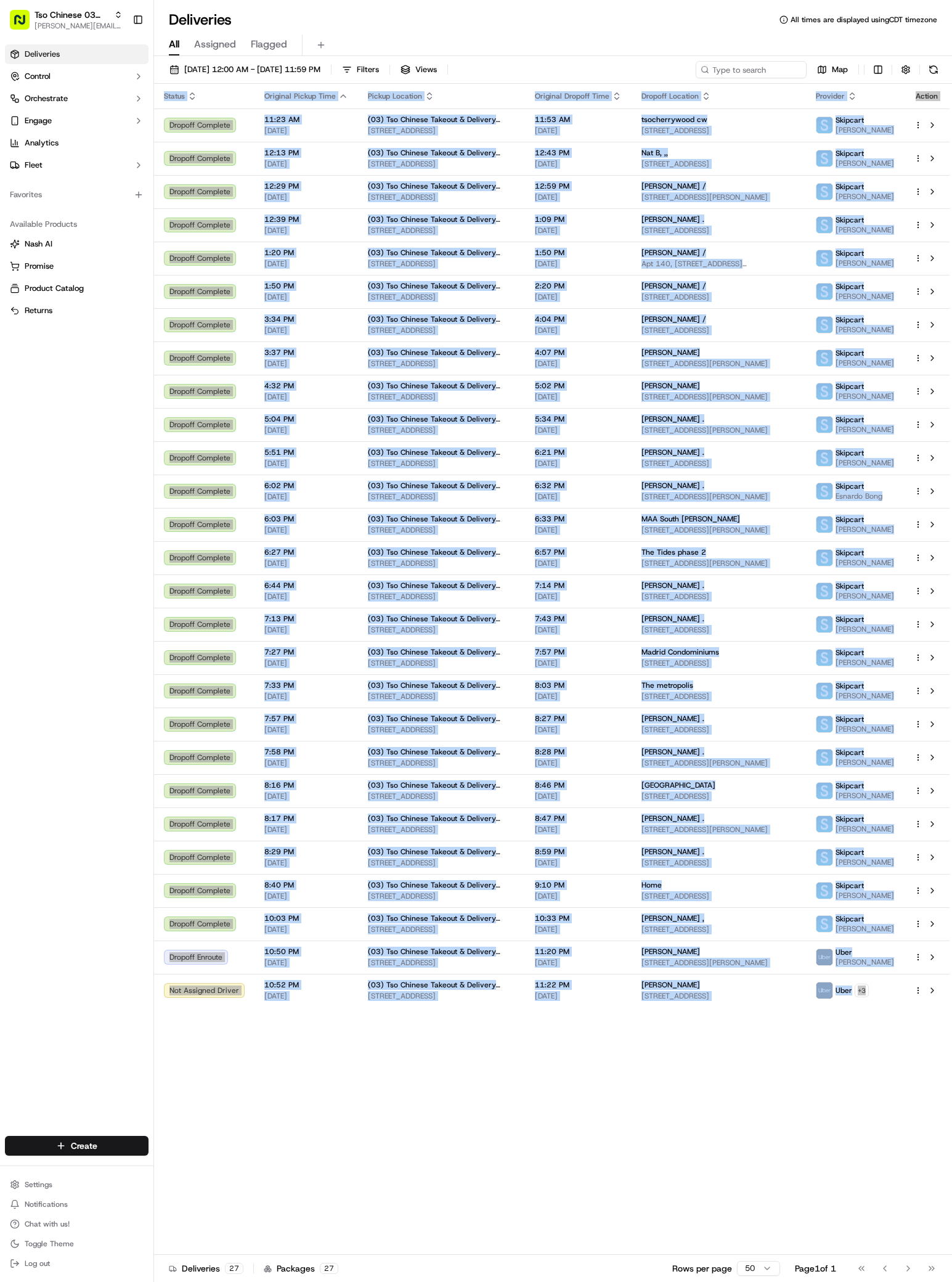
click at [657, 1145] on div "Status Original Pickup Time Pickup Location Original Dropoff Time Dropoff Locat…" at bounding box center [551, 669] width 796 height 1171
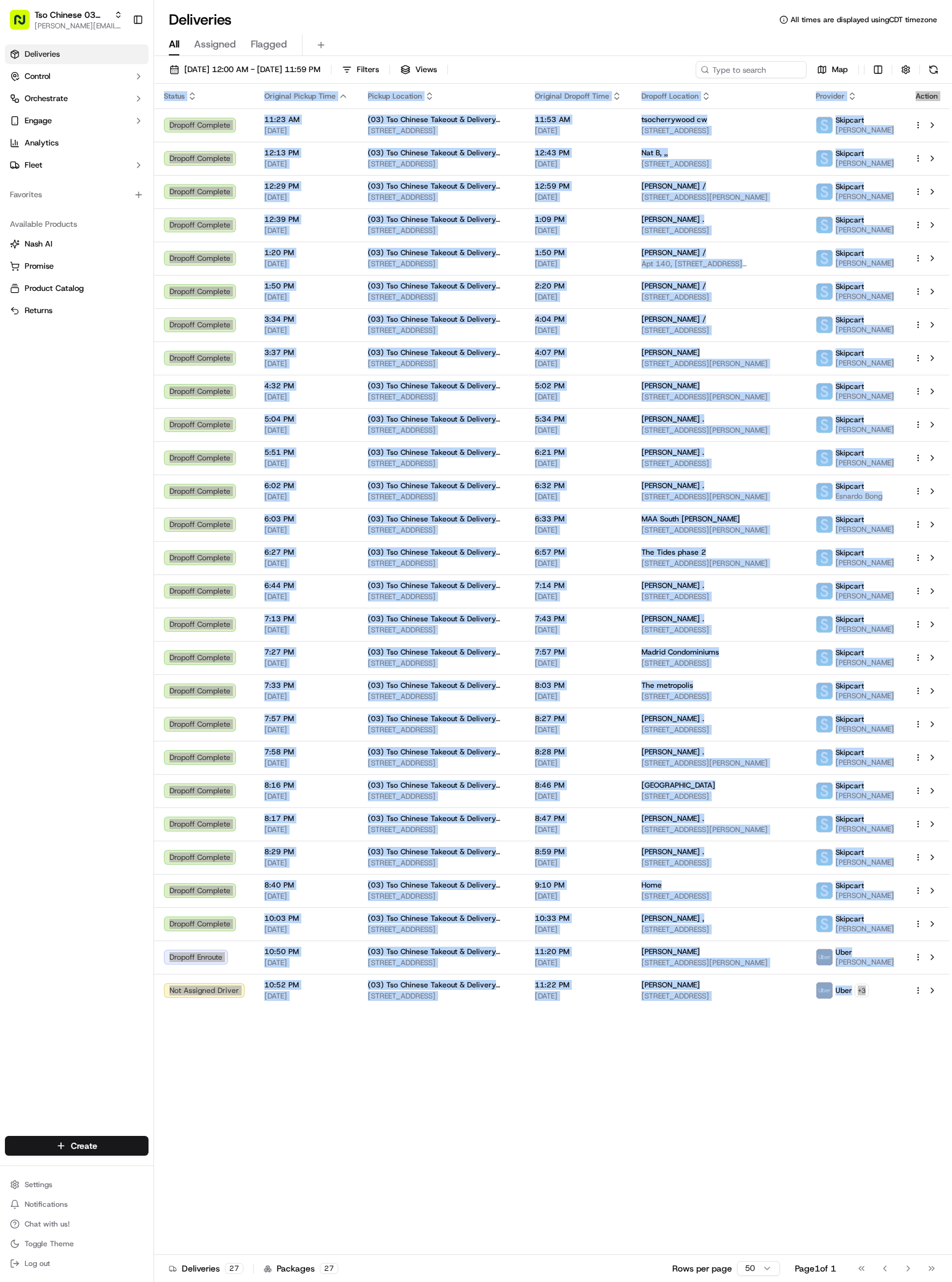
click at [657, 1145] on div "Status Original Pickup Time Pickup Location Original Dropoff Time Dropoff Locat…" at bounding box center [551, 669] width 796 height 1171
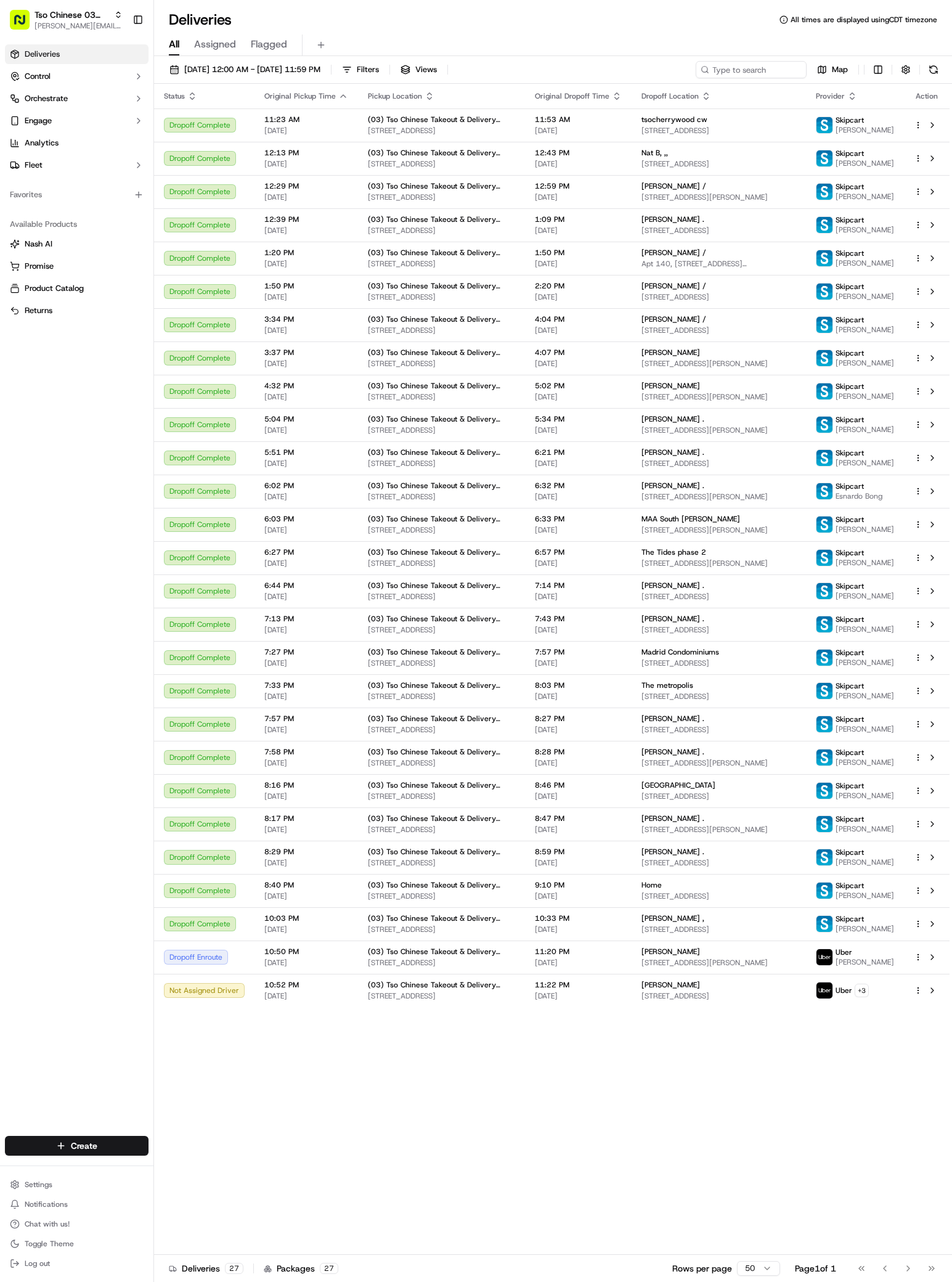
click at [104, 663] on div "Deliveries Control Orchestrate Engage Analytics Fleet Favorites Available Produ…" at bounding box center [76, 583] width 153 height 1087
click at [834, 1101] on div "Status Original Pickup Time Pickup Location Original Dropoff Time Dropoff Locat…" at bounding box center [551, 669] width 796 height 1171
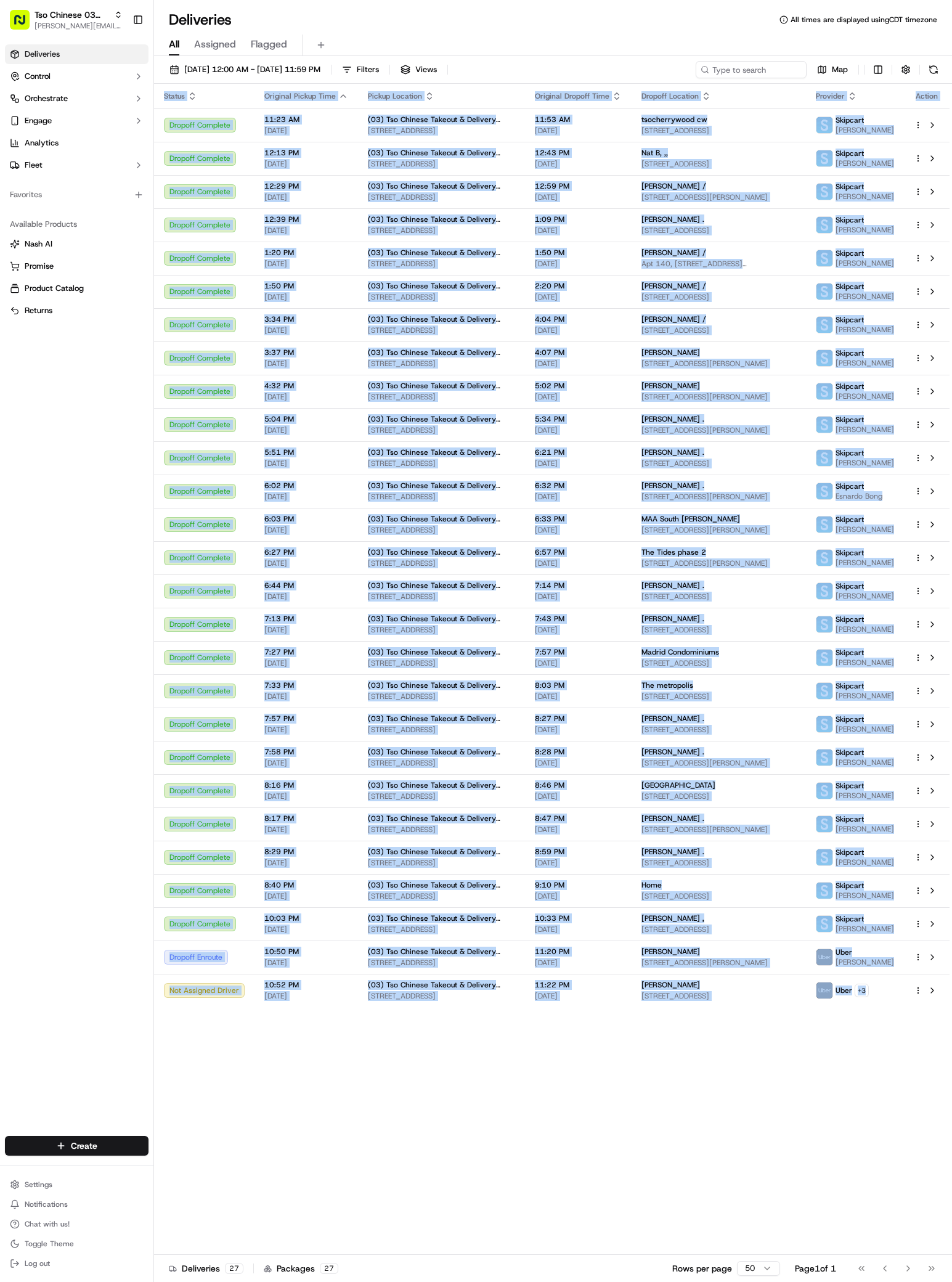
click at [834, 1101] on div "Status Original Pickup Time Pickup Location Original Dropoff Time Dropoff Locat…" at bounding box center [551, 669] width 796 height 1171
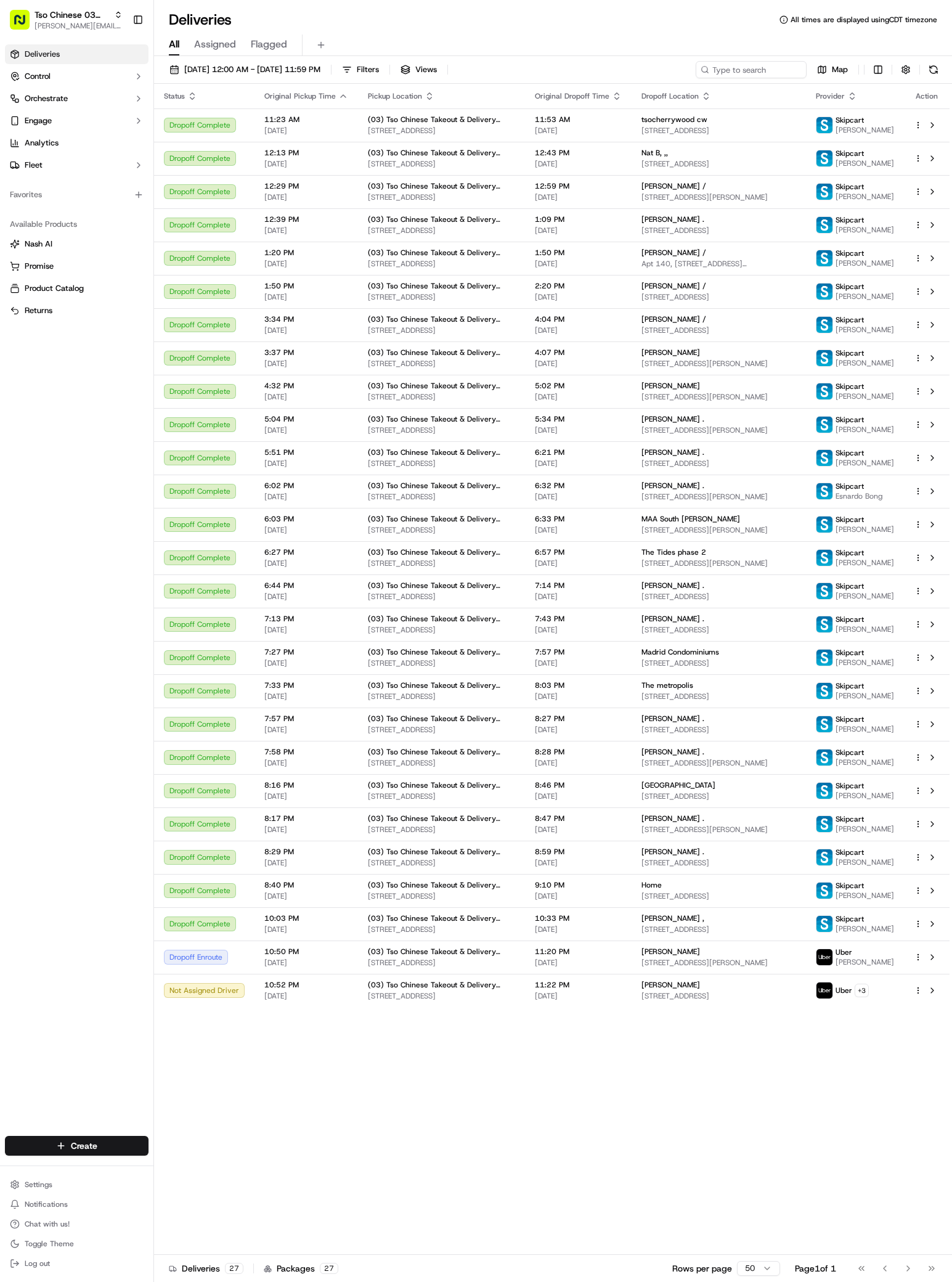
click at [50, 595] on div "Deliveries Control Orchestrate Engage Analytics Fleet Favorites Available Produ…" at bounding box center [76, 583] width 153 height 1087
click at [673, 1123] on div "Status Original Pickup Time Pickup Location Original Dropoff Time Dropoff Locat…" at bounding box center [551, 669] width 796 height 1171
click at [500, 1239] on div "Status Original Pickup Time Pickup Location Original Dropoff Time Dropoff Locat…" at bounding box center [551, 669] width 796 height 1171
click at [597, 1001] on span "[DATE]" at bounding box center [578, 996] width 87 height 10
click at [353, 1175] on div "Status Original Pickup Time Pickup Location Original Dropoff Time Dropoff Locat…" at bounding box center [551, 669] width 796 height 1171
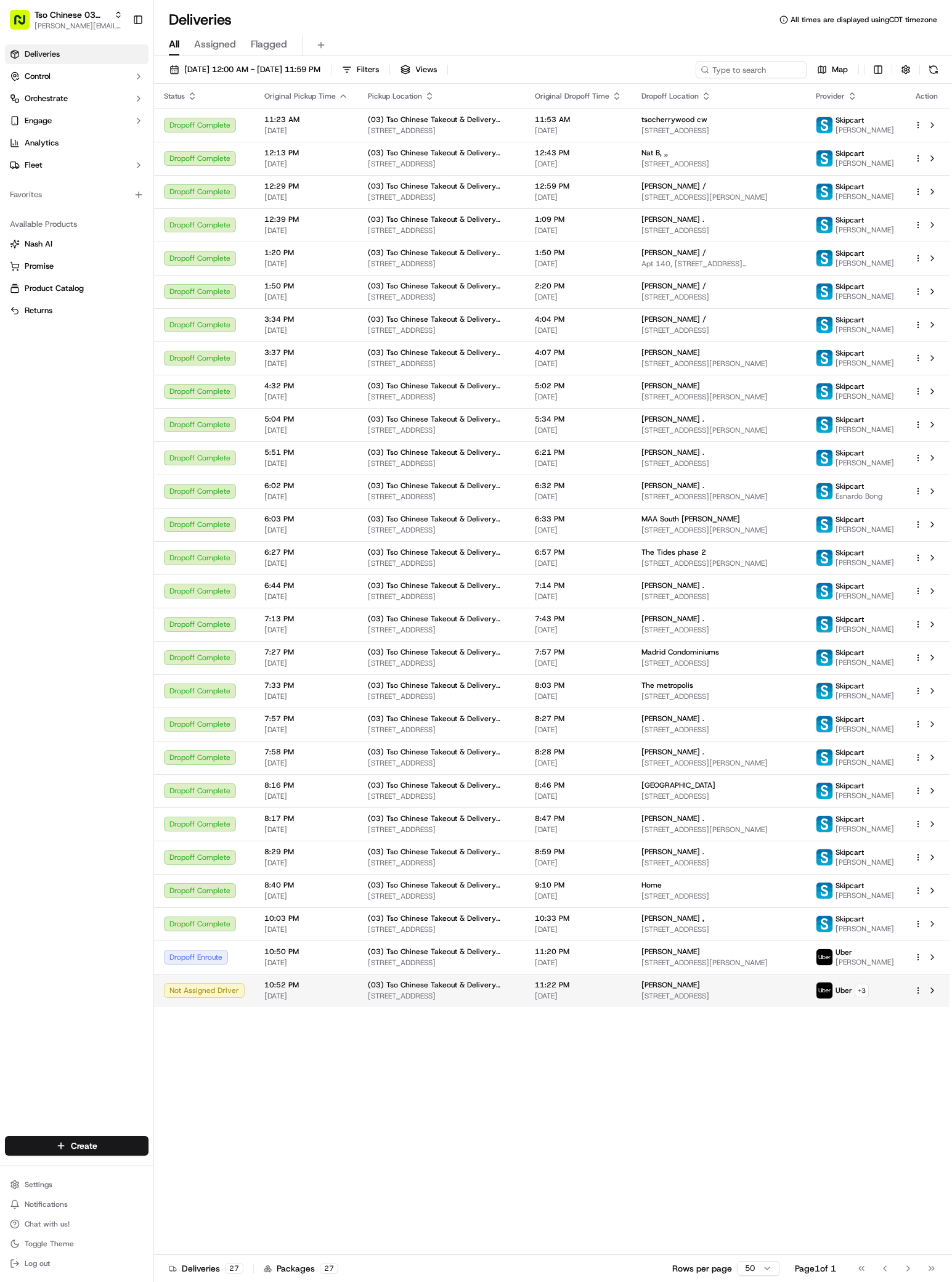
click at [920, 1001] on html "Tso Chinese 03 TsoCo [PERSON_NAME][EMAIL_ADDRESS][DOMAIN_NAME] Toggle Sidebar D…" at bounding box center [476, 641] width 952 height 1282
click at [853, 1058] on span "Reassign" at bounding box center [853, 1058] width 31 height 10
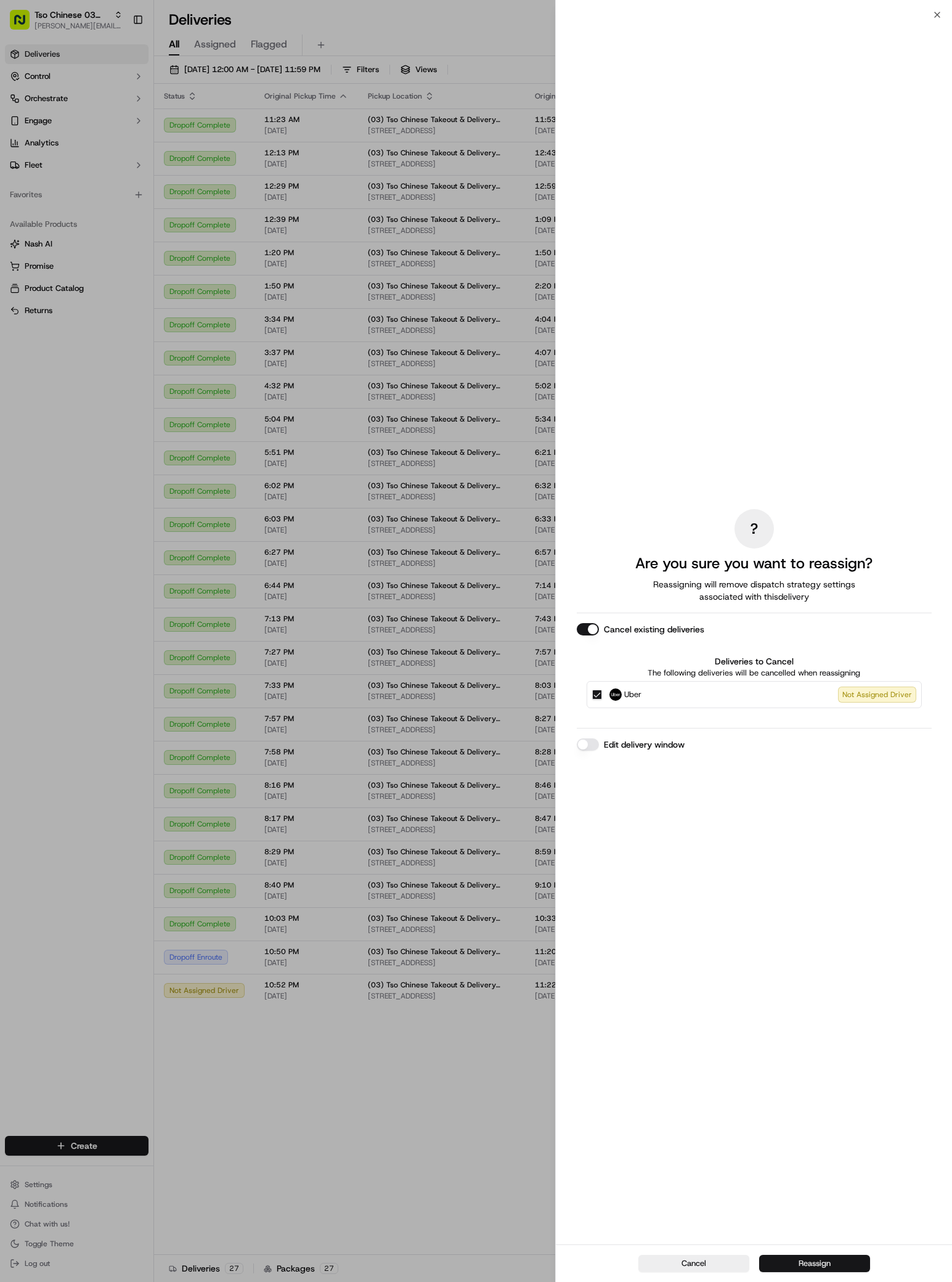
click at [825, 1257] on button "Reassign" at bounding box center [815, 1264] width 111 height 17
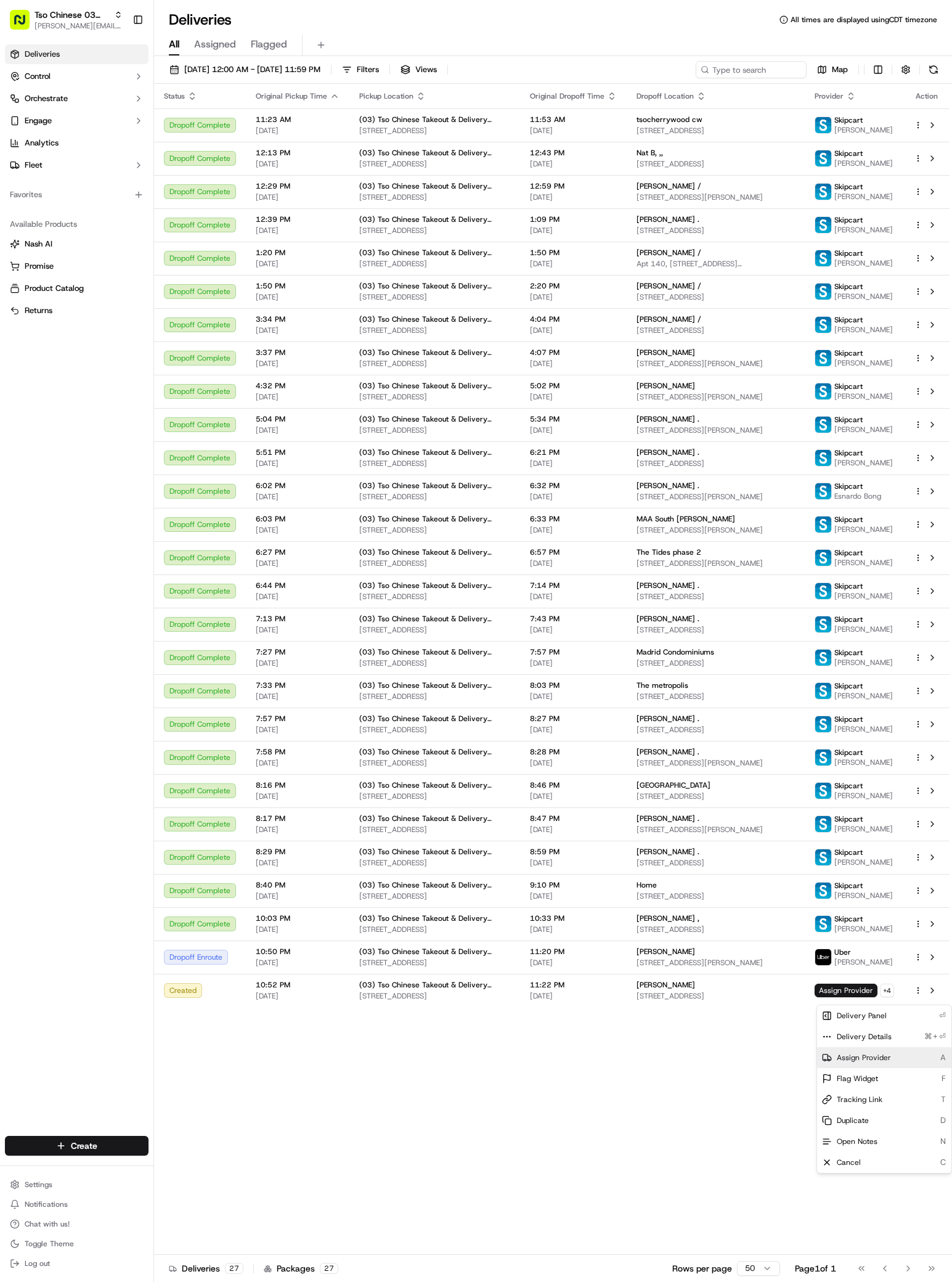
click at [852, 1052] on div "Assign Provider A" at bounding box center [884, 1058] width 134 height 21
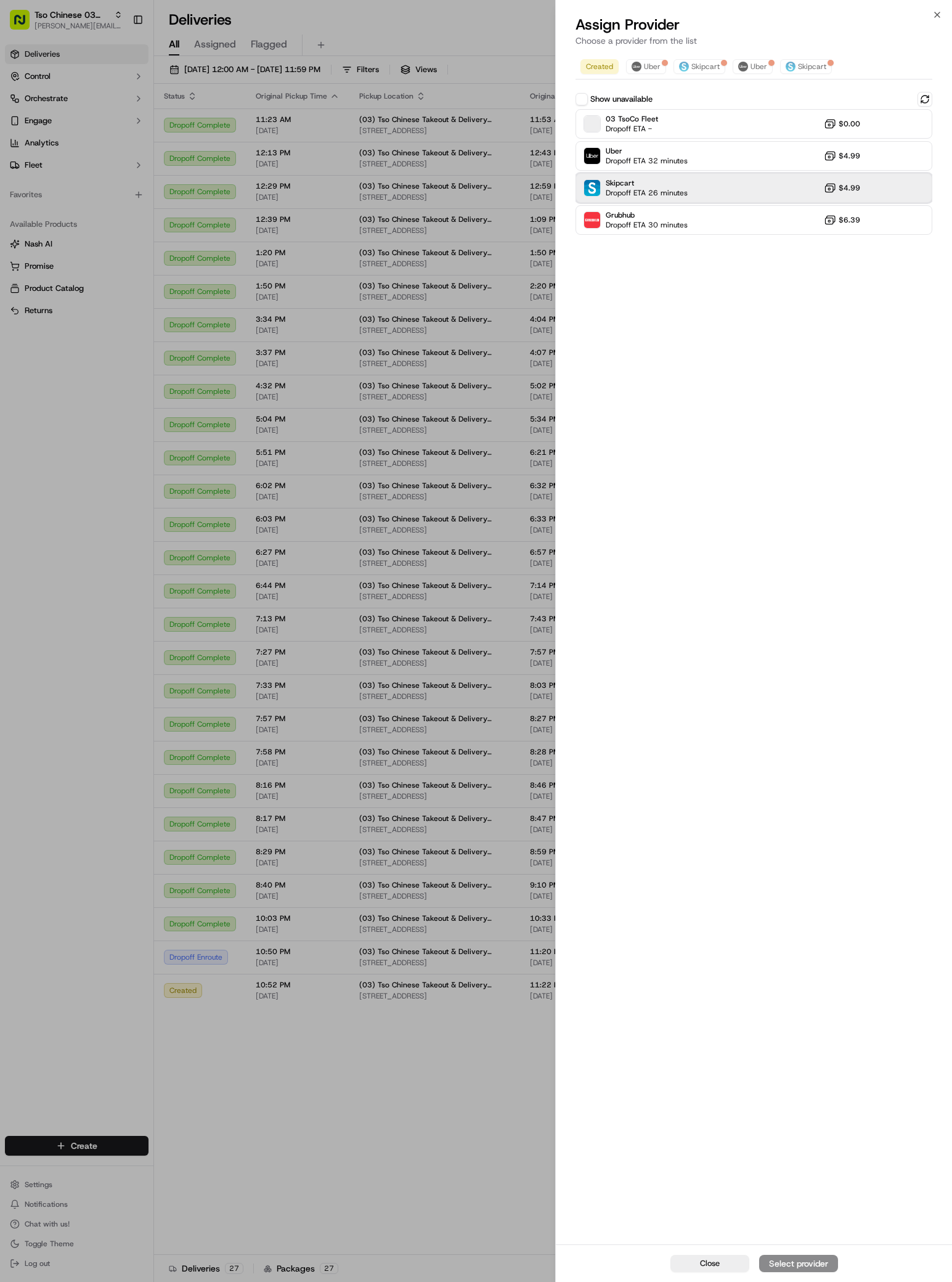
click at [671, 192] on span "Dropoff ETA 26 minutes" at bounding box center [647, 193] width 82 height 10
click at [804, 1258] on div "Assign Provider" at bounding box center [798, 1264] width 60 height 12
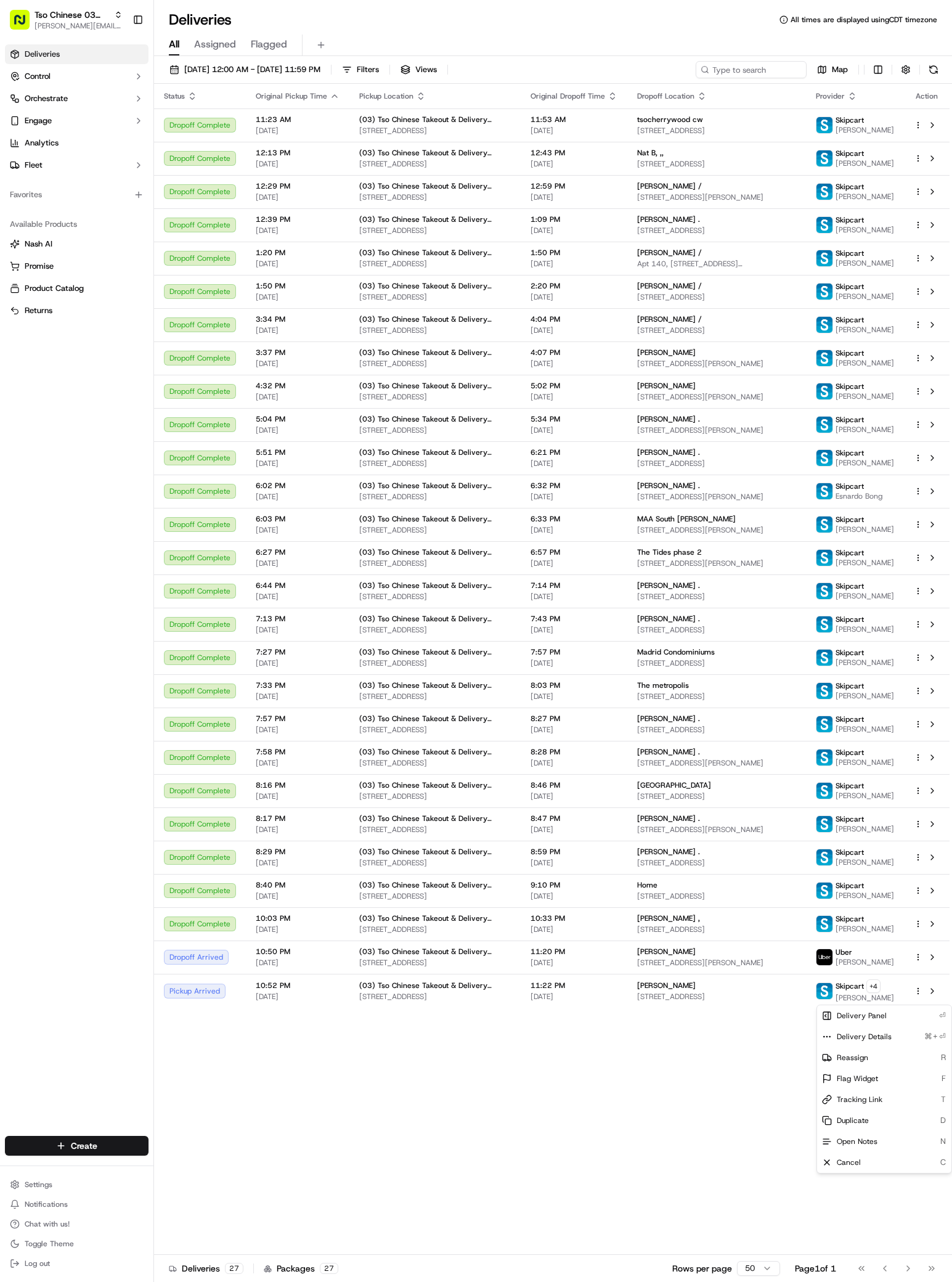
click at [417, 1150] on div "Status Original Pickup Time Pickup Location Original Dropoff Time Dropoff Locat…" at bounding box center [551, 669] width 796 height 1171
click at [134, 1135] on div "Create" at bounding box center [76, 1146] width 153 height 30
click at [127, 1147] on html "Tso Chinese 03 TsoCo [PERSON_NAME][EMAIL_ADDRESS][DOMAIN_NAME] Toggle Sidebar D…" at bounding box center [476, 641] width 952 height 1282
click at [188, 1171] on link "Delivery" at bounding box center [223, 1169] width 137 height 22
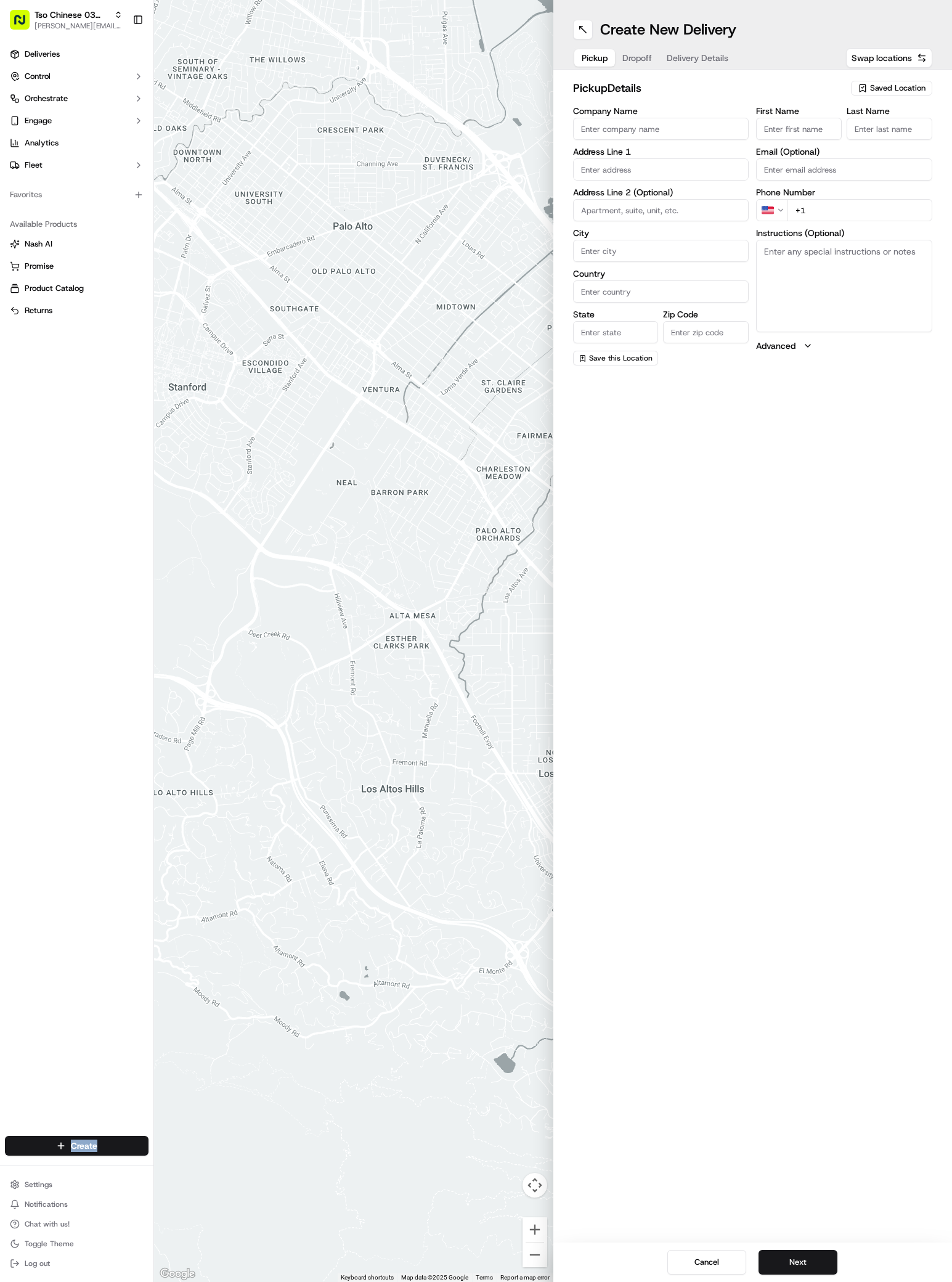
click at [912, 88] on span "Saved Location" at bounding box center [897, 88] width 55 height 11
click at [889, 140] on span "(03) Tso Chinese Takeout & Delivery TsoCo (03)" at bounding box center [870, 140] width 151 height 22
type input "(03) Tso Chinese Takeout & Delivery TsoCo"
type input "Ste F"
type input "Austin"
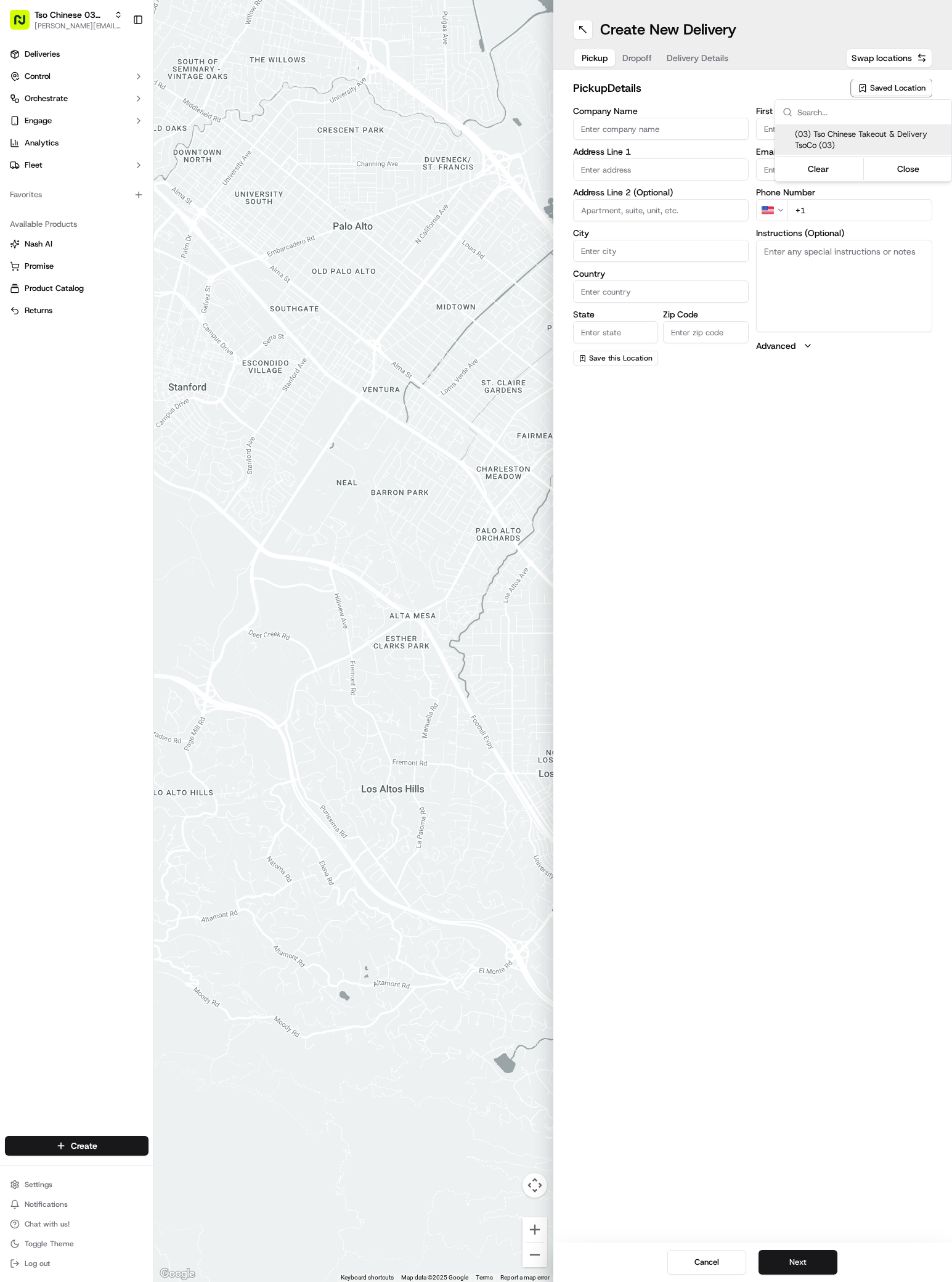
type input "US"
type input "[GEOGRAPHIC_DATA]"
type input "78704"
type input "Tso Chinese"
type input "TsoCo Manager"
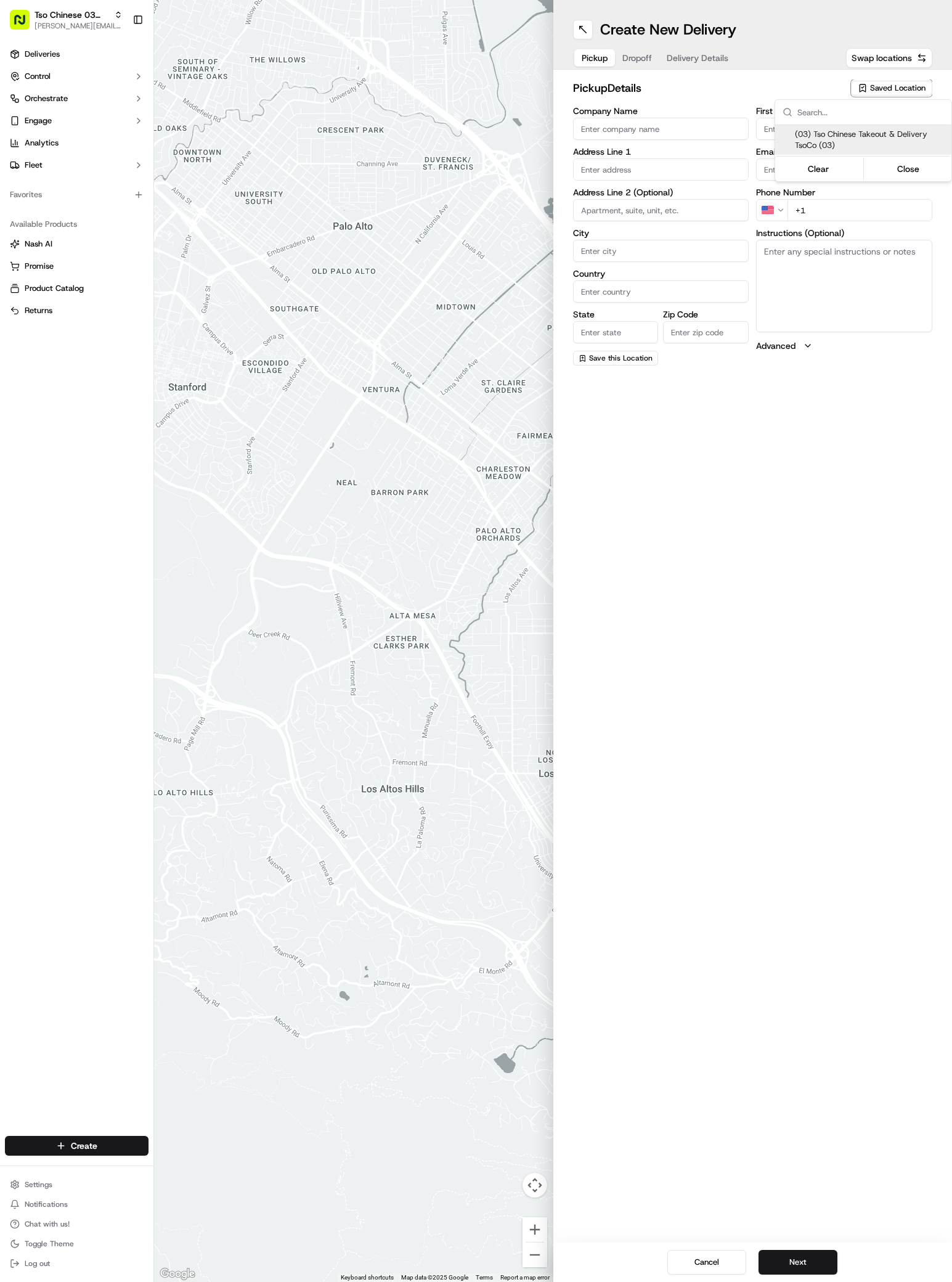
type input "[EMAIL_ADDRESS][DOMAIN_NAME]"
type input "[PHONE_NUMBER]"
type textarea "Submit a picture displaying address & food as Proof of Delivery. Envía una foto…"
type input "[STREET_ADDRESS]"
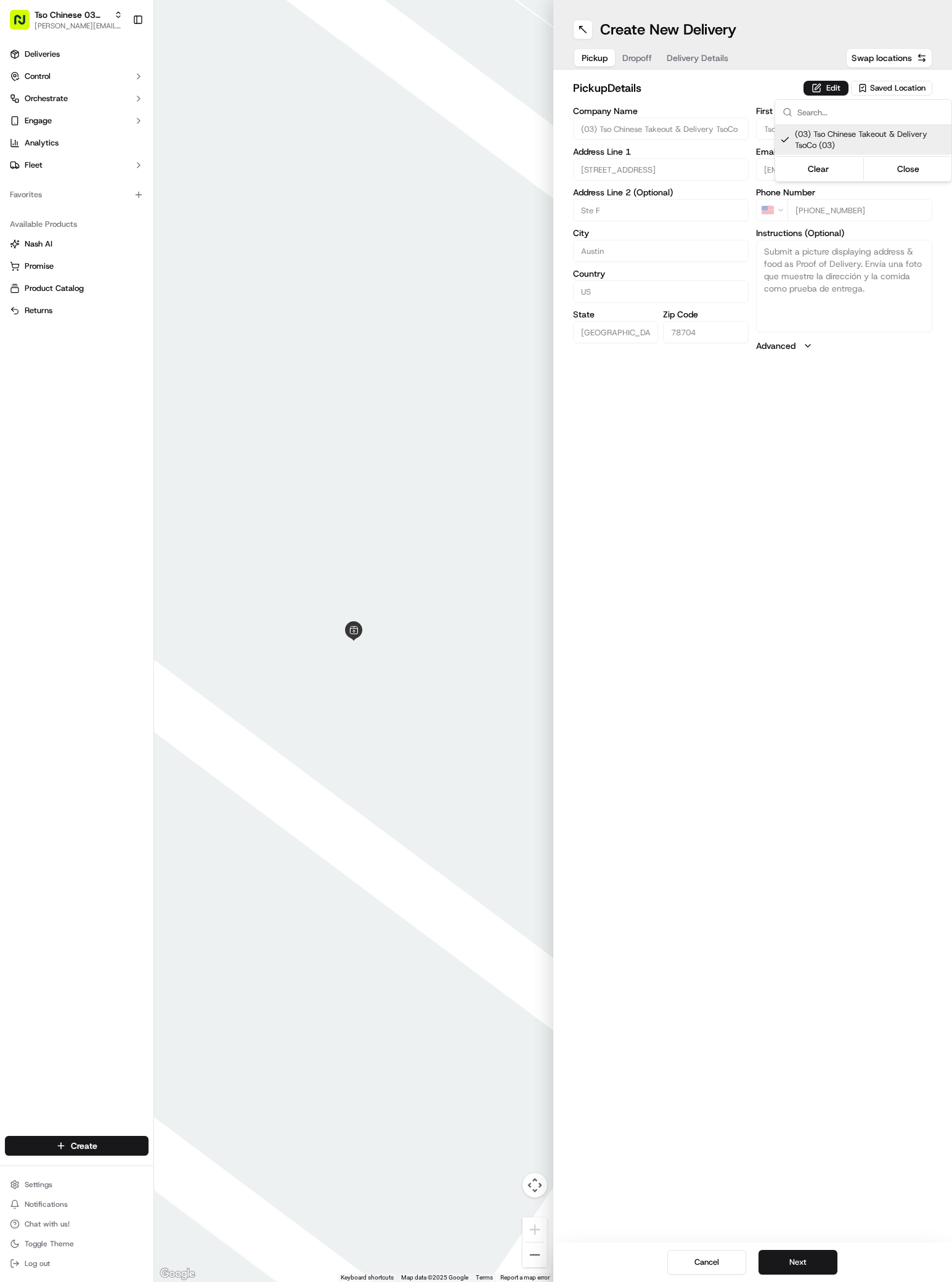
click at [776, 735] on html "Tso Chinese 03 TsoCo [PERSON_NAME][EMAIL_ADDRESS][DOMAIN_NAME] Toggle Sidebar D…" at bounding box center [476, 641] width 952 height 1282
click at [805, 1258] on button "Next" at bounding box center [797, 1263] width 79 height 25
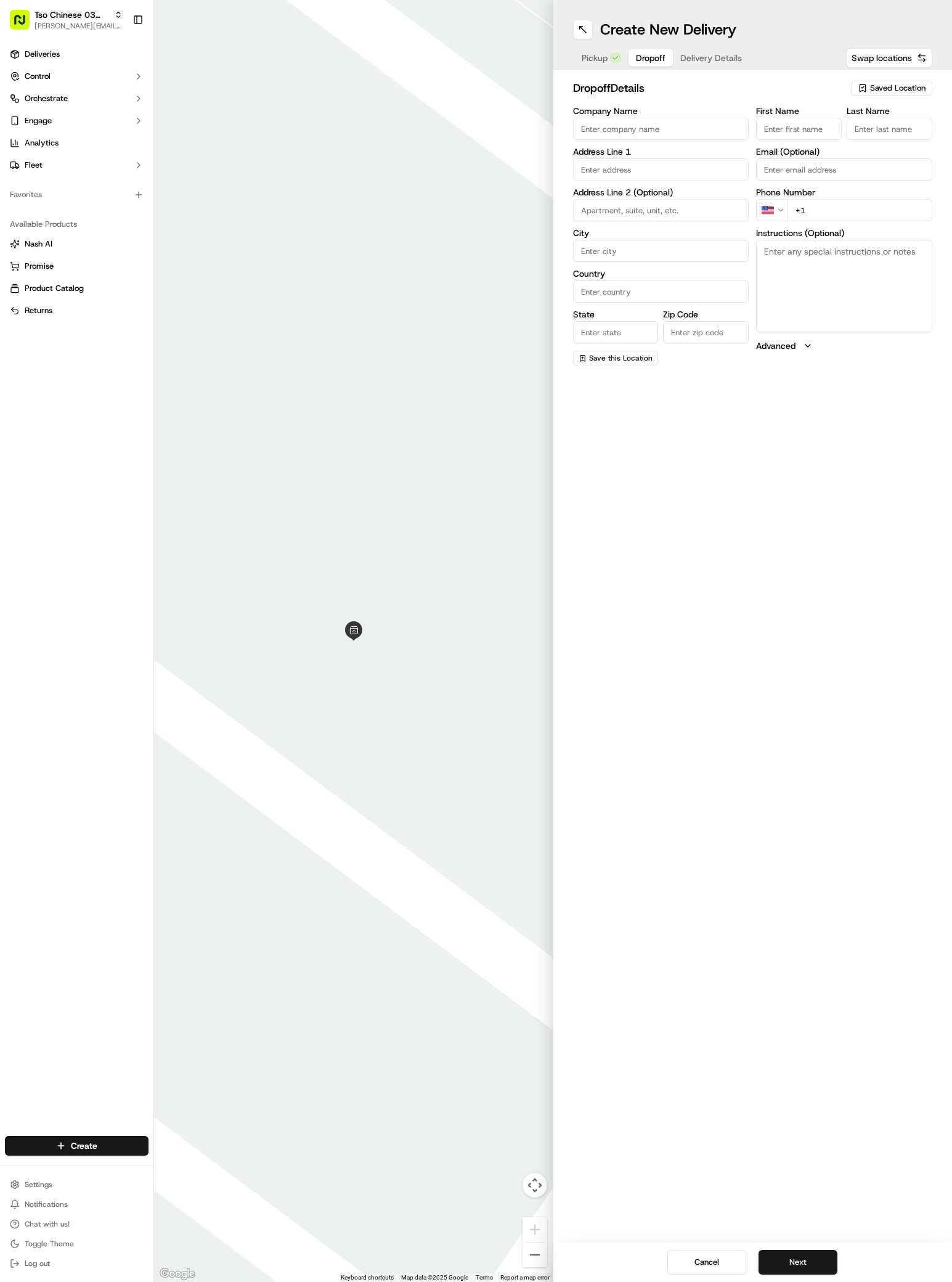
click at [772, 130] on input "First Name" at bounding box center [798, 128] width 85 height 22
paste input "[PERSON_NAME]"
click at [843, 129] on div "First Name [PERSON_NAME] Last Name" at bounding box center [844, 123] width 176 height 33
type input "[PERSON_NAME]"
type input "."
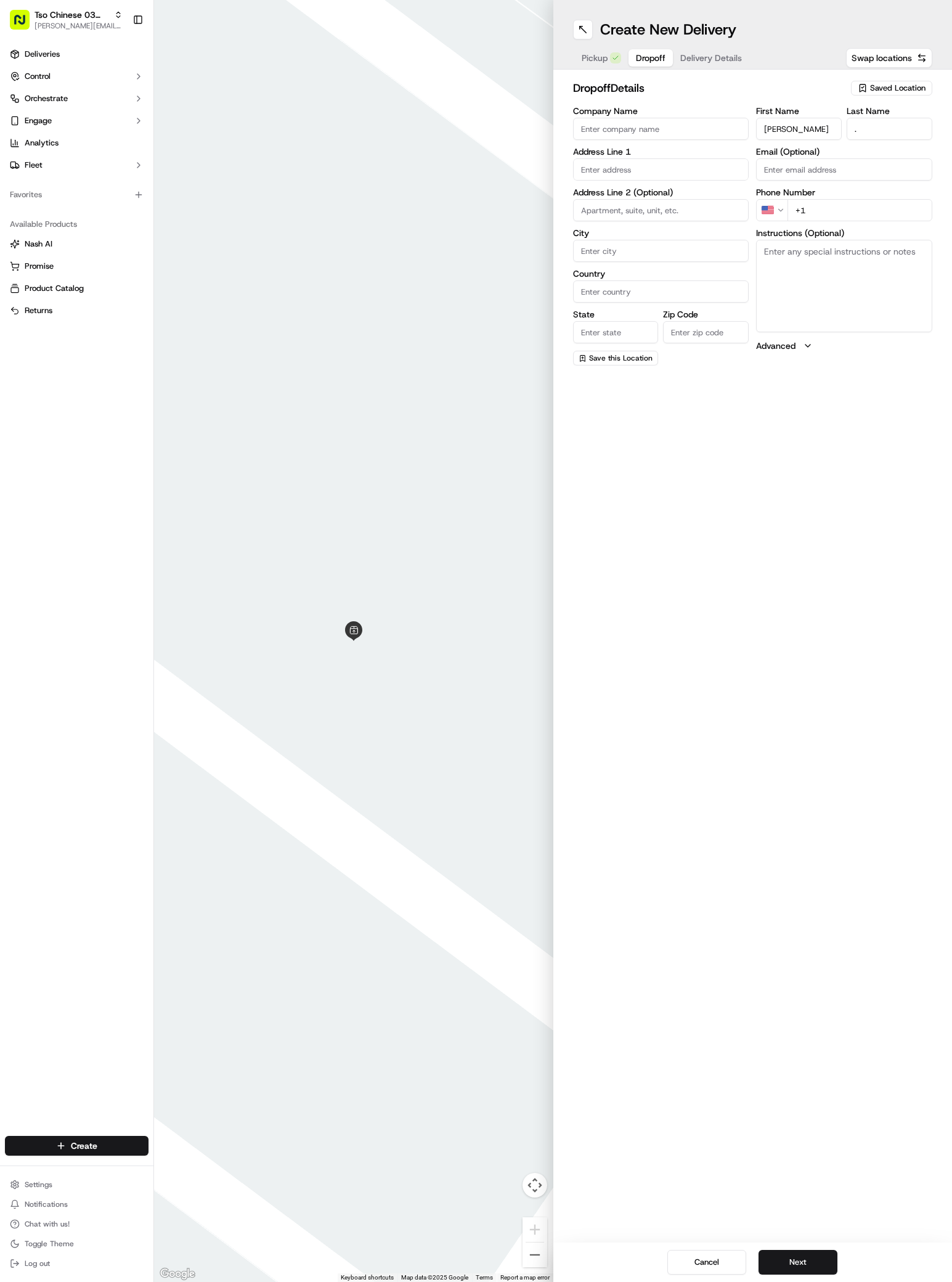
paste input "[PHONE_NUMBER]"
type input "[PHONE_NUMBER]"
paste input "[STREET_ADDRESS]"
click at [695, 198] on div "[STREET_ADDRESS]" at bounding box center [661, 195] width 170 height 18
type input "[STREET_ADDRESS]"
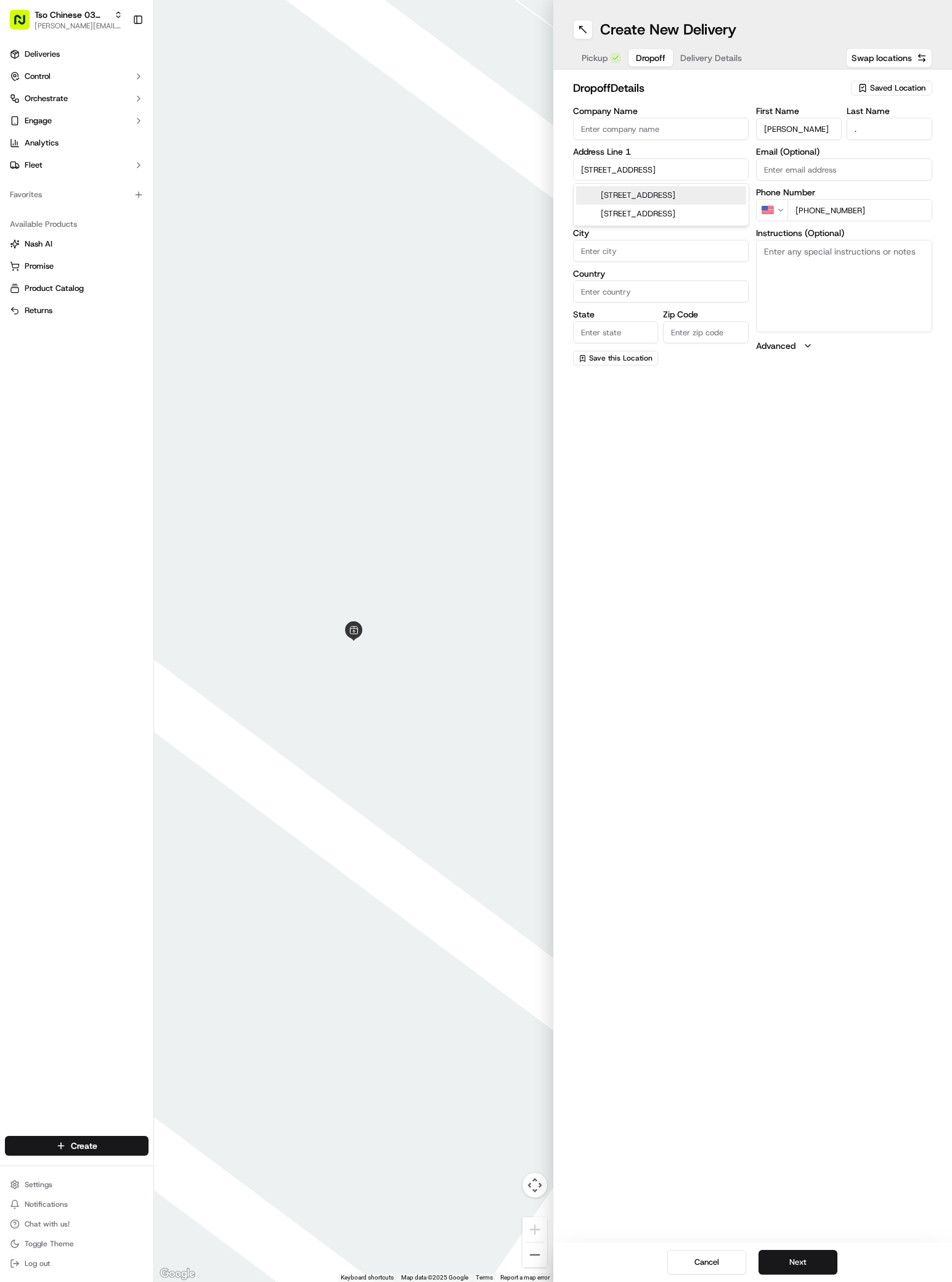
type input "Austin"
type input "[GEOGRAPHIC_DATA]"
type input "78744"
type input "[STREET_ADDRESS]"
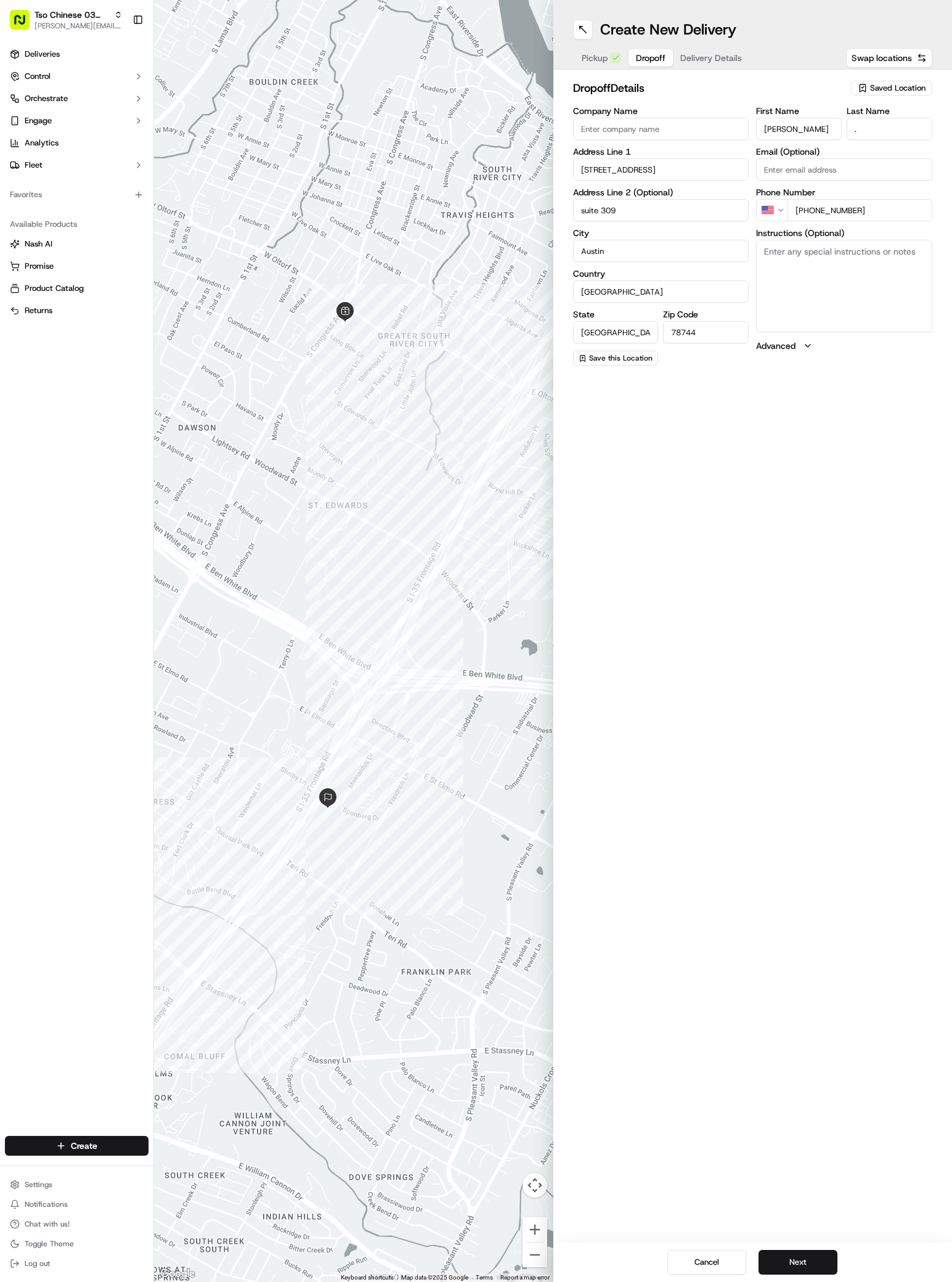
type input "suite 309"
click at [838, 262] on textarea "Instructions (Optional)" at bounding box center [844, 287] width 176 height 93
paste textarea "Company: [GEOGRAPHIC_DATA]"
click at [805, 254] on textarea "Company: [GEOGRAPHIC_DATA]" at bounding box center [844, 287] width 176 height 93
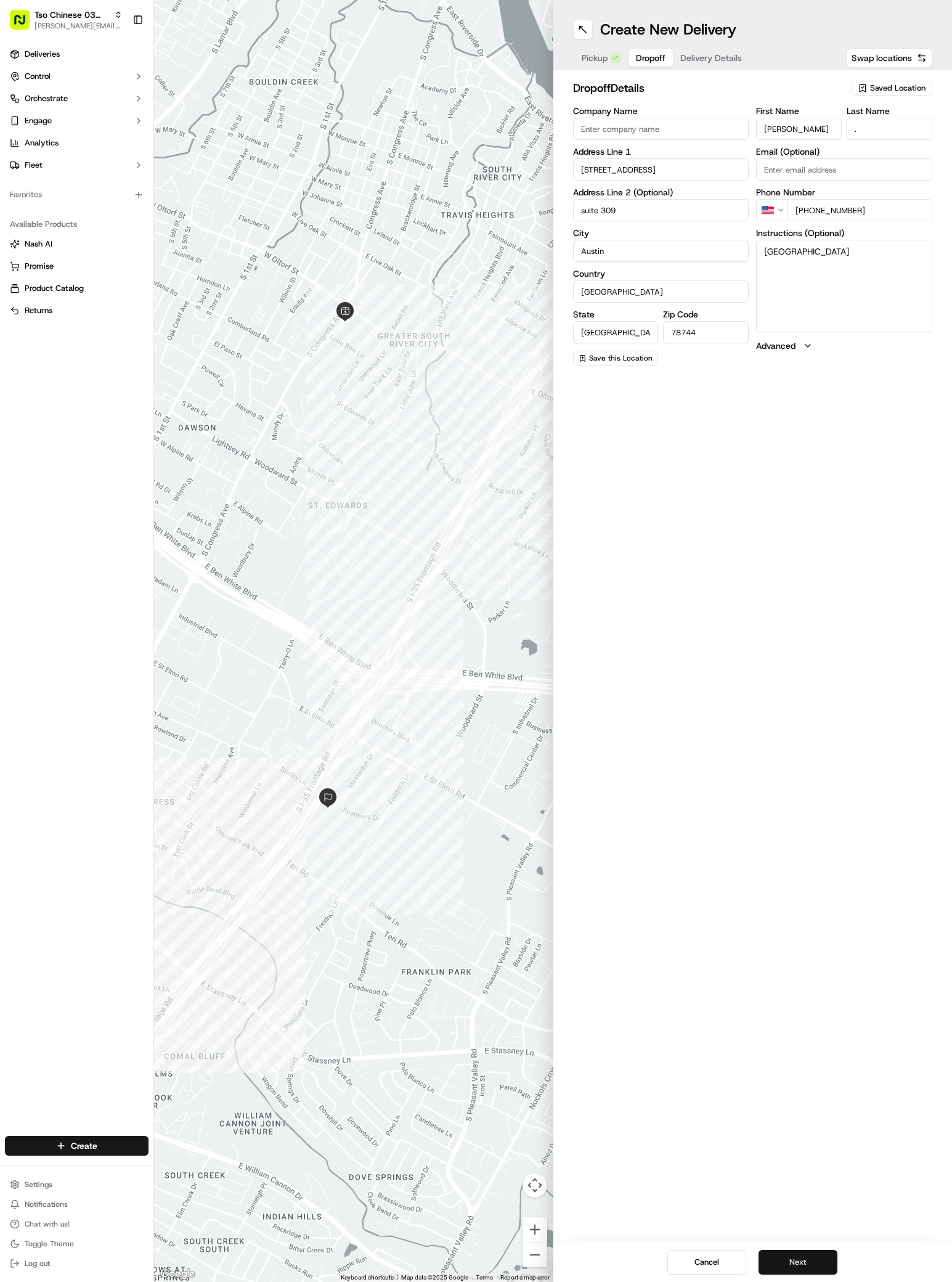
type textarea "[GEOGRAPHIC_DATA]"
click at [812, 1258] on button "Next" at bounding box center [797, 1263] width 79 height 25
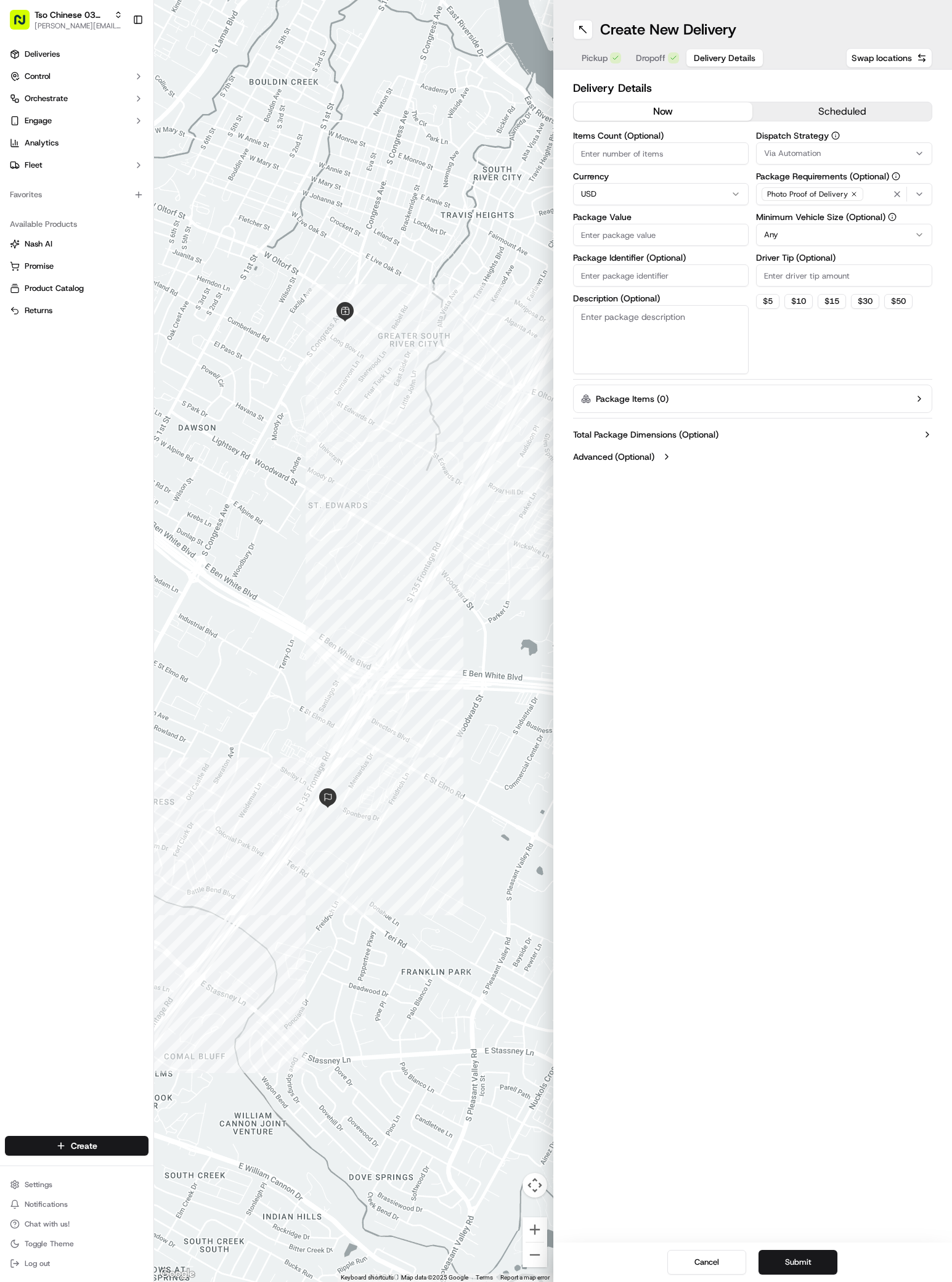
click at [841, 155] on div "Via Automation" at bounding box center [844, 153] width 170 height 11
click at [823, 217] on span "TsoCo Strategy" at bounding box center [852, 220] width 151 height 11
click at [850, 379] on html "Tso Chinese 03 TsoCo [PERSON_NAME][EMAIL_ADDRESS][DOMAIN_NAME] Toggle Sidebar D…" at bounding box center [476, 641] width 952 height 1282
click at [848, 273] on input "Driver Tip (Optional)" at bounding box center [844, 275] width 176 height 22
type input "2"
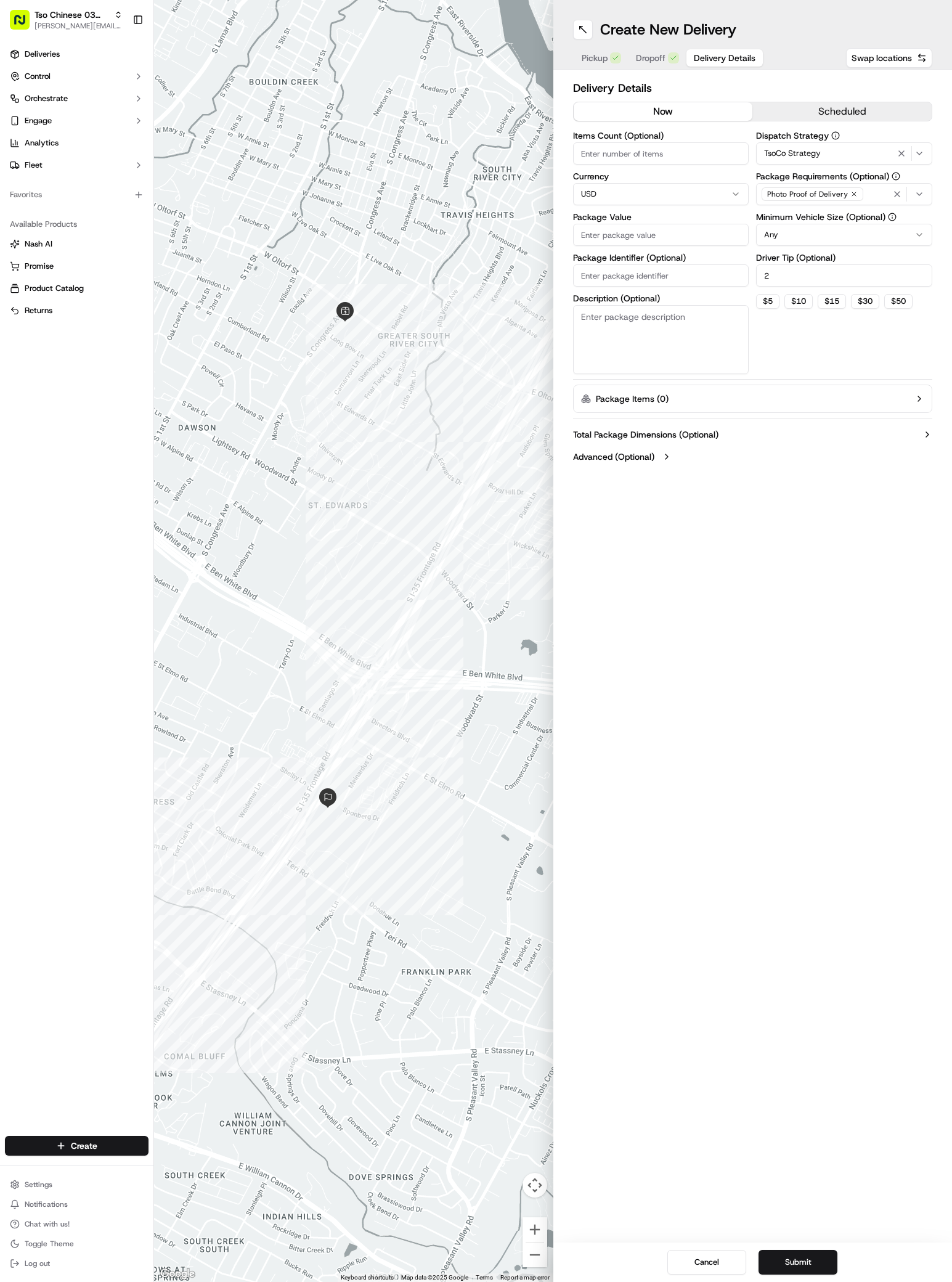
click at [669, 234] on input "Package Value" at bounding box center [661, 234] width 176 height 22
type input "32.31"
click at [673, 274] on input "Package Identifier (Optional)" at bounding box center [661, 275] width 176 height 22
paste input "#0BIB9V2"
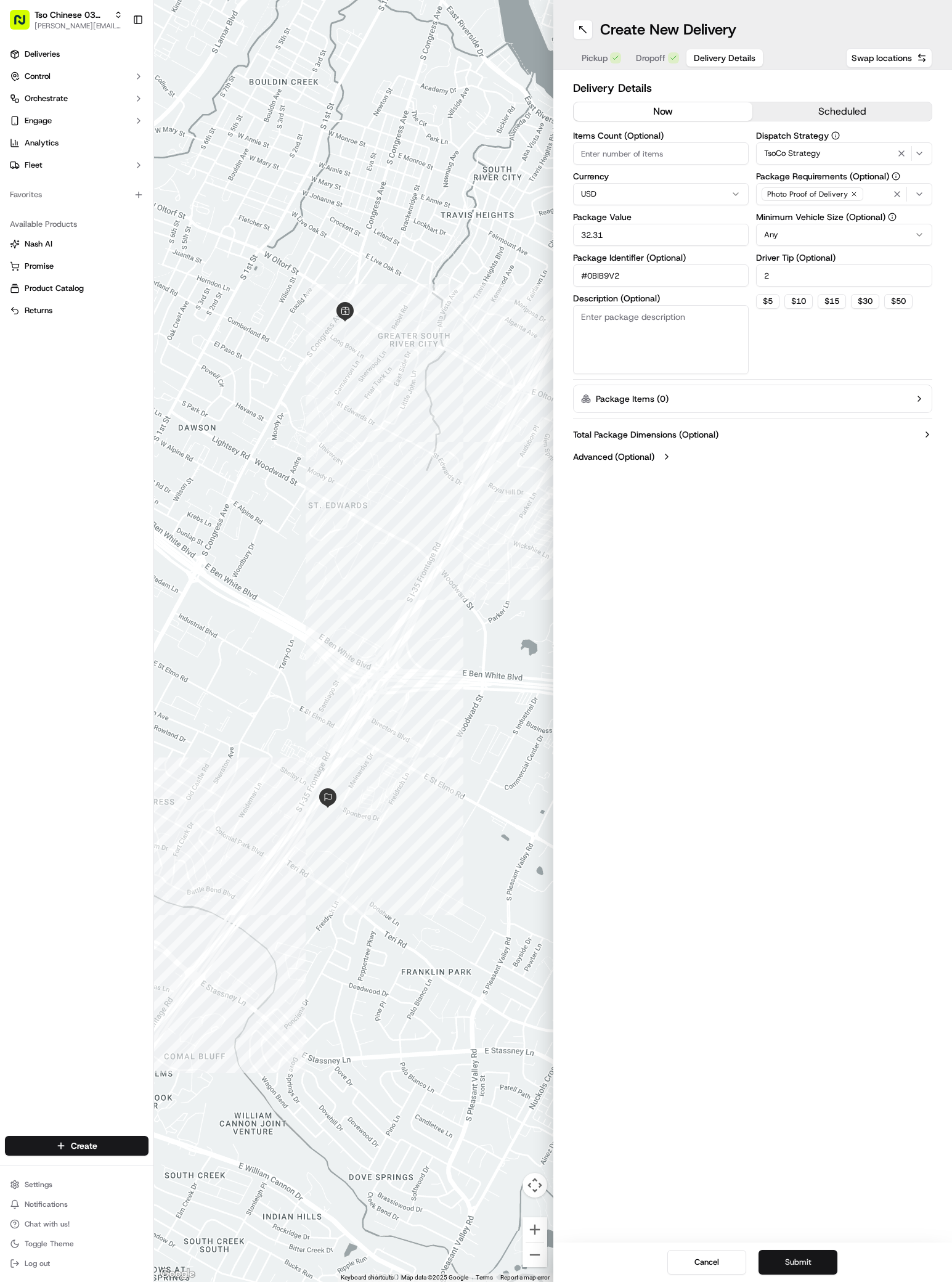
type input "#0BIB9V2"
click at [809, 1255] on button "Submit" at bounding box center [797, 1263] width 79 height 25
click at [809, 1255] on div "Cancel Submit" at bounding box center [752, 1263] width 399 height 40
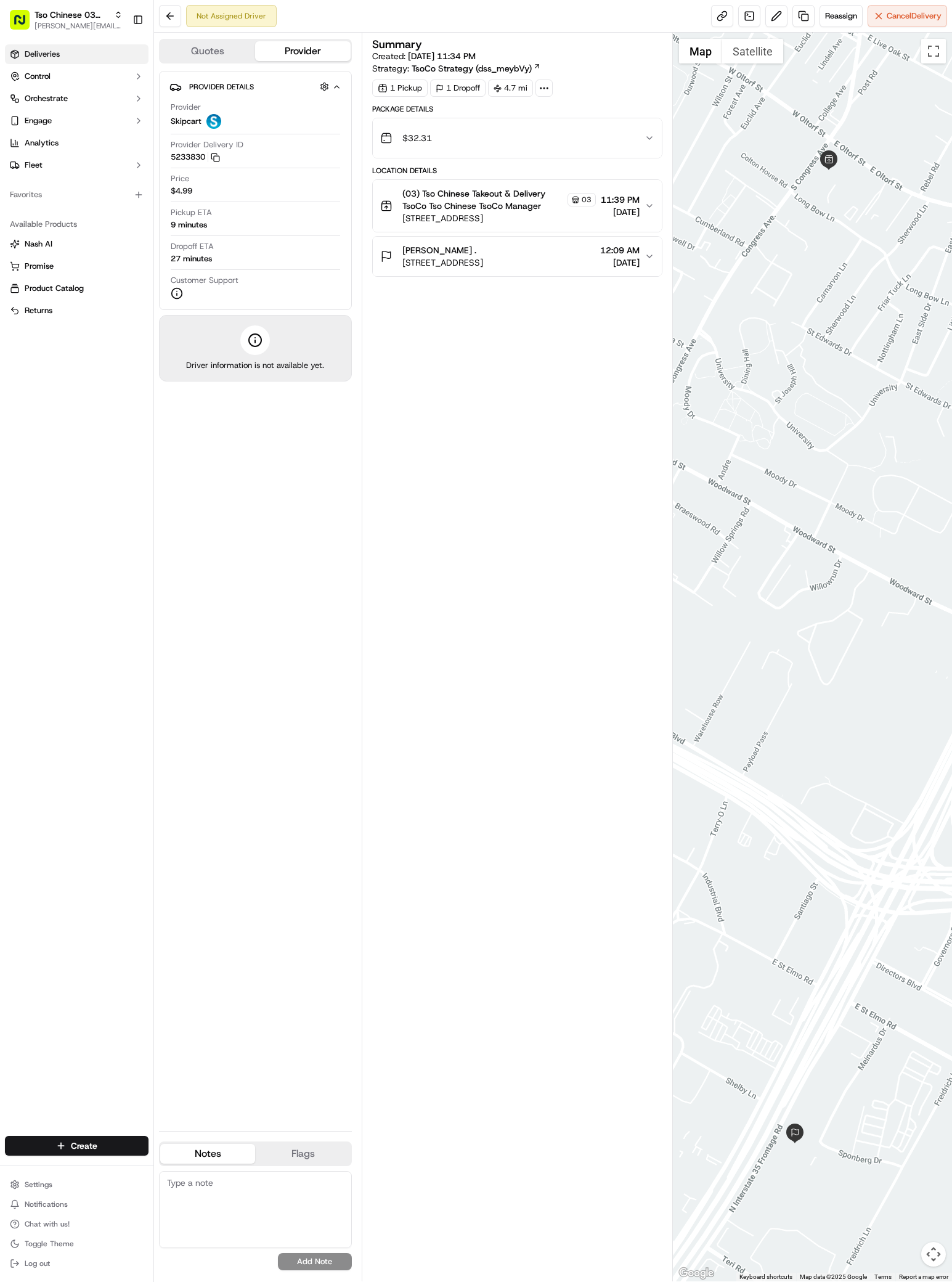
click at [45, 58] on span "Deliveries" at bounding box center [42, 54] width 35 height 11
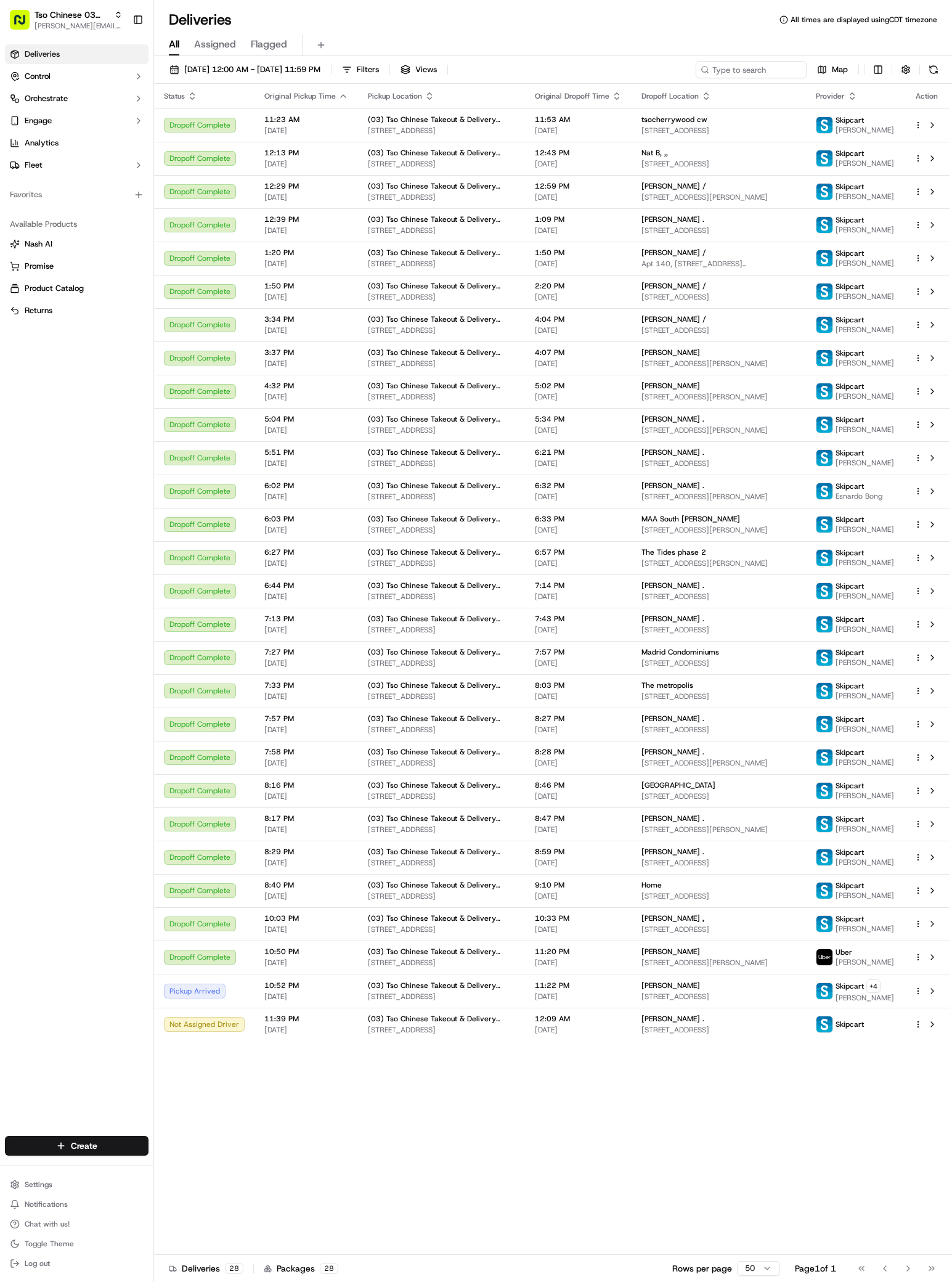
click at [792, 1178] on div "Status Original Pickup Time Pickup Location Original Dropoff Time Dropoff Locat…" at bounding box center [551, 669] width 796 height 1171
click at [633, 1142] on div "Status Original Pickup Time Pickup Location Original Dropoff Time Dropoff Locat…" at bounding box center [551, 669] width 796 height 1171
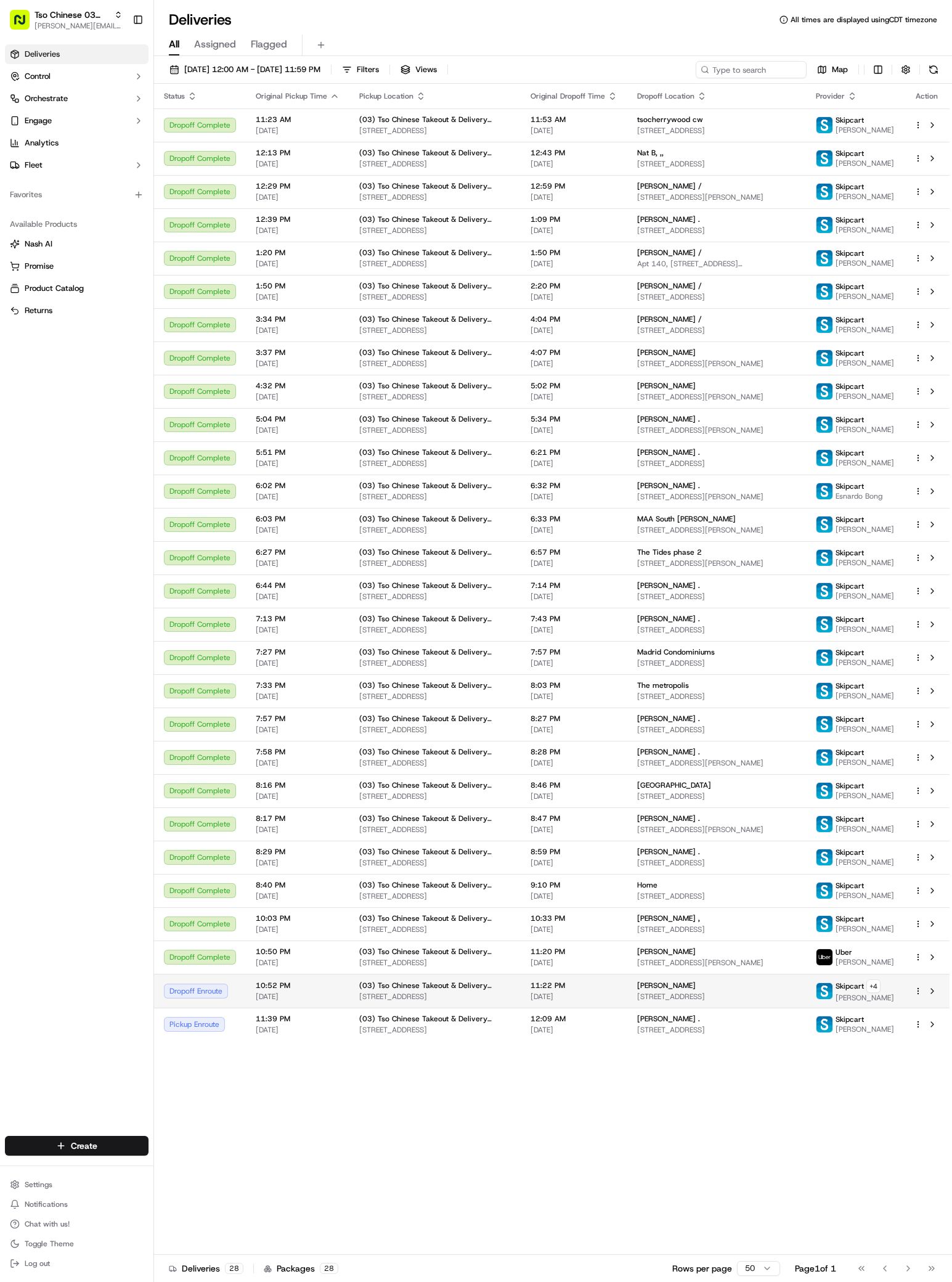
click at [763, 990] on div "[PERSON_NAME]" at bounding box center [717, 986] width 159 height 10
click at [419, 1055] on div "Status Original Pickup Time Pickup Location Original Dropoff Time Dropoff Locat…" at bounding box center [551, 669] width 796 height 1171
click at [835, 1003] on span "[PERSON_NAME]" at bounding box center [864, 998] width 59 height 10
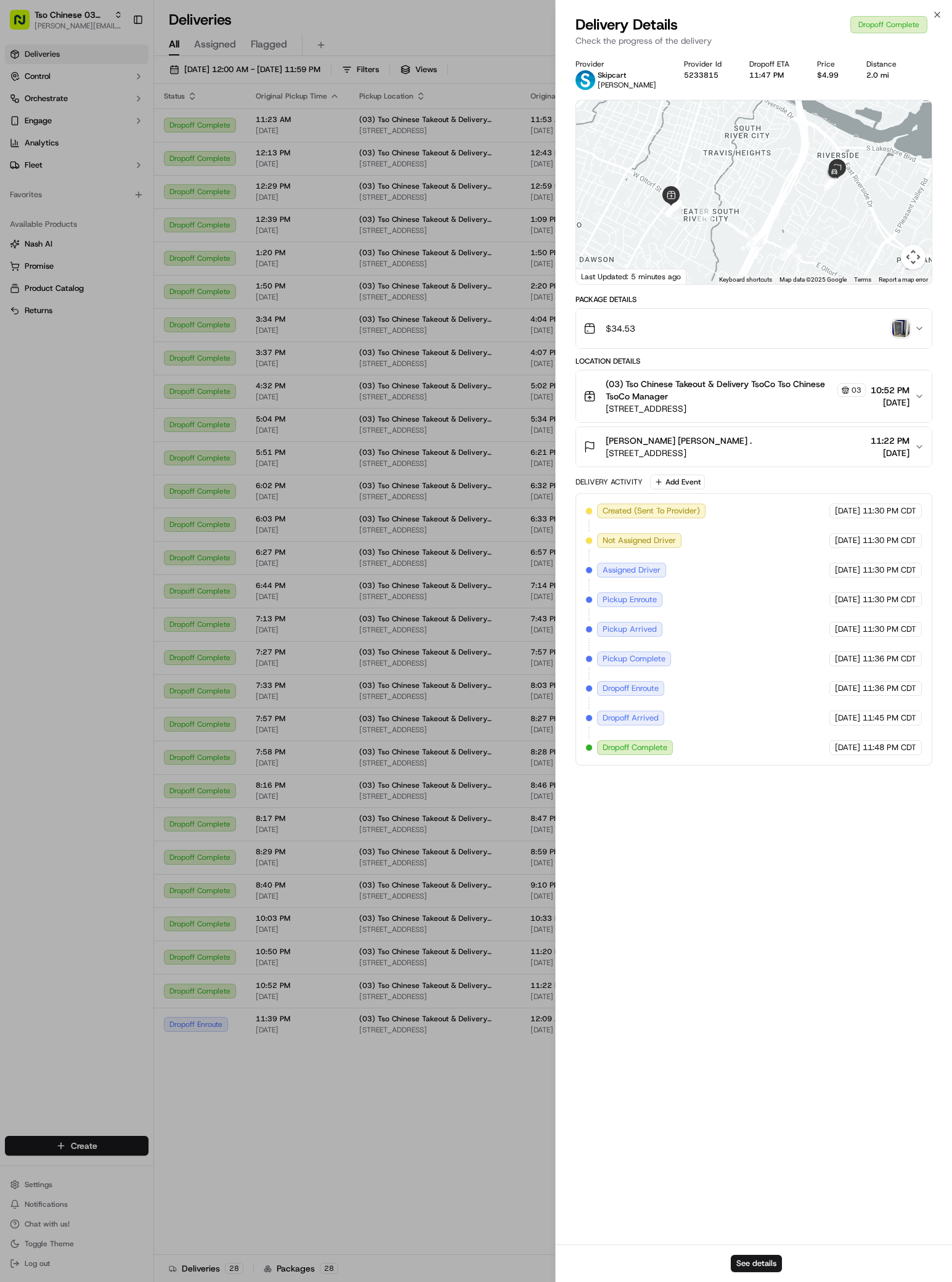
click at [908, 330] on img "button" at bounding box center [901, 328] width 17 height 17
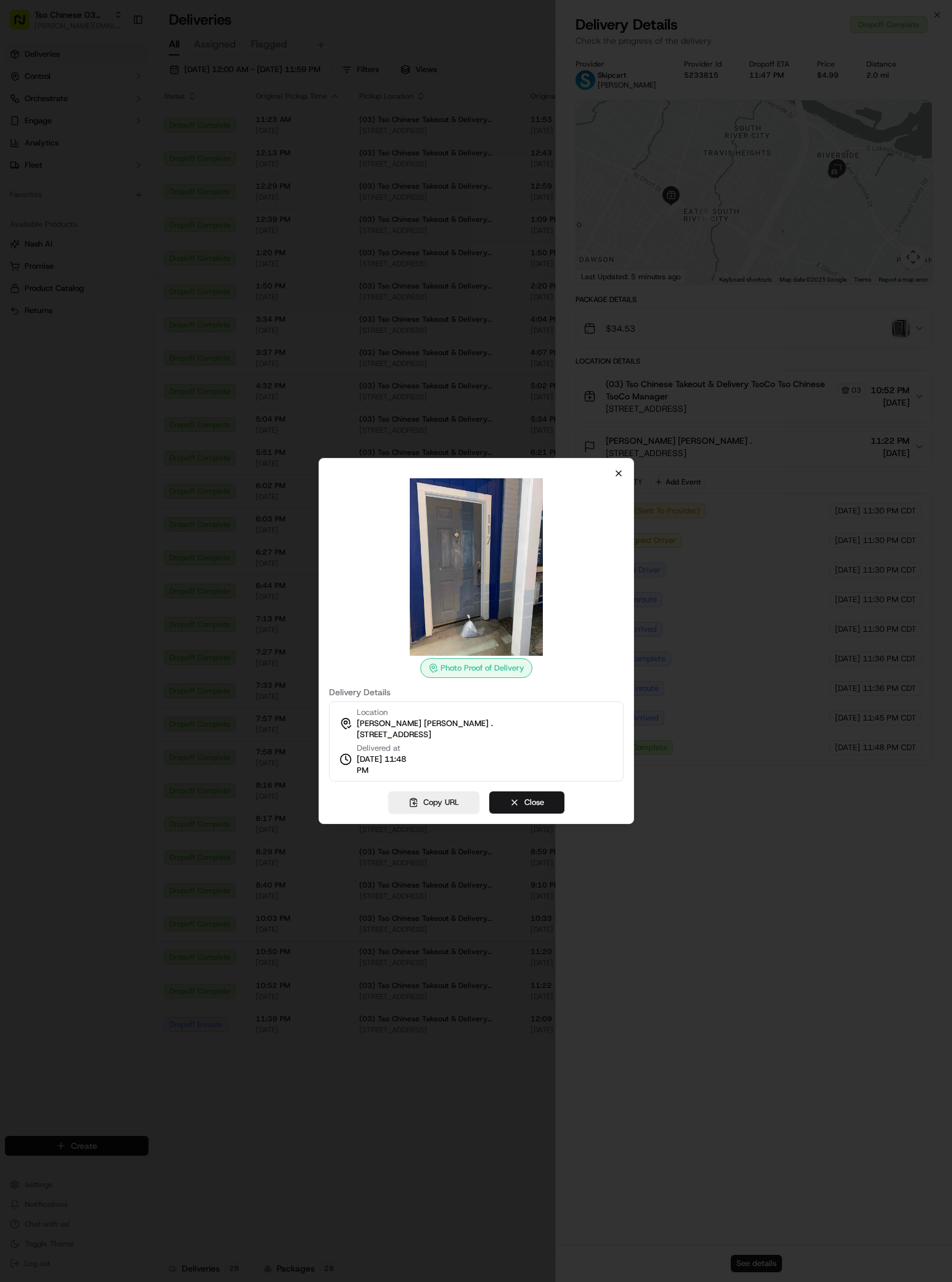
click at [622, 474] on icon "button" at bounding box center [618, 474] width 10 height 10
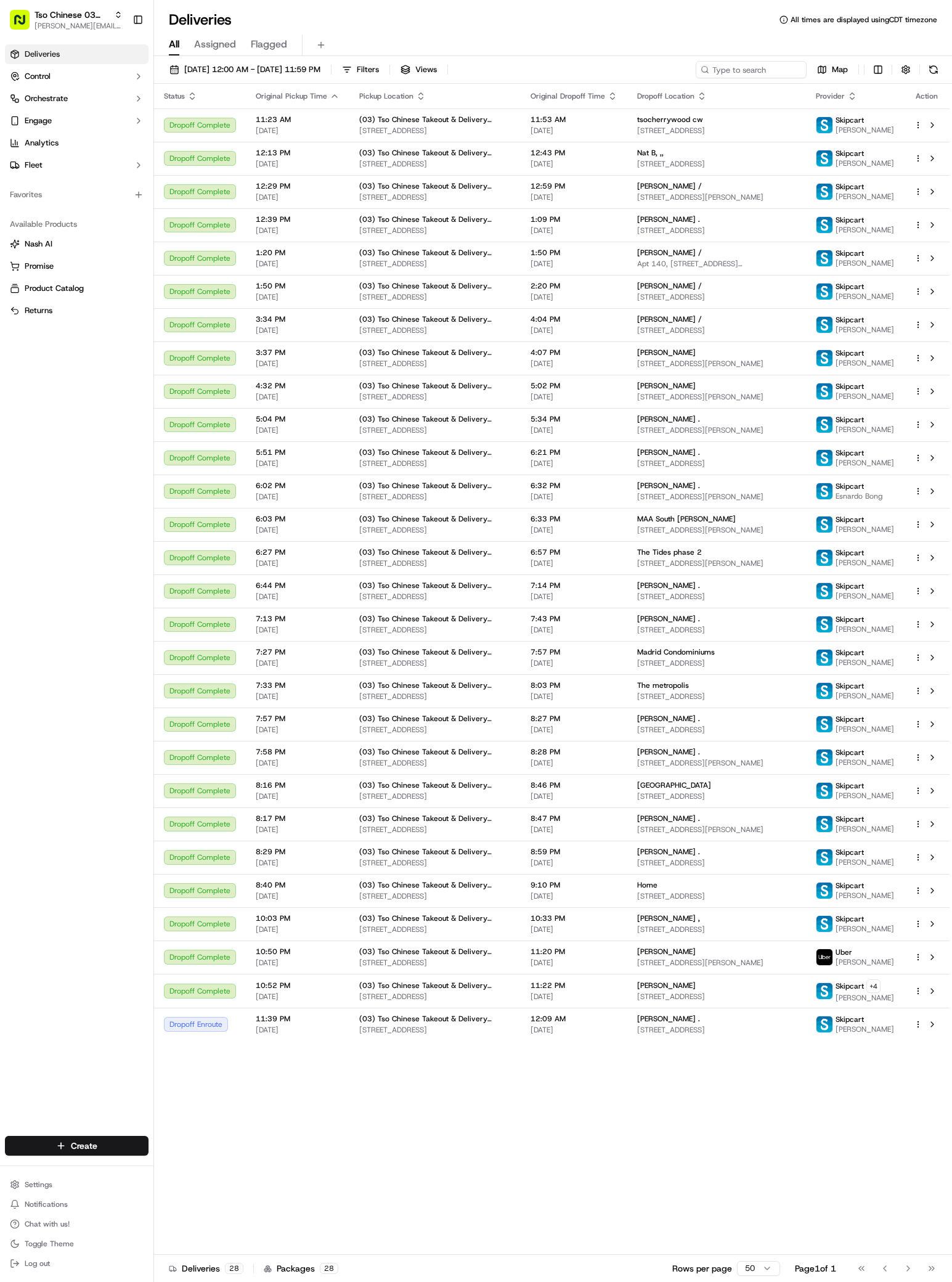
click at [394, 1135] on div "Status Original Pickup Time Pickup Location Original Dropoff Time Dropoff Locat…" at bounding box center [551, 669] width 796 height 1171
